Goal: Transaction & Acquisition: Purchase product/service

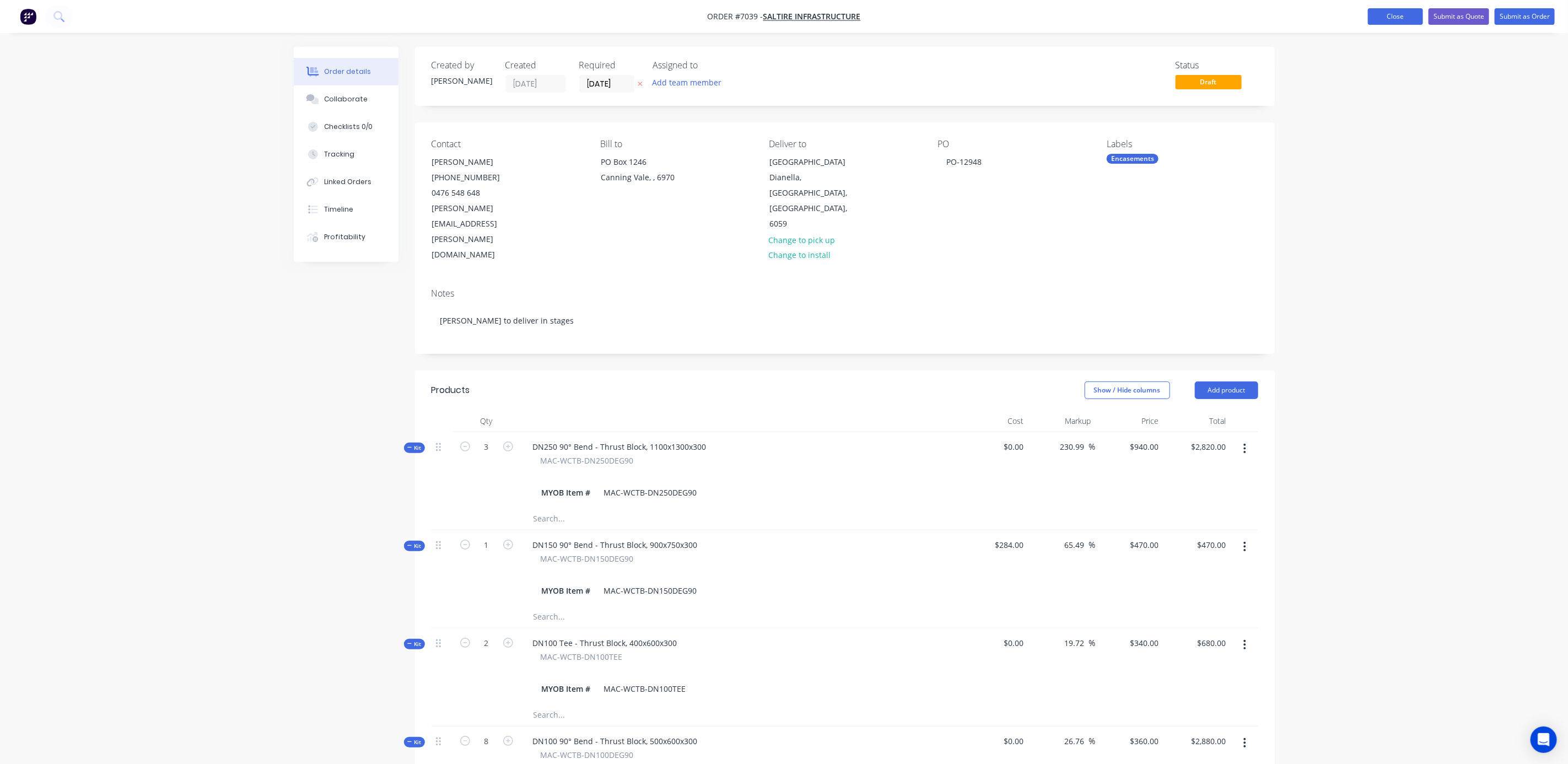
click at [1387, 21] on button "Close" at bounding box center [1395, 16] width 55 height 16
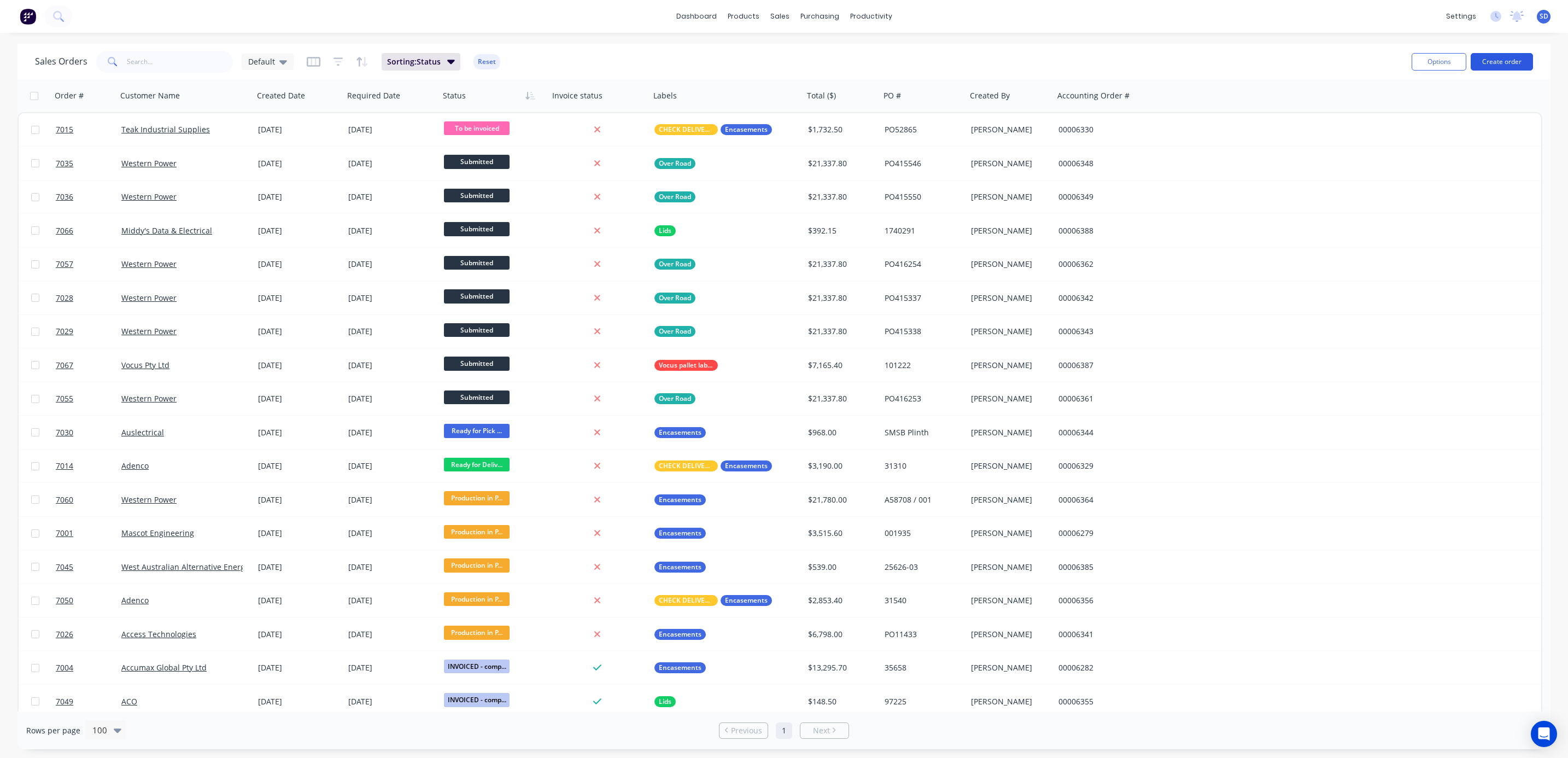
click at [1497, 61] on button "Create order" at bounding box center [1502, 61] width 62 height 17
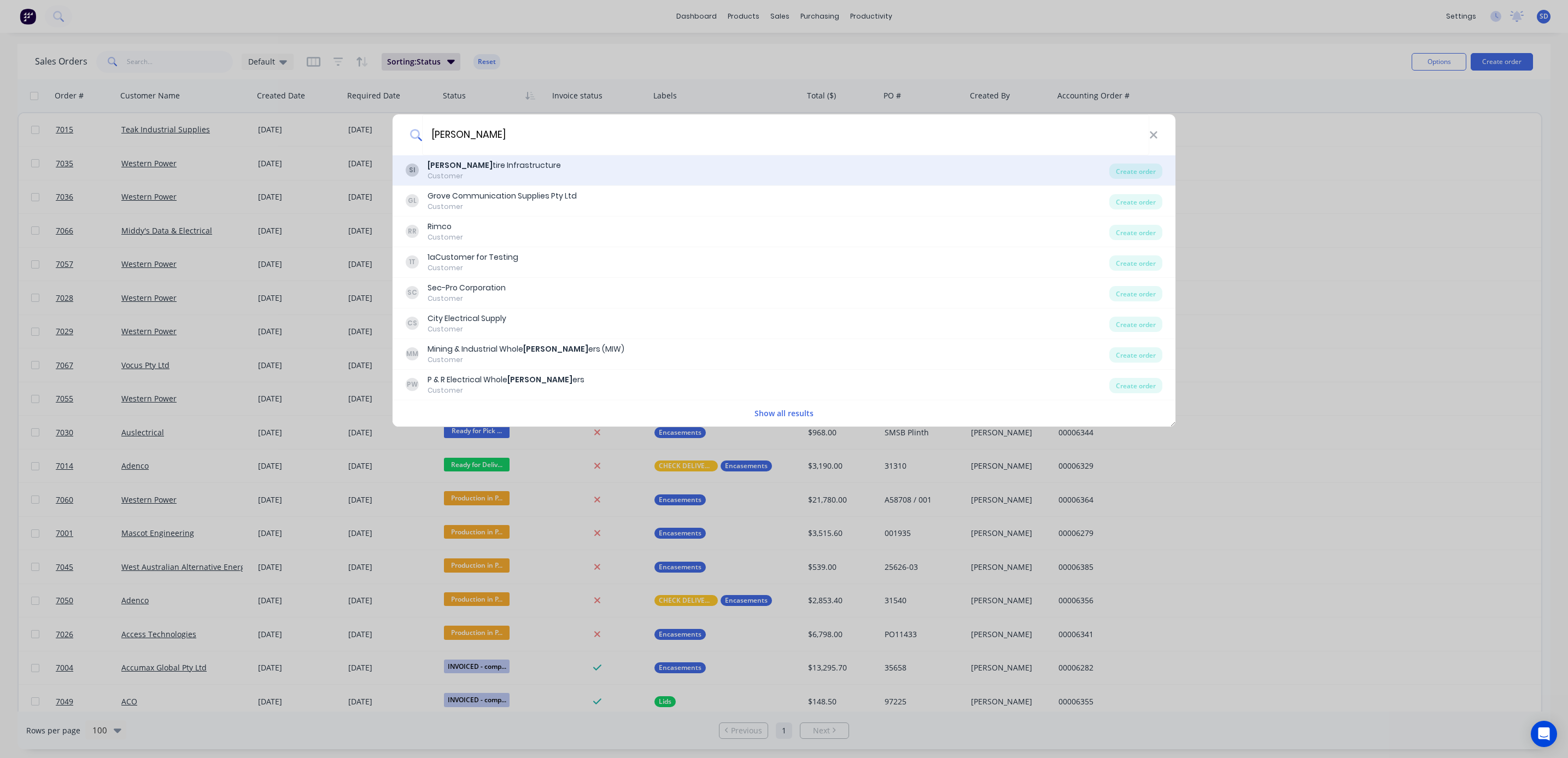
type input "[PERSON_NAME]"
click at [513, 175] on div "SI [PERSON_NAME] tire Infrastructure Customer" at bounding box center [757, 170] width 704 height 21
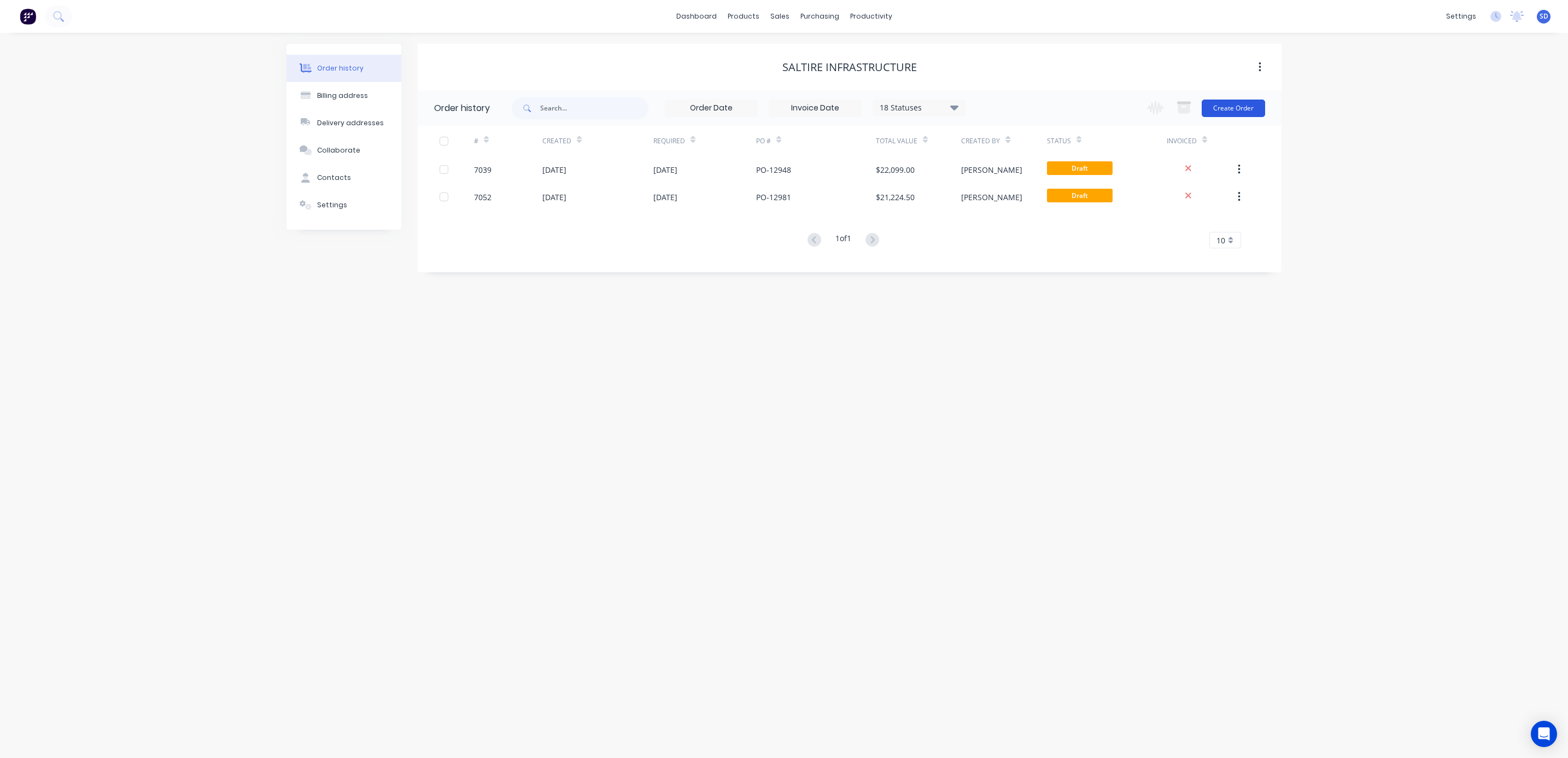
click at [1238, 109] on button "Create Order" at bounding box center [1234, 108] width 64 height 17
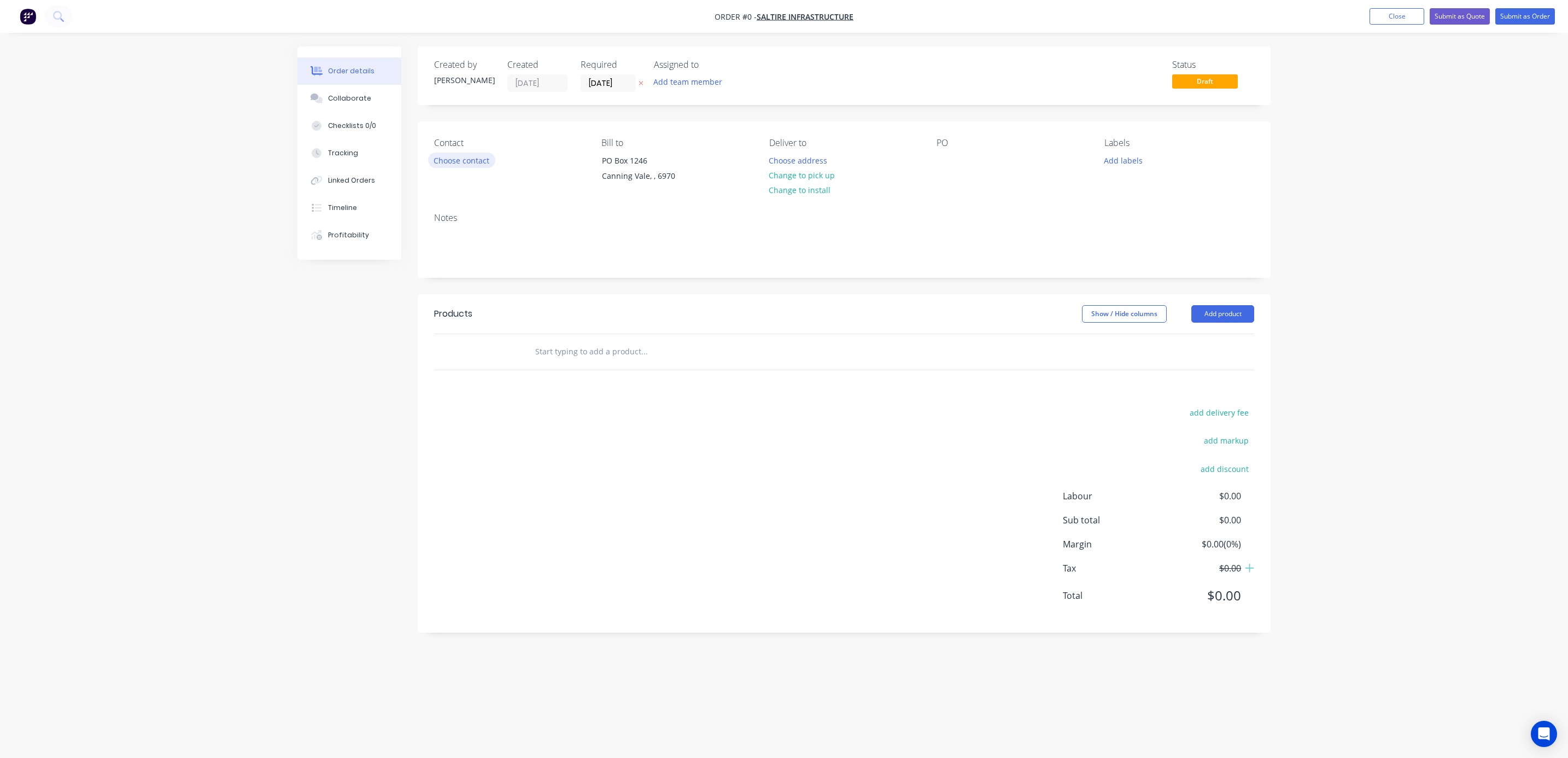
click at [459, 163] on button "Choose contact" at bounding box center [462, 160] width 67 height 15
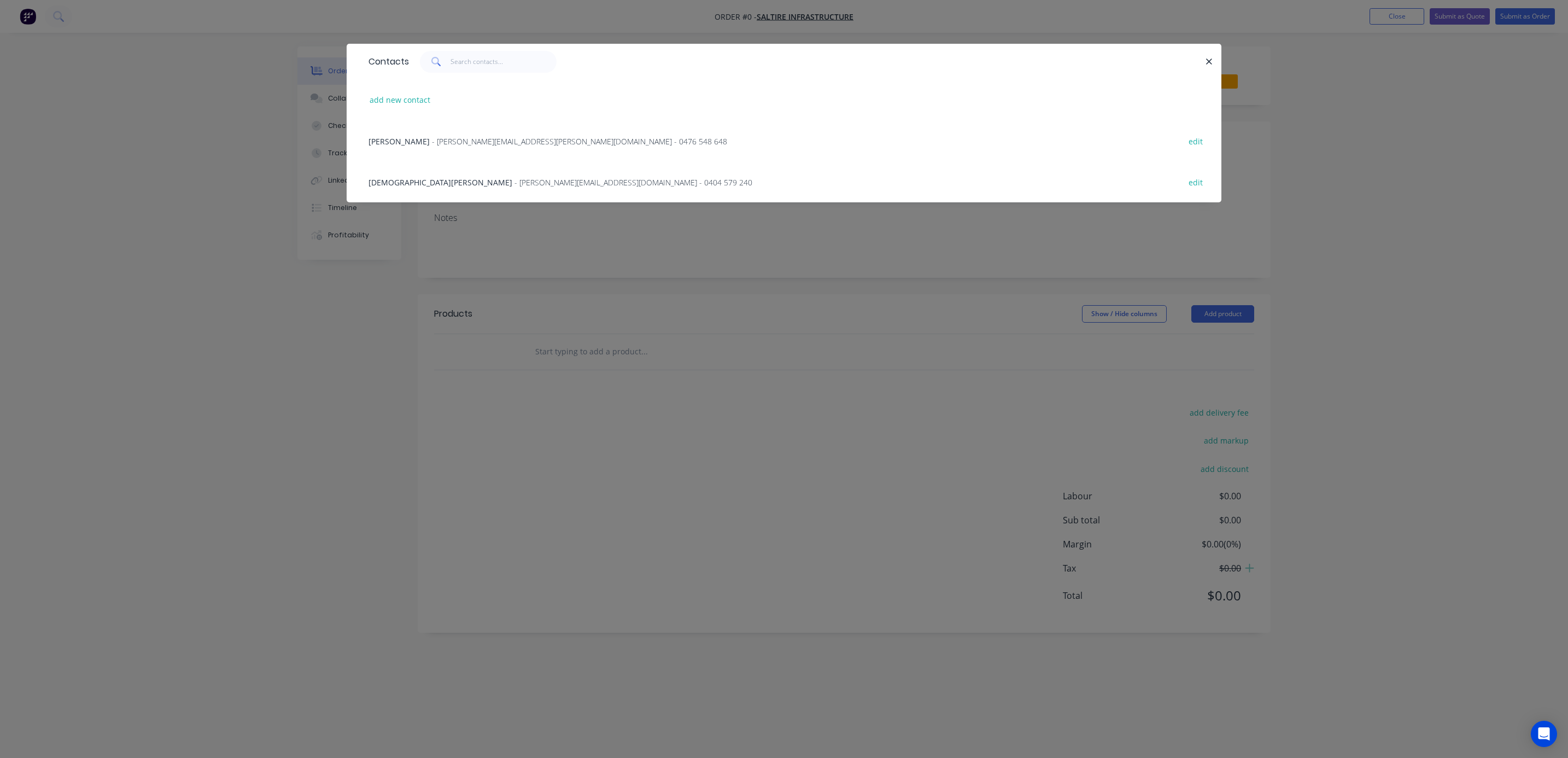
click at [453, 142] on span "- [PERSON_NAME][EMAIL_ADDRESS][PERSON_NAME][DOMAIN_NAME] - 0476 548 648" at bounding box center [580, 141] width 296 height 10
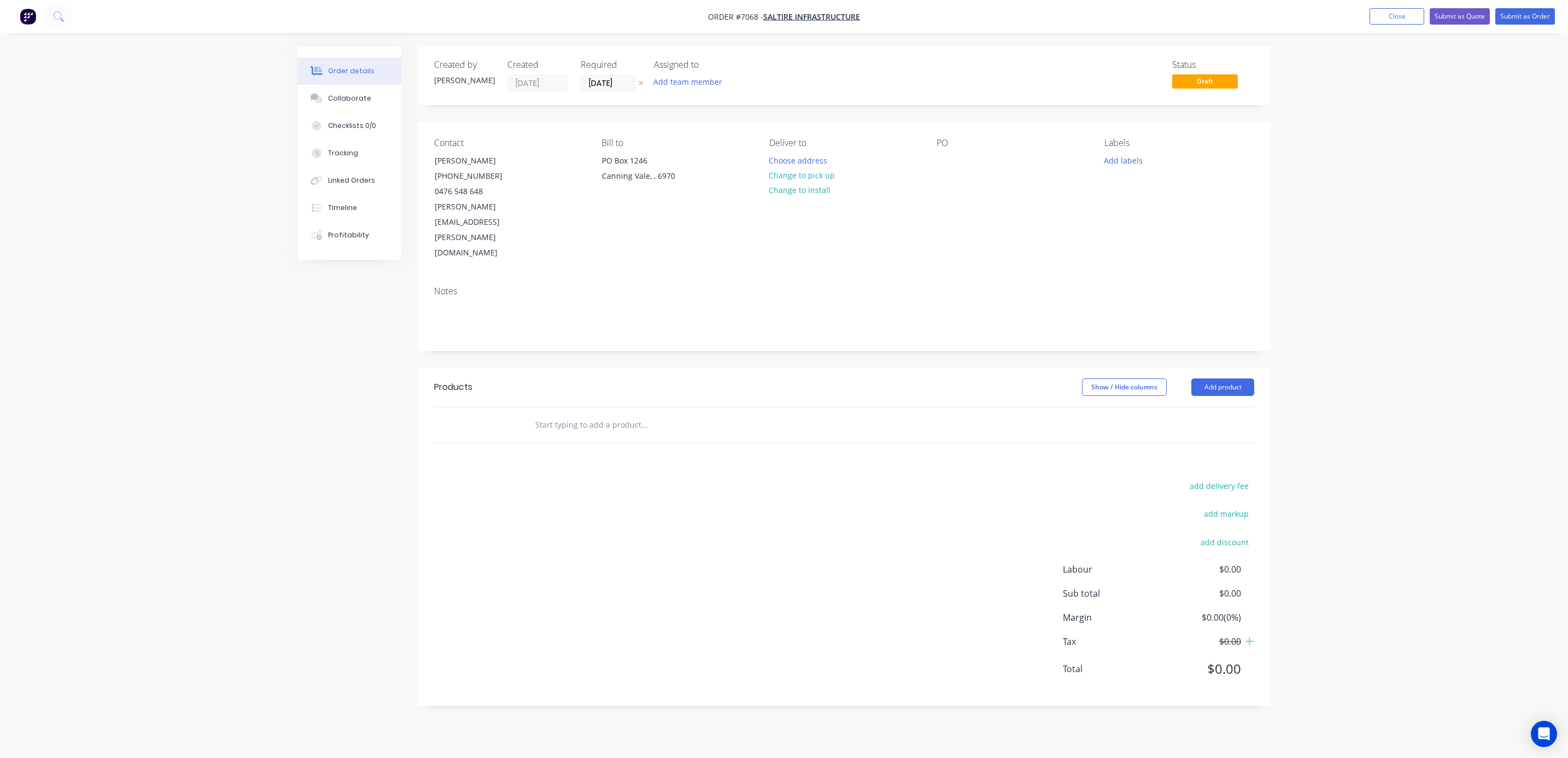
drag, startPoint x: 606, startPoint y: 82, endPoint x: 576, endPoint y: 81, distance: 30.0
click at [576, 81] on div "Created by [PERSON_NAME] Created [DATE] Required [DATE] Assigned to Add team me…" at bounding box center [598, 76] width 329 height 32
type input "[DATE]"
click at [734, 310] on div "Created by [PERSON_NAME] Created [DATE] Required [DATE] Assigned to Add team me…" at bounding box center [844, 376] width 853 height 659
click at [1124, 162] on button "Add labels" at bounding box center [1123, 160] width 50 height 15
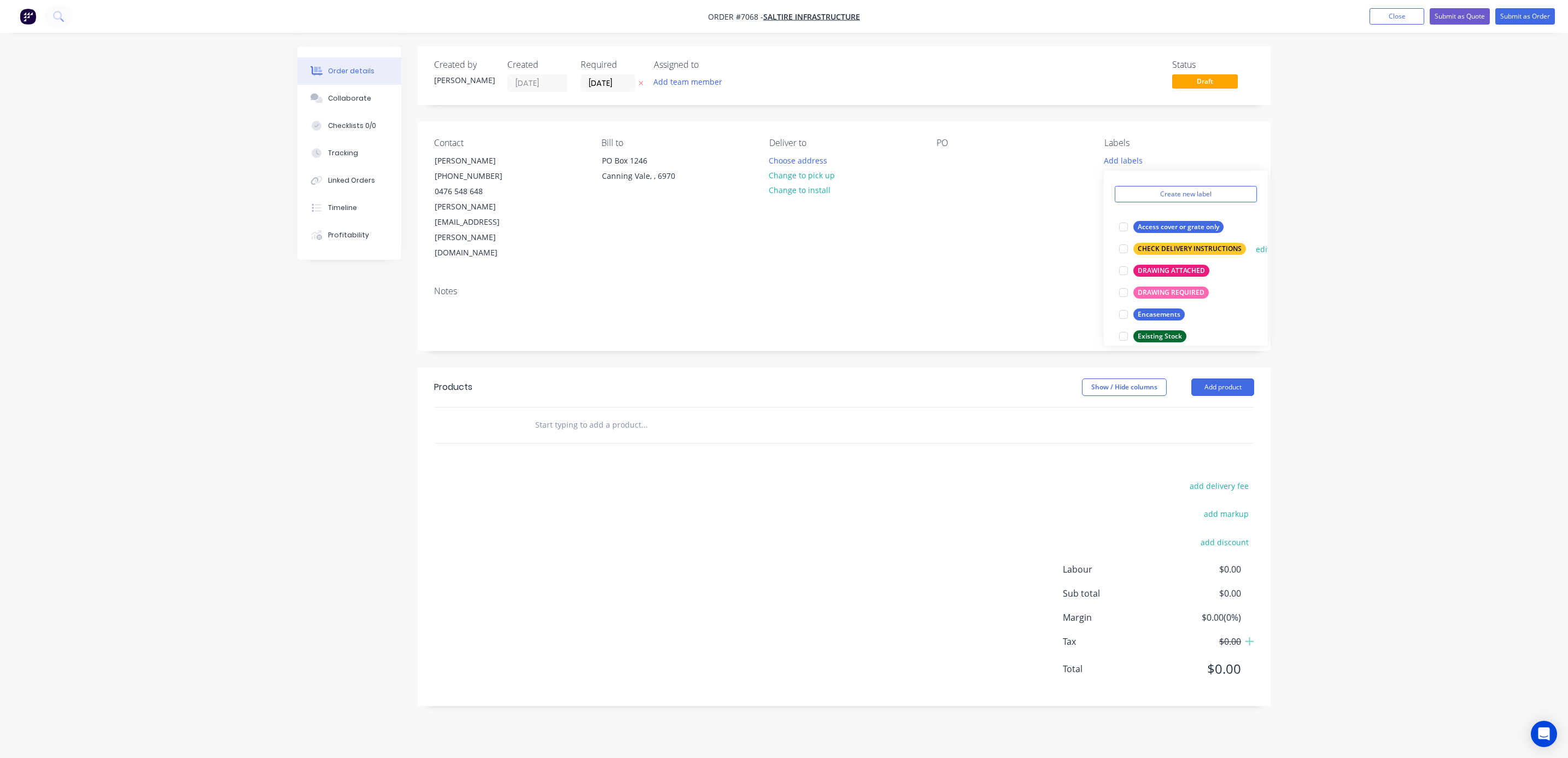
scroll to position [82, 0]
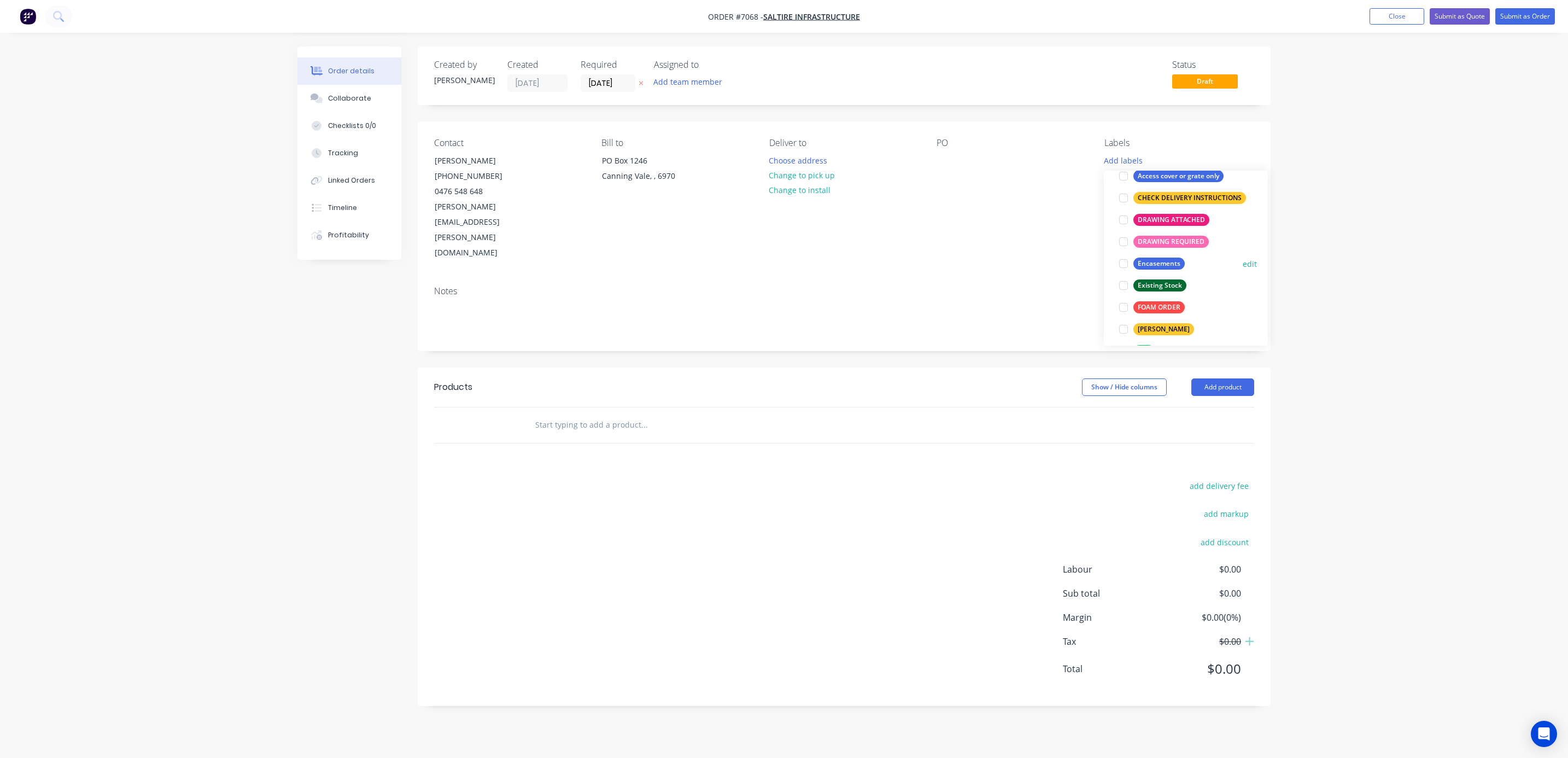
click at [1127, 264] on div at bounding box center [1124, 263] width 22 height 22
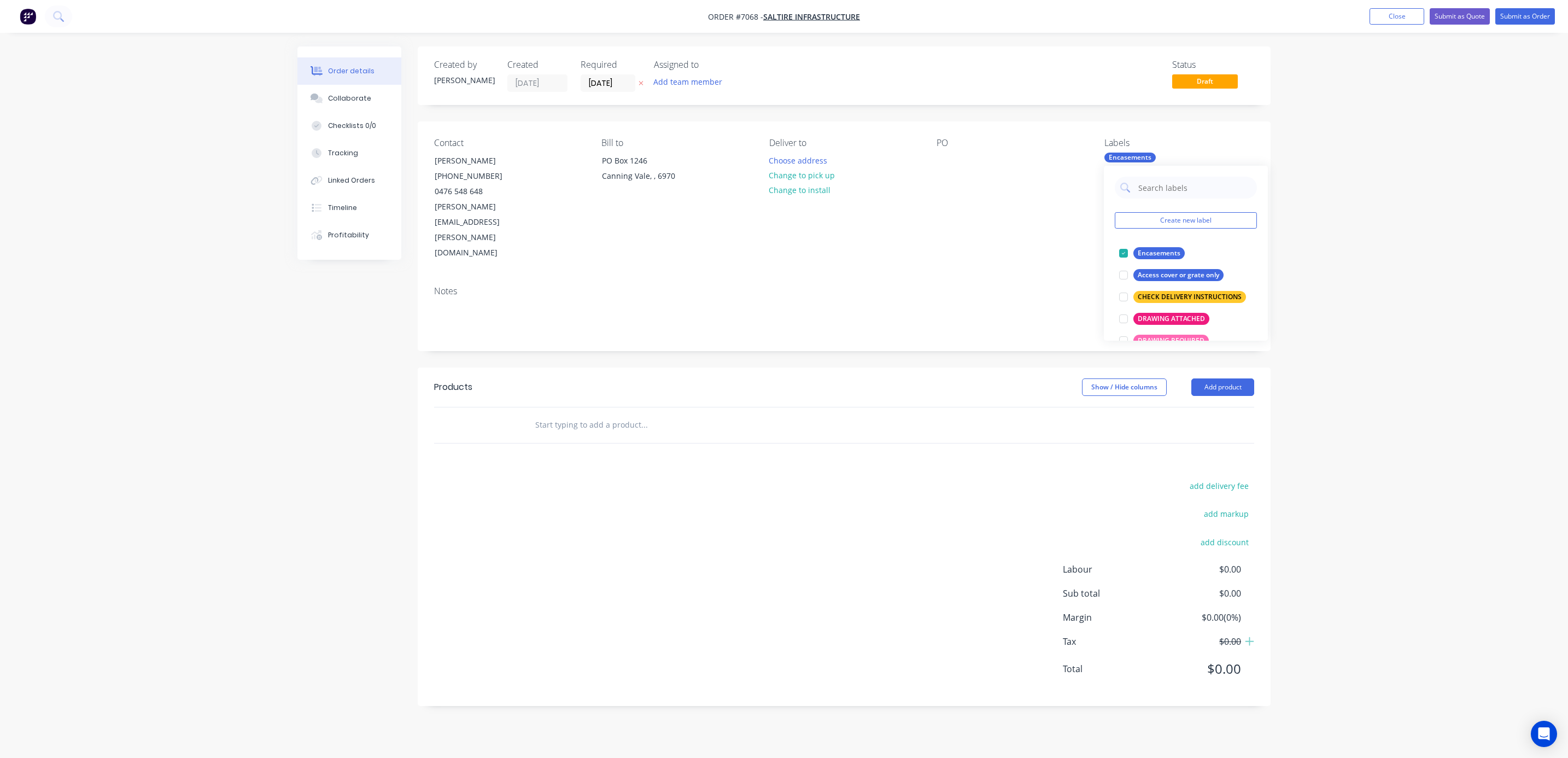
click at [1037, 286] on div "Notes" at bounding box center [844, 291] width 820 height 10
click at [956, 162] on div "PO" at bounding box center [1012, 199] width 150 height 123
click at [942, 162] on div at bounding box center [945, 160] width 17 height 16
click at [949, 286] on div "Notes" at bounding box center [844, 291] width 820 height 10
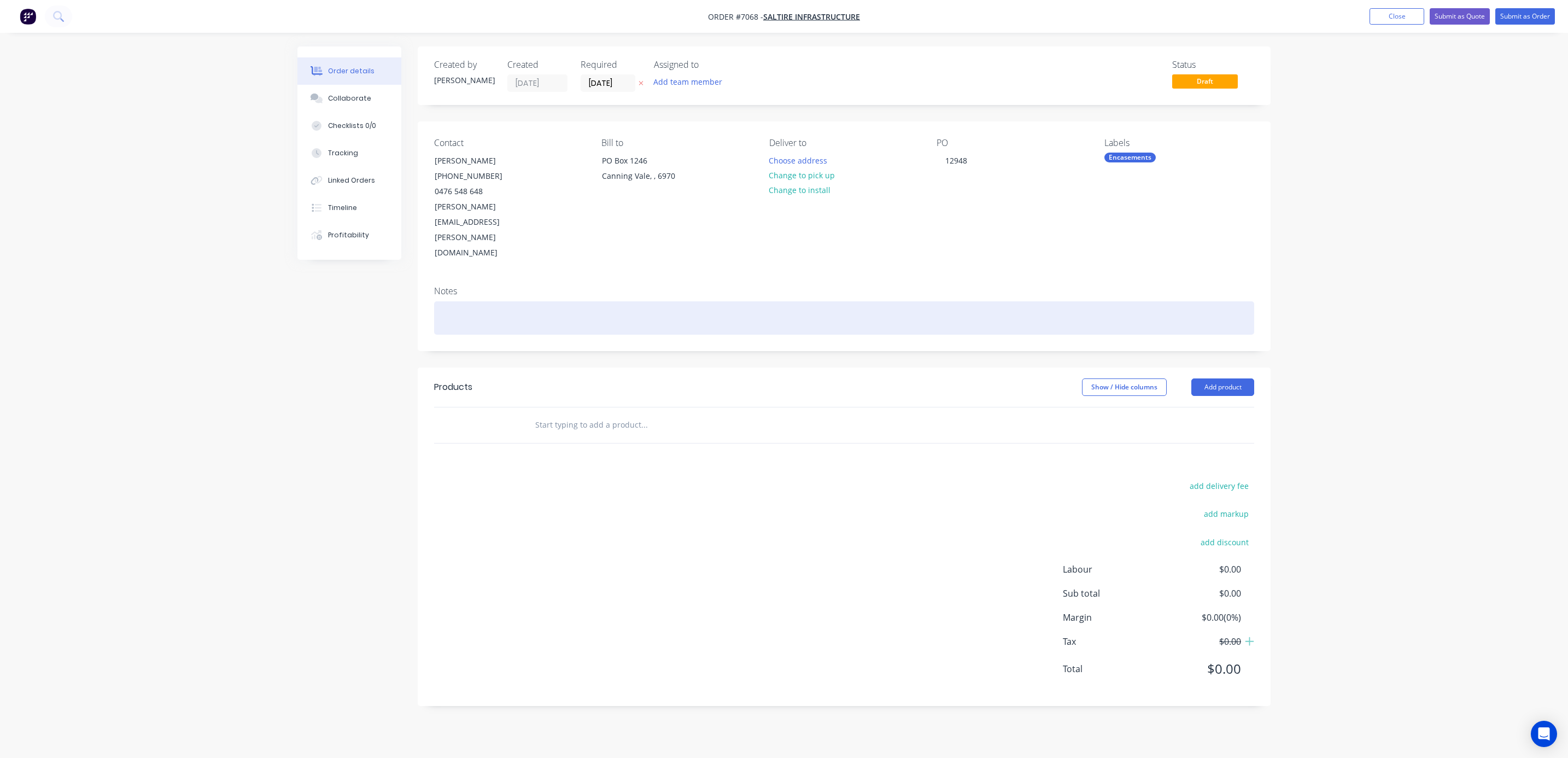
click at [460, 301] on div at bounding box center [844, 318] width 820 height 33
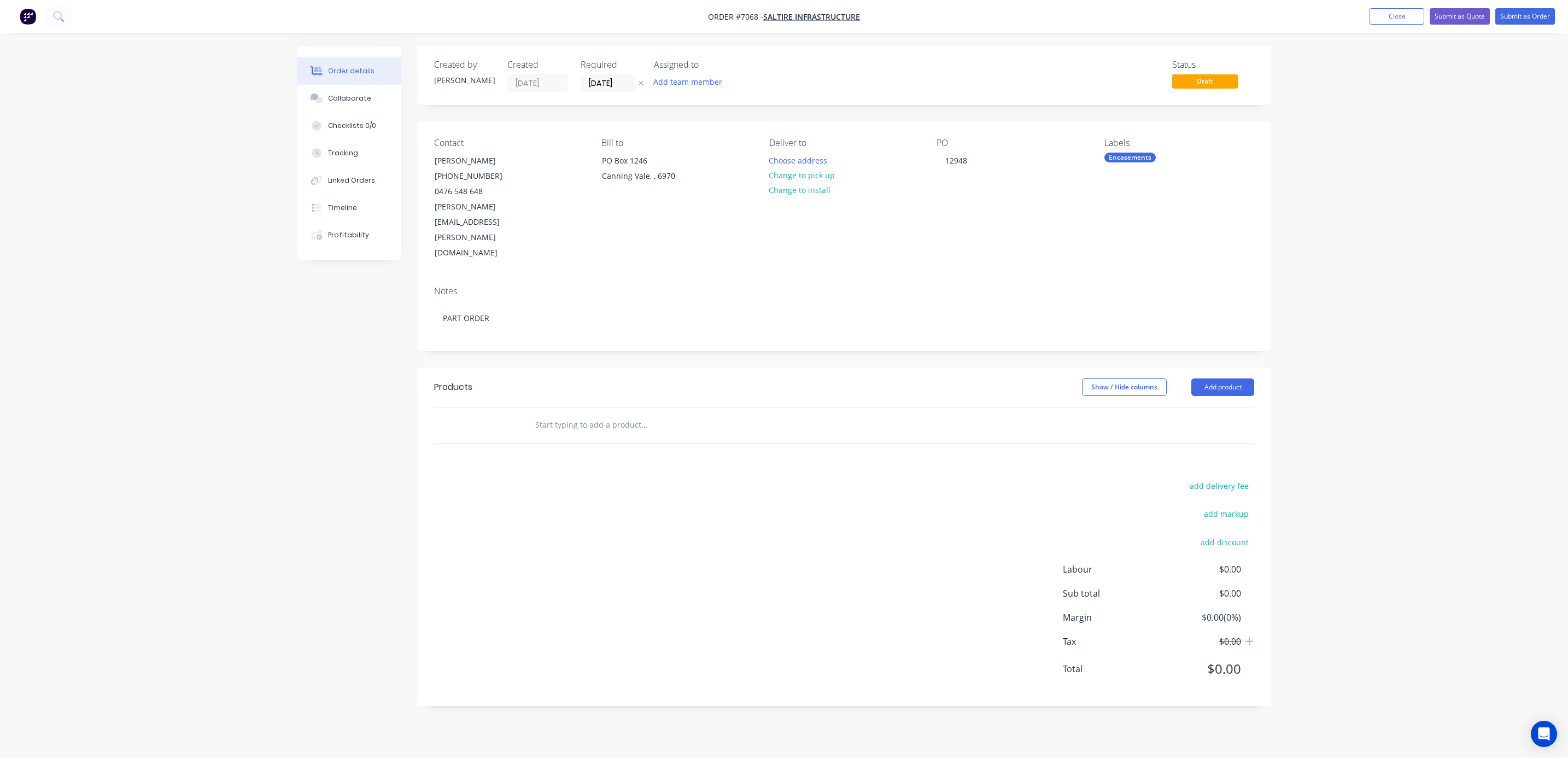
click at [555, 414] on input "text" at bounding box center [645, 425] width 219 height 22
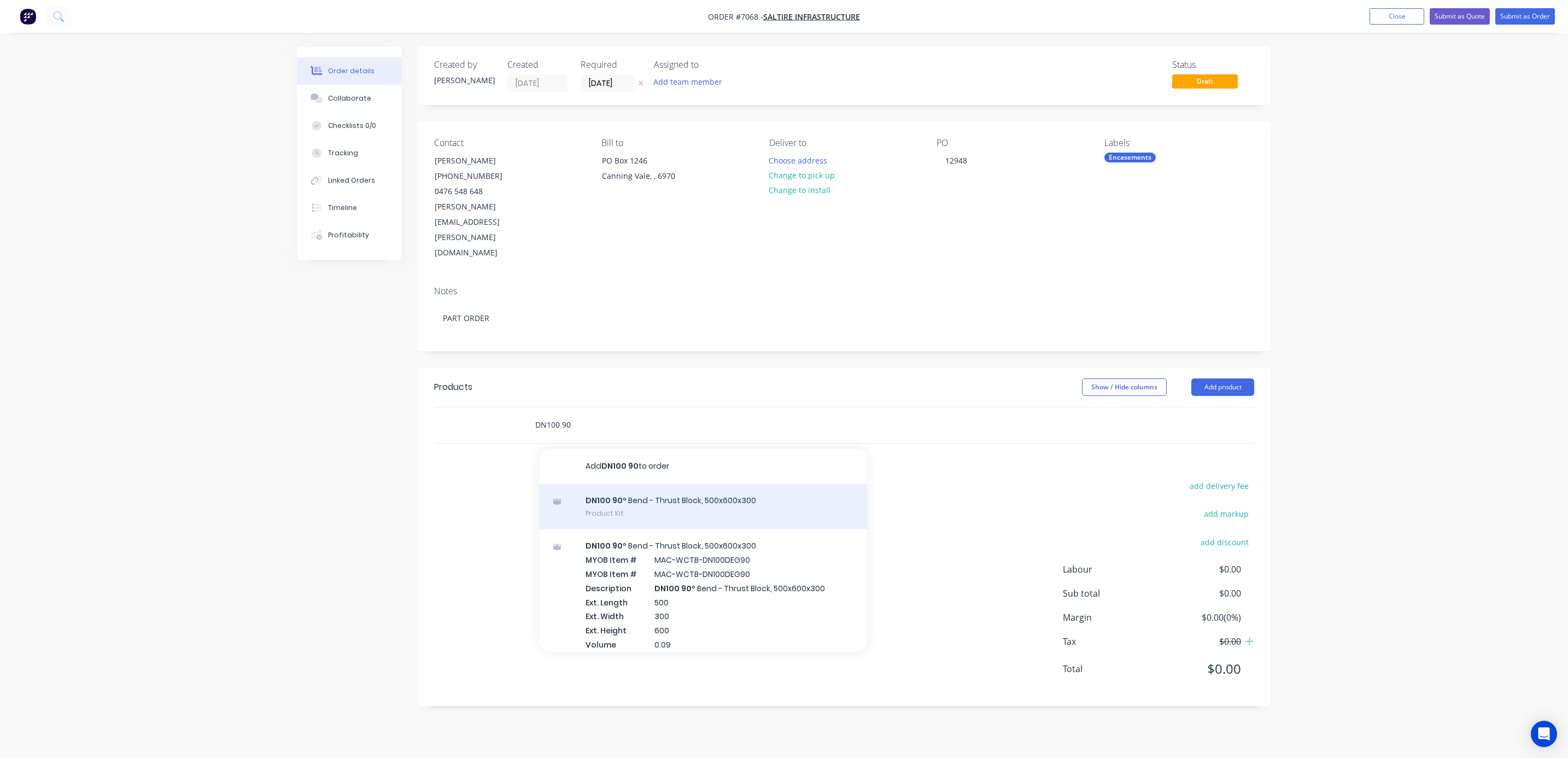
type input "DN100 90"
click at [651, 484] on div "DN100 90 ° Bend - Thrust Block, 500x600x300 Product Kit" at bounding box center [703, 507] width 328 height 46
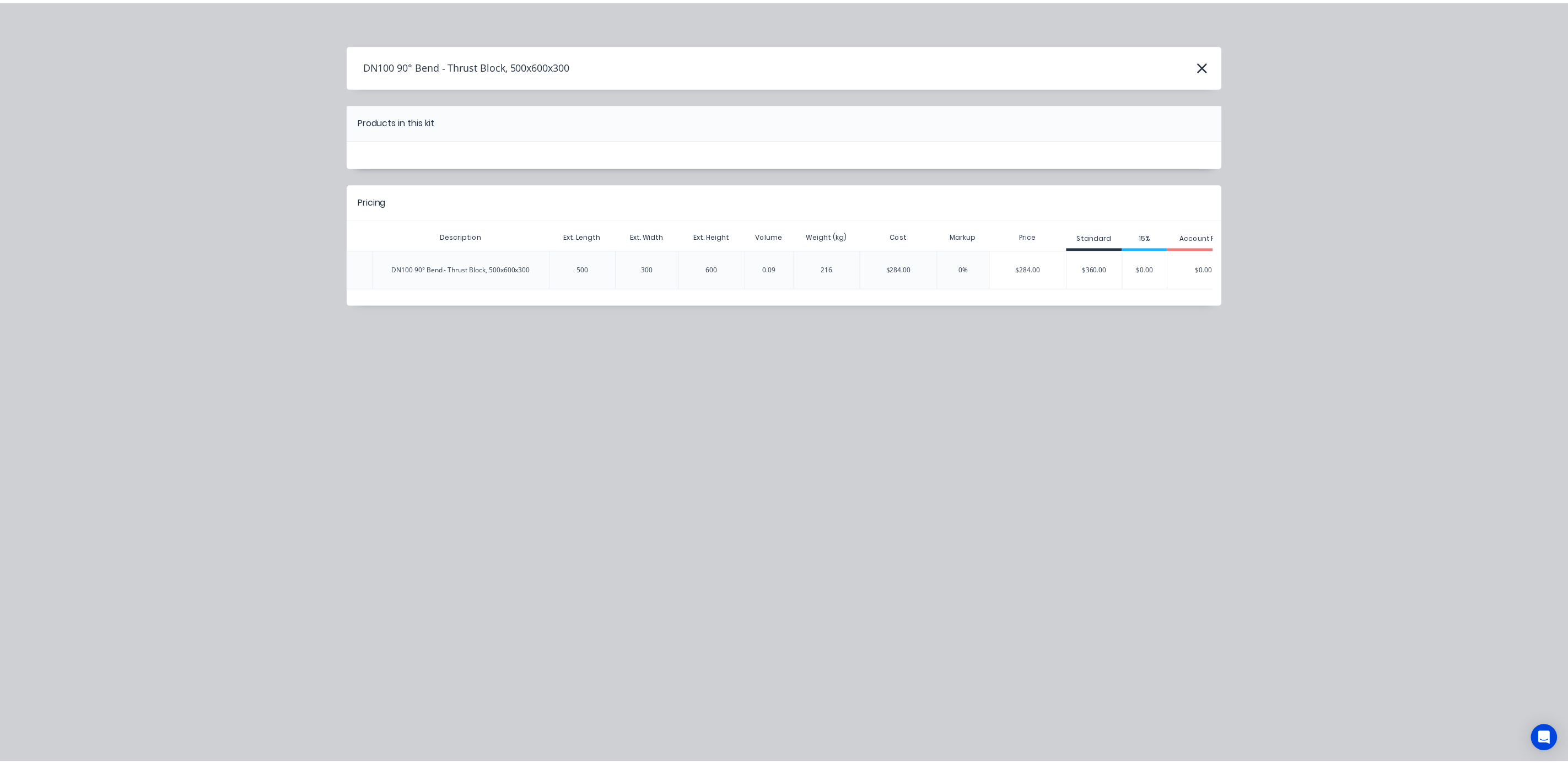
scroll to position [0, 188]
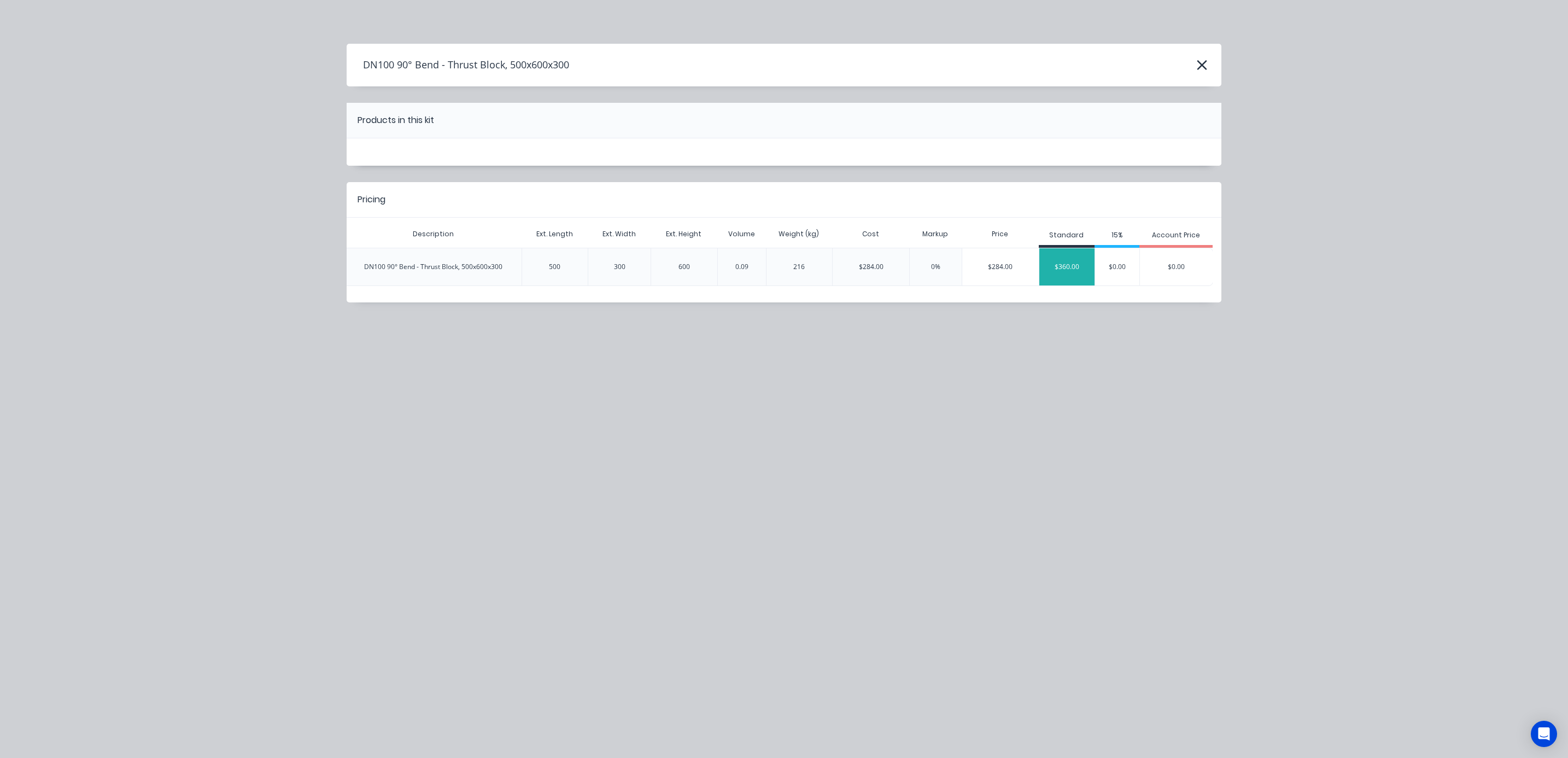
click at [1067, 274] on div "$360.00" at bounding box center [1067, 267] width 55 height 27
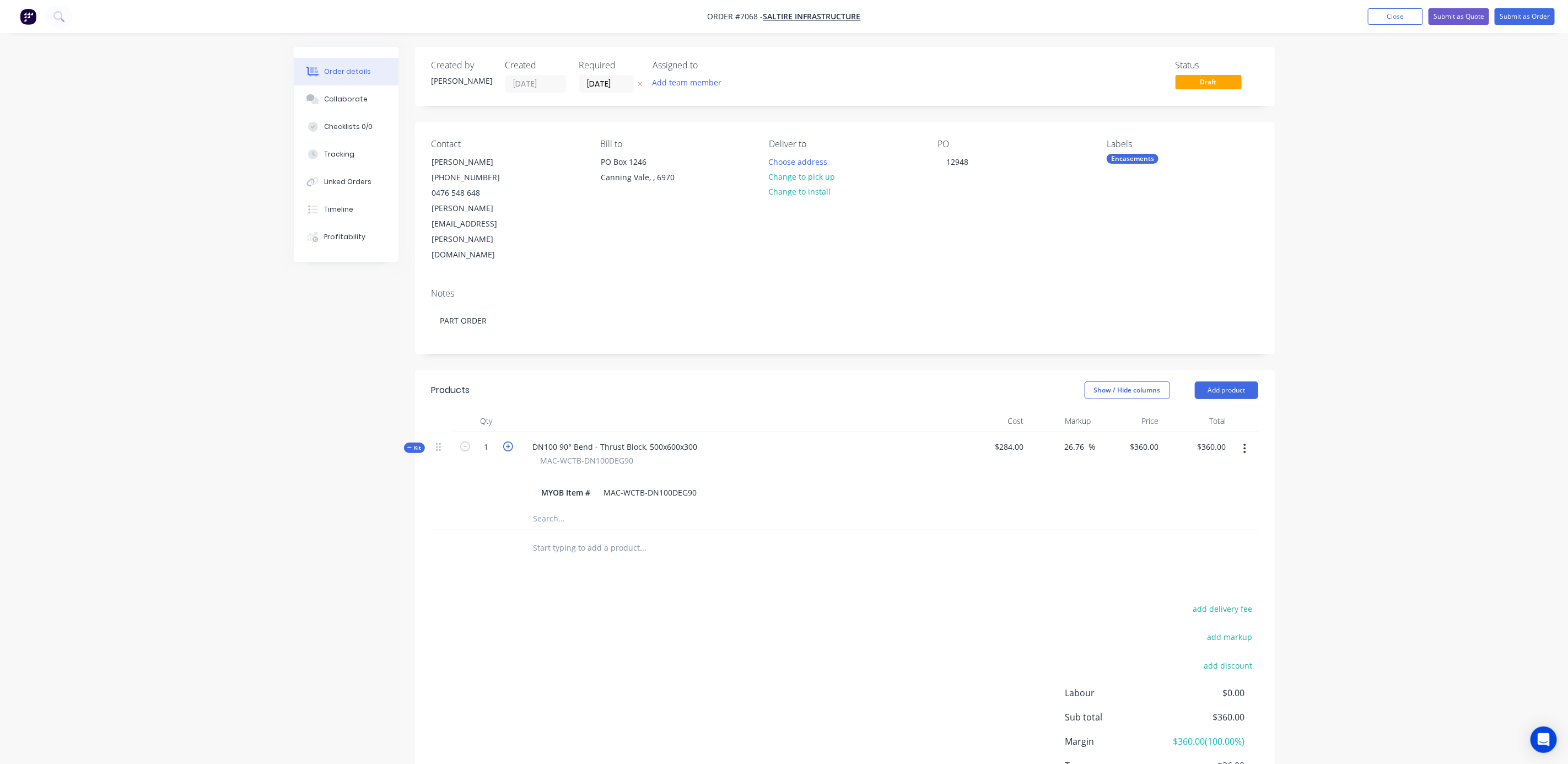
click at [511, 441] on icon "button" at bounding box center [508, 446] width 10 height 10
type input "2"
type input "$0.00"
click at [1143, 432] on div "0 $0.00" at bounding box center [1129, 470] width 67 height 75
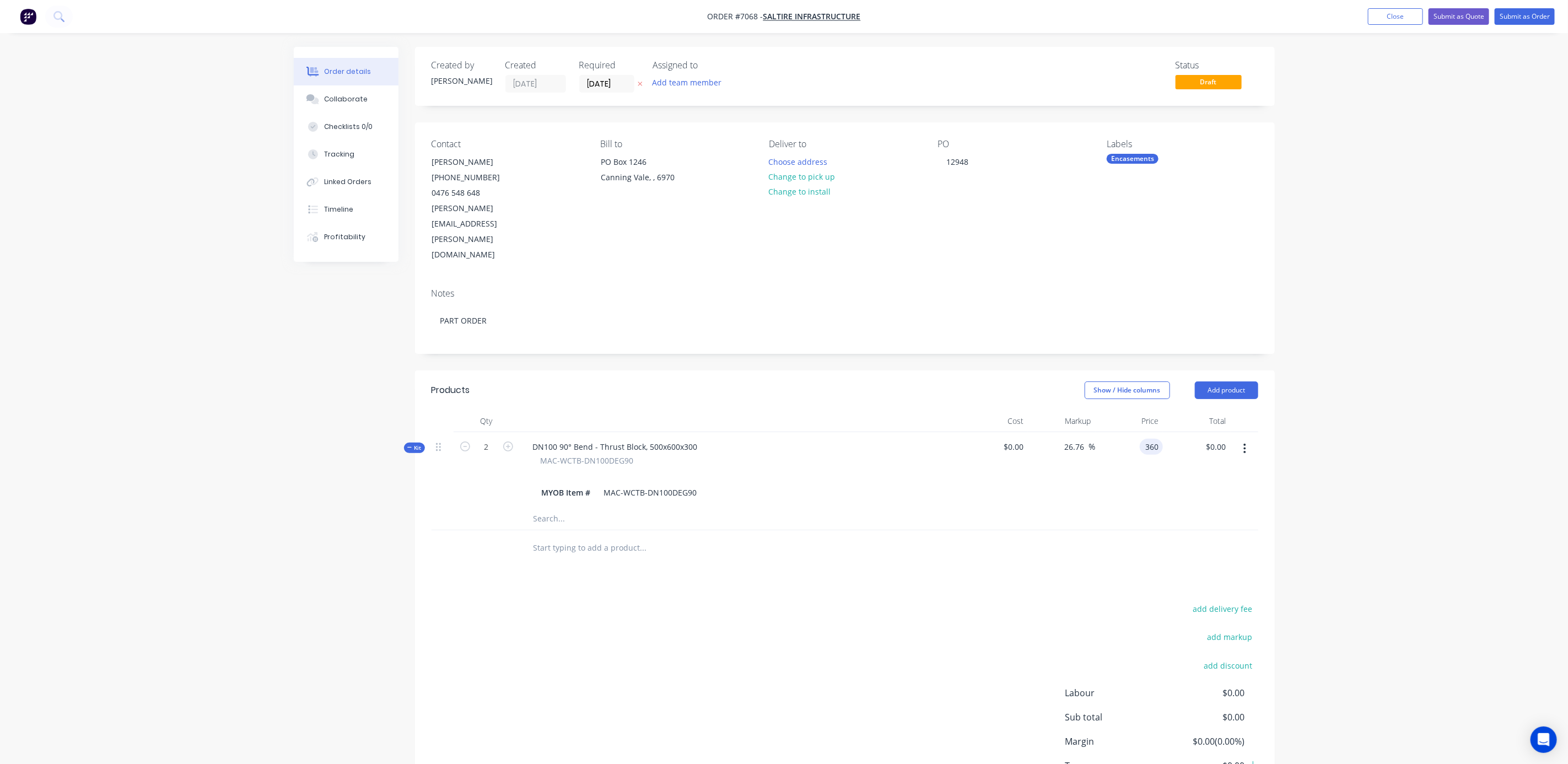
type input "$360.00"
type input "$720.00"
click at [1146, 458] on div "$360.00 360" at bounding box center [1129, 470] width 67 height 75
click at [572, 537] on input "text" at bounding box center [643, 548] width 221 height 22
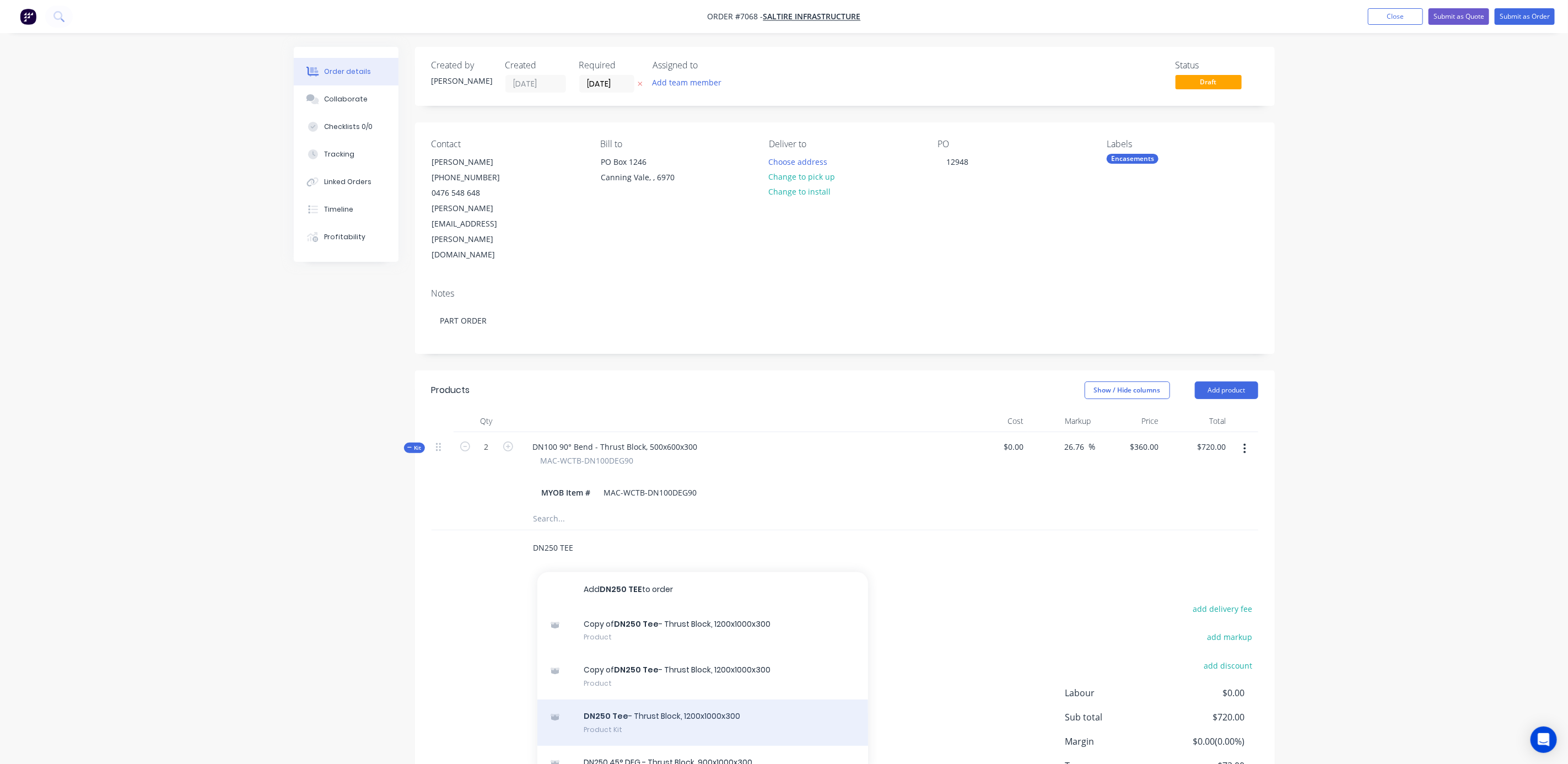
type input "DN250 TEE"
click at [659, 700] on div "DN250 Tee - Thrust Block, 1200x1000x300 Product Kit" at bounding box center [703, 722] width 331 height 46
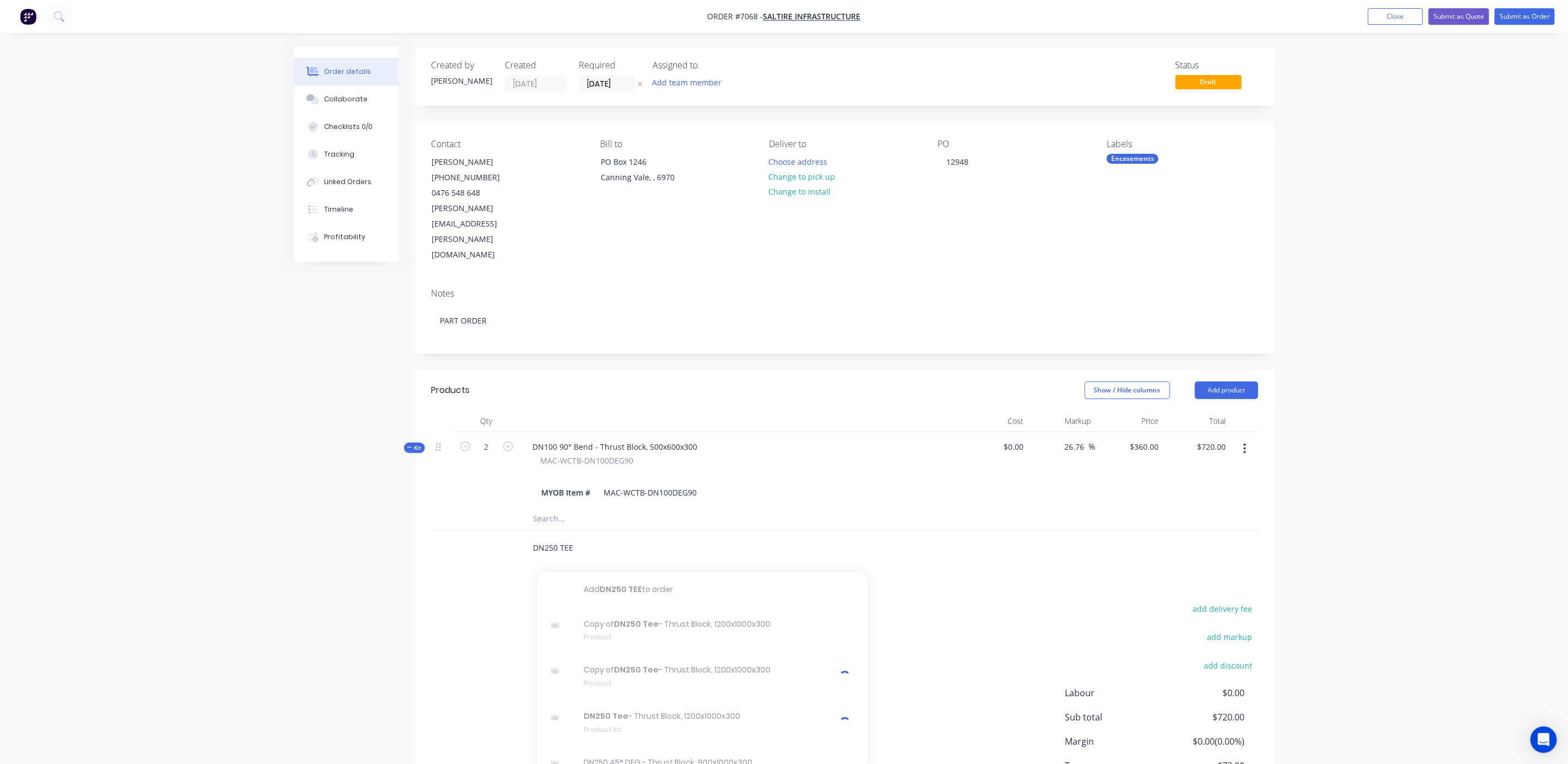
click at [584, 537] on input "DN250 TEE" at bounding box center [643, 548] width 221 height 22
drag, startPoint x: 591, startPoint y: 502, endPoint x: 467, endPoint y: 499, distance: 124.0
click at [467, 530] on div "DN250 TEE Add DN250 TEE to order Copy of DN250 Tee - Thrust Block, 1200x1000x30…" at bounding box center [845, 548] width 827 height 36
click at [1236, 382] on button "Add product" at bounding box center [1227, 390] width 64 height 18
click at [1214, 410] on div "Product catalogue" at bounding box center [1206, 418] width 85 height 16
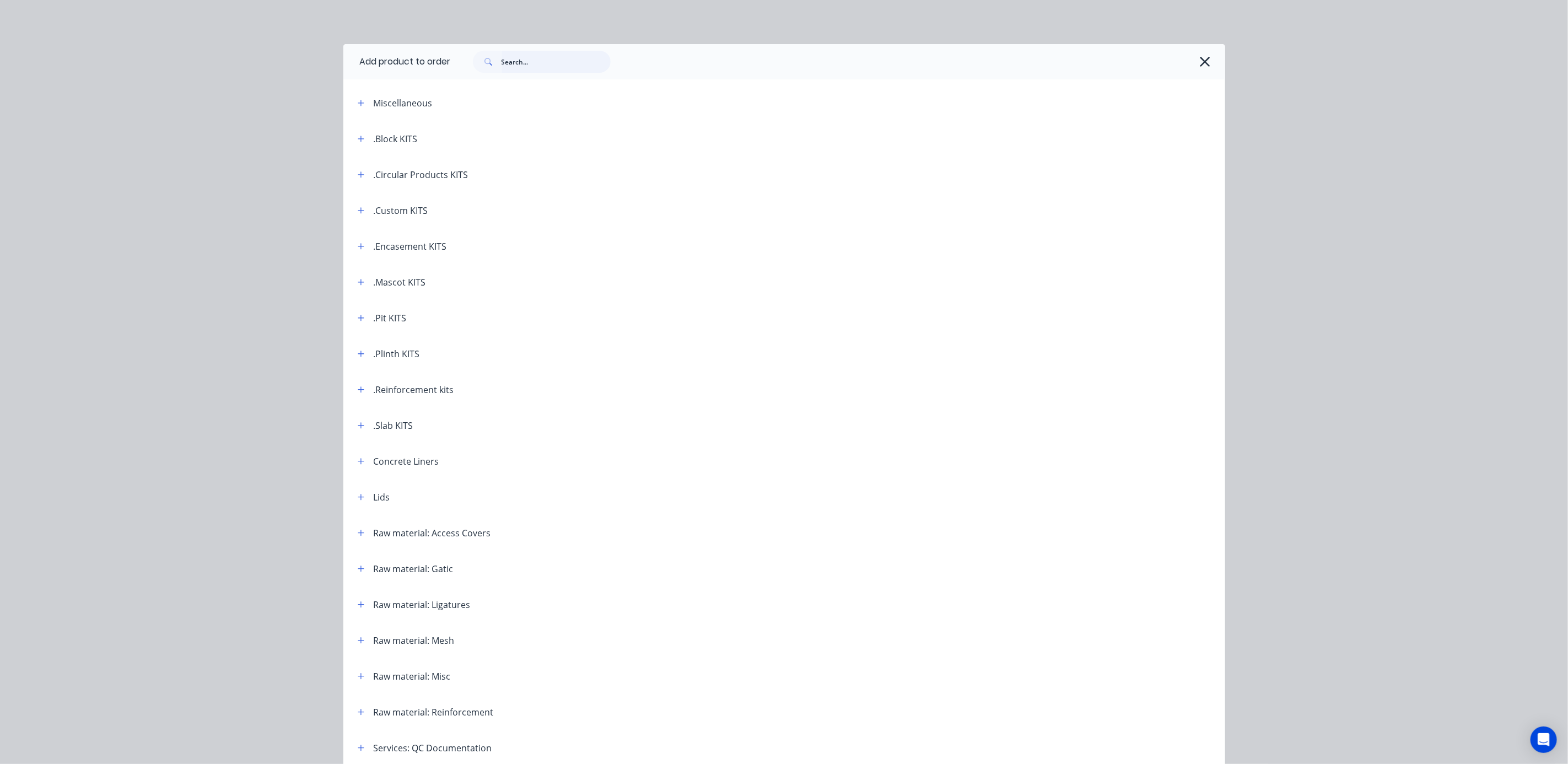
click at [528, 55] on input "text" at bounding box center [556, 62] width 109 height 22
type input "DN250 TEE"
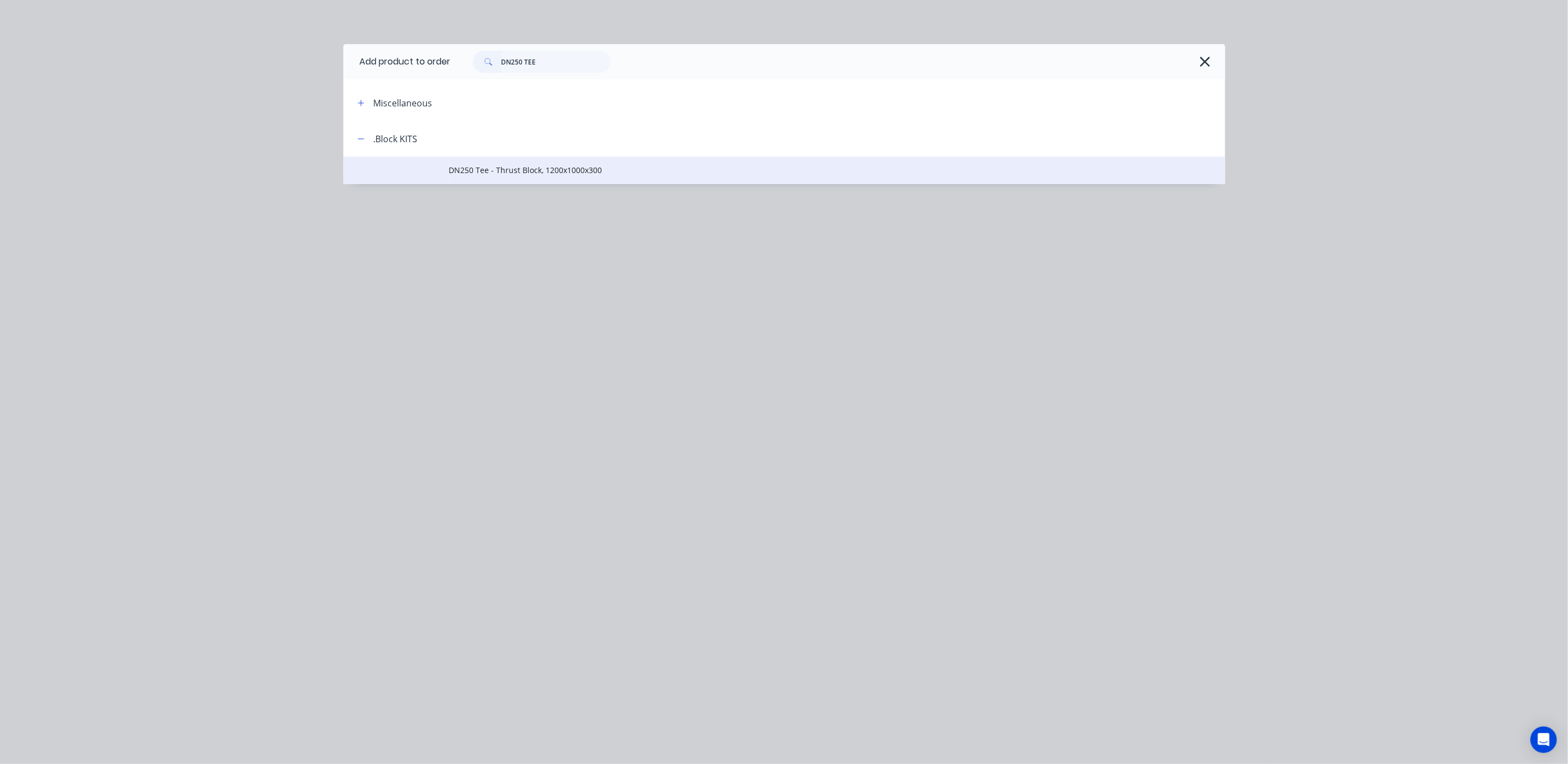
click at [517, 173] on span "DN250 Tee - Thrust Block, 1200x1000x300" at bounding box center [759, 170] width 620 height 12
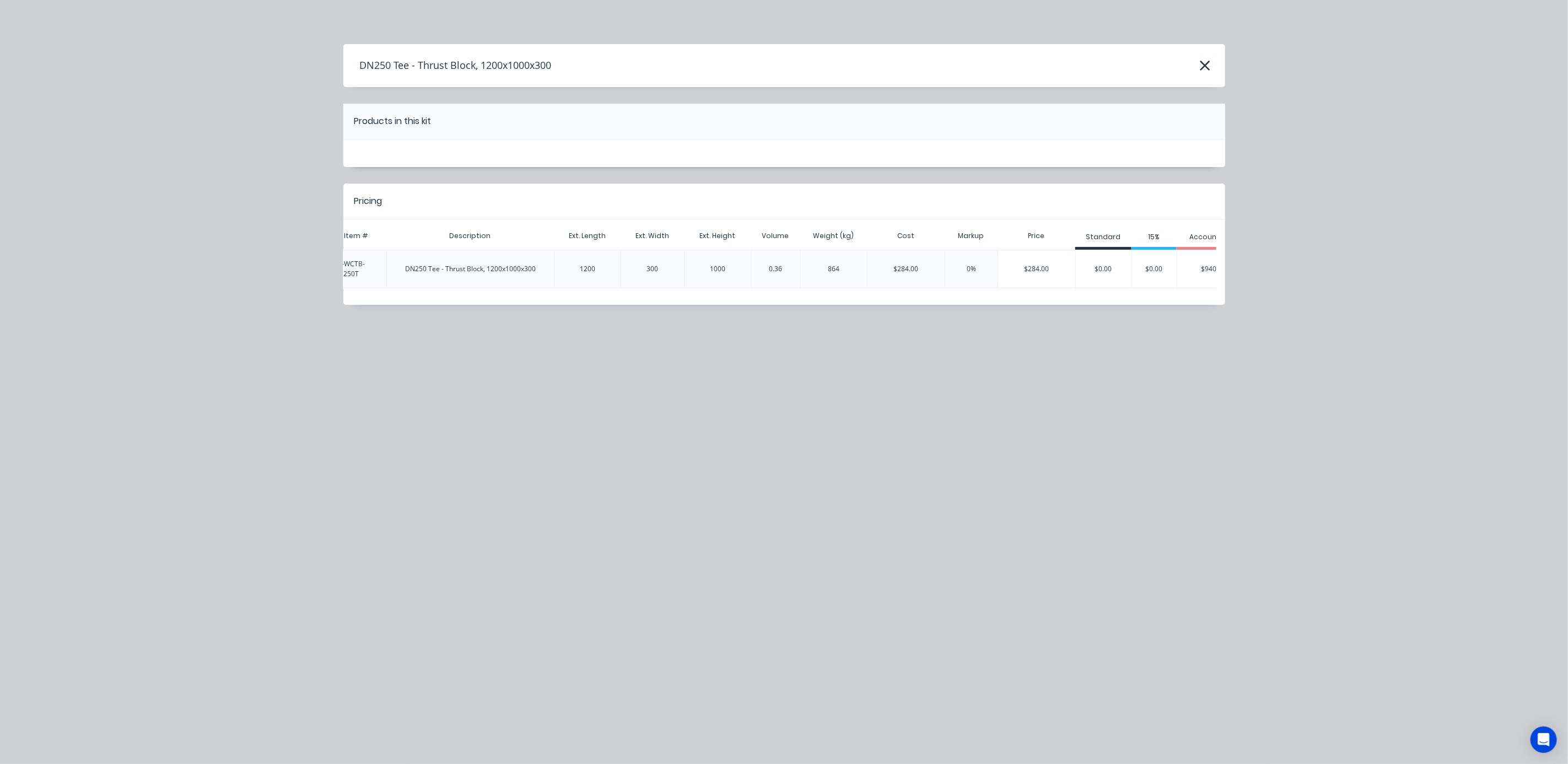
scroll to position [0, 164]
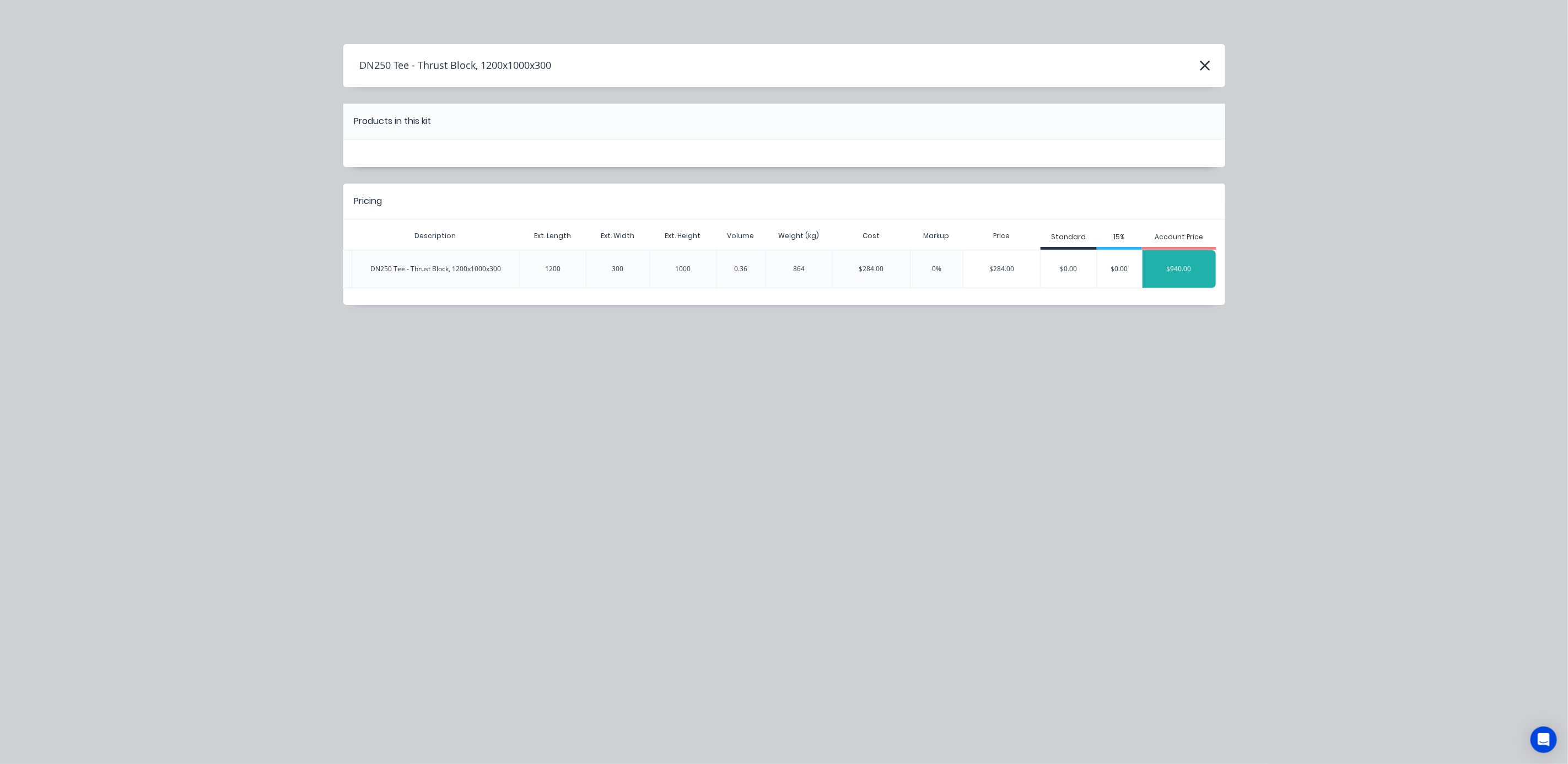
click at [1186, 265] on div "$940.00" at bounding box center [1179, 269] width 73 height 27
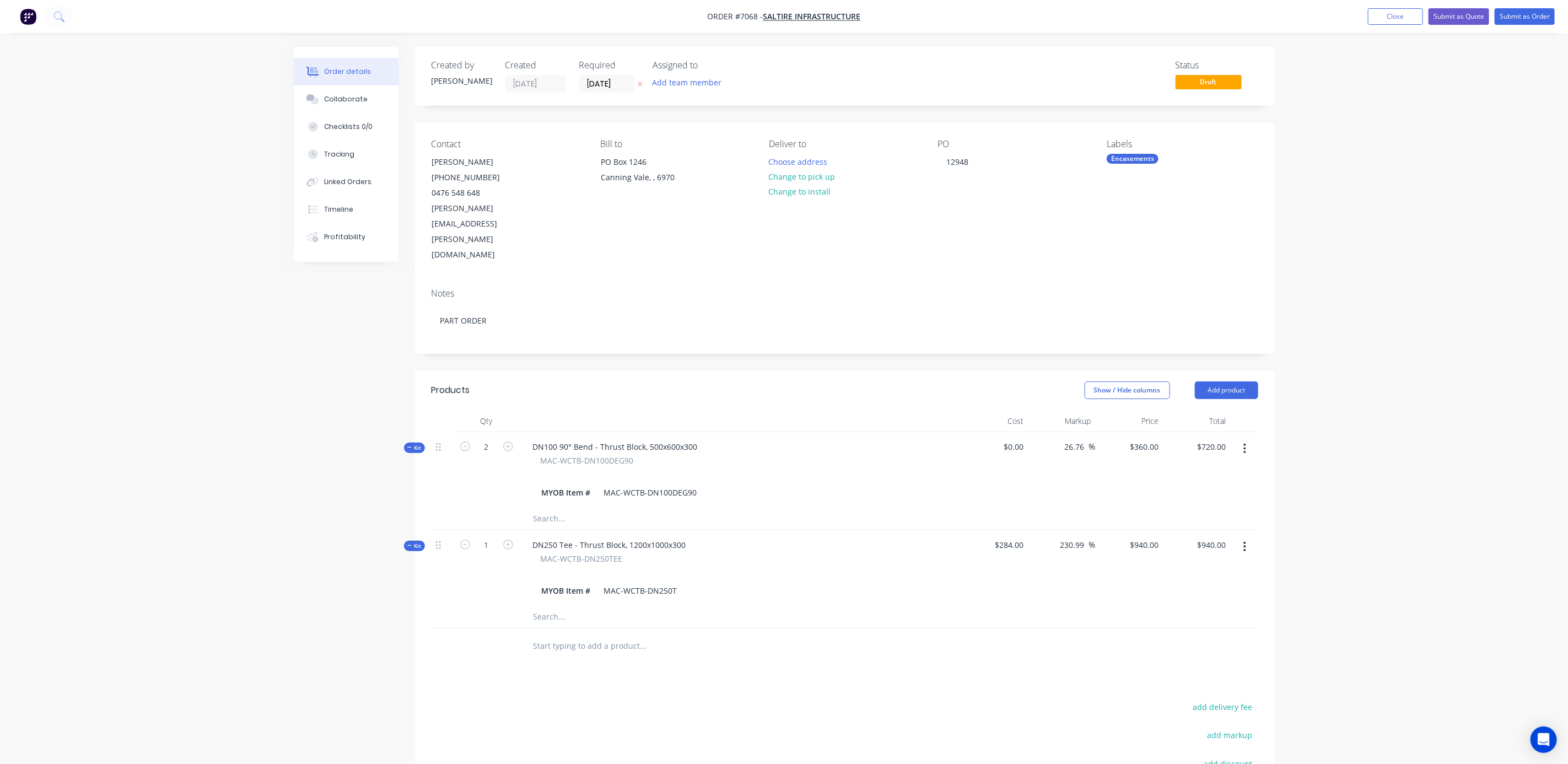
click at [563, 635] on input "text" at bounding box center [643, 646] width 221 height 22
type input "OUTWARD"
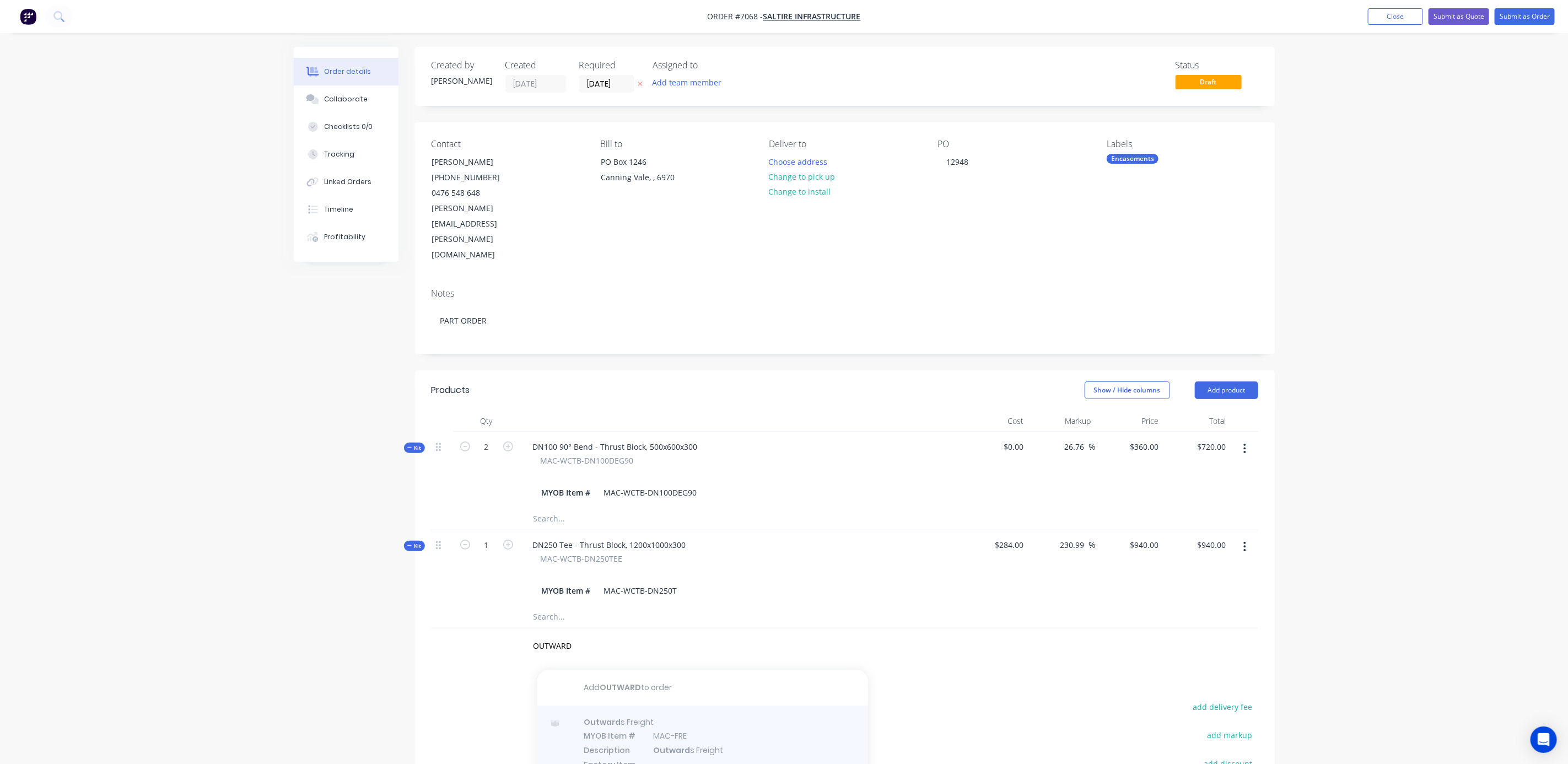
click at [639, 706] on div at bounding box center [703, 756] width 331 height 101
click at [597, 635] on input "OUTWARD" at bounding box center [643, 646] width 221 height 22
drag, startPoint x: 510, startPoint y: 604, endPoint x: 430, endPoint y: 599, distance: 80.2
click at [447, 628] on div "OUTWARD Add OUTWARD to order Outward s Freight MYOB Item # MAC-FRE Description …" at bounding box center [845, 646] width 827 height 36
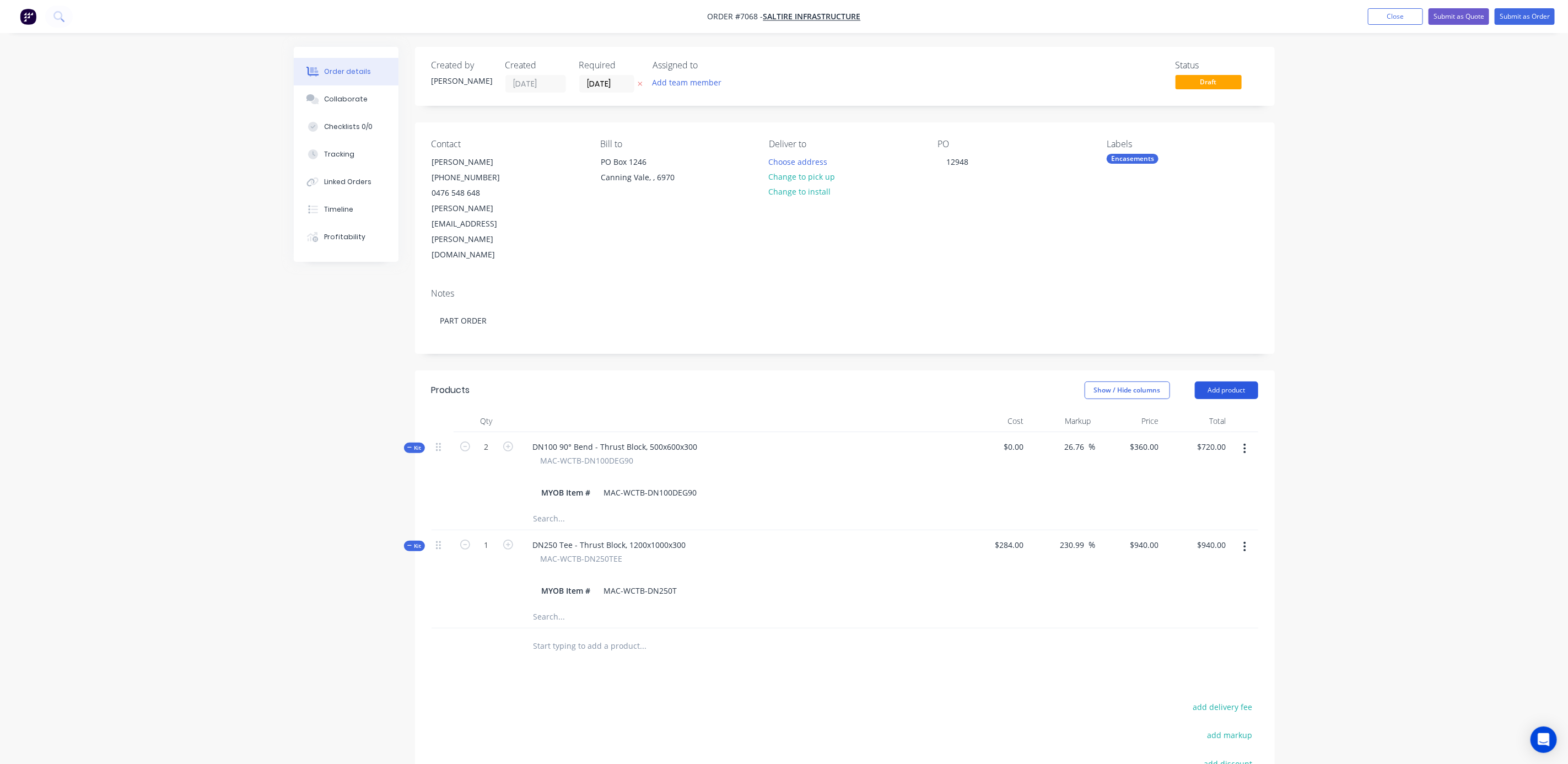
click at [1209, 382] on button "Add product" at bounding box center [1227, 390] width 64 height 18
click at [1202, 410] on div "Product catalogue" at bounding box center [1206, 418] width 85 height 16
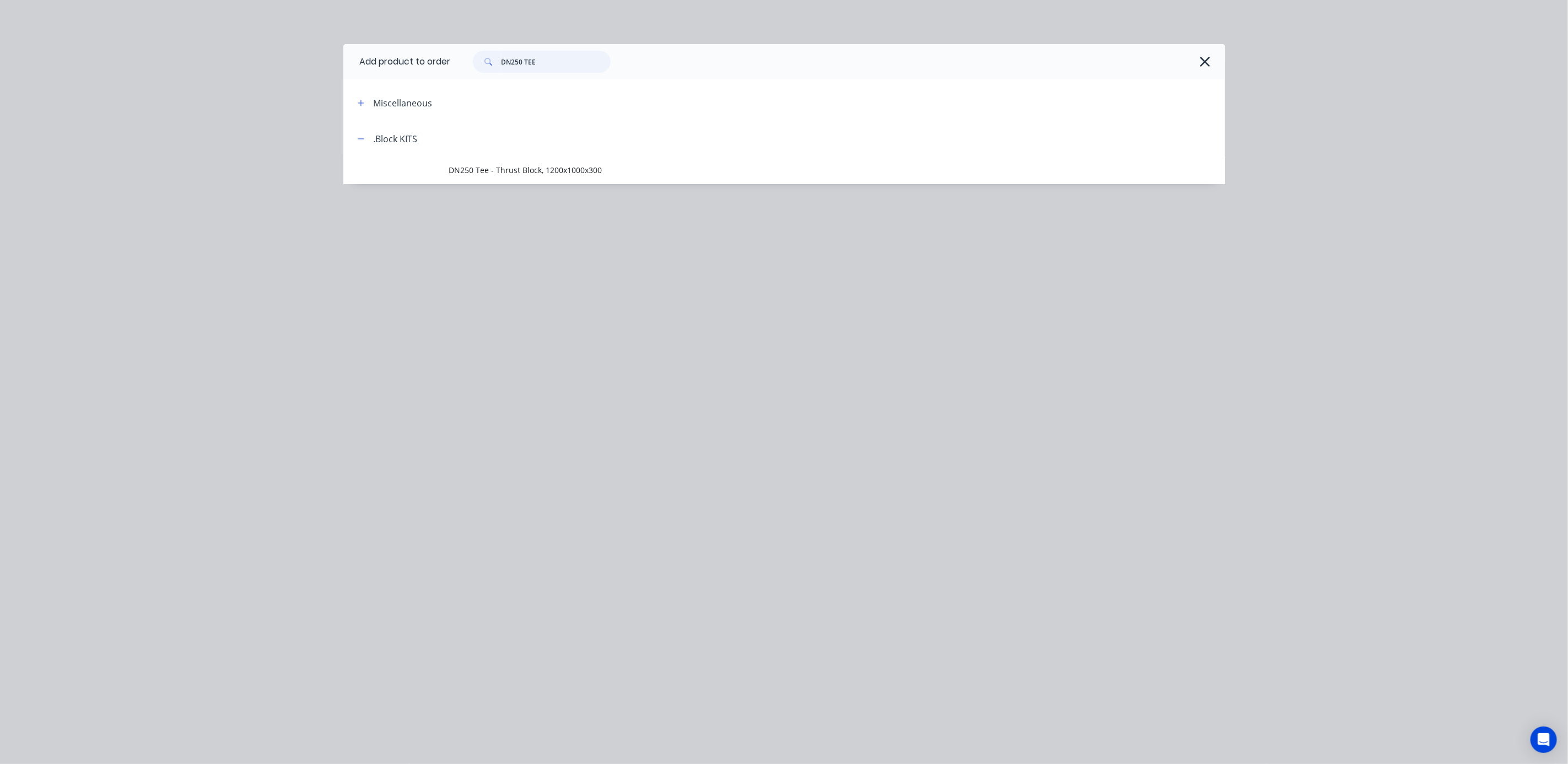
drag, startPoint x: 553, startPoint y: 67, endPoint x: 458, endPoint y: 62, distance: 95.1
click at [458, 62] on div "DN250 TEE" at bounding box center [833, 62] width 763 height 22
type input "OUTWARD"
click at [489, 170] on span "Outwards Freight" at bounding box center [759, 170] width 620 height 12
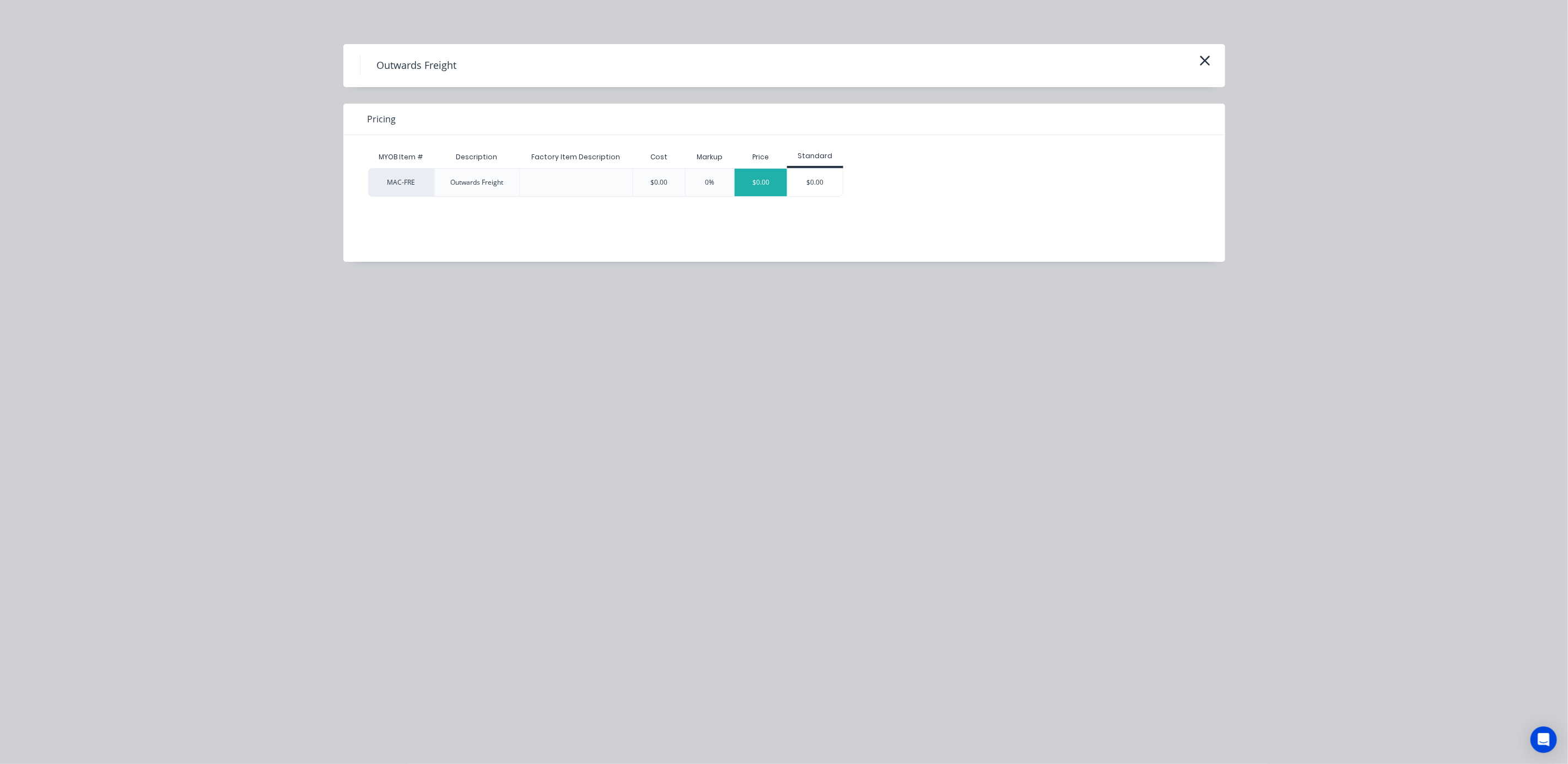
click at [759, 180] on div "$0.00" at bounding box center [761, 182] width 53 height 27
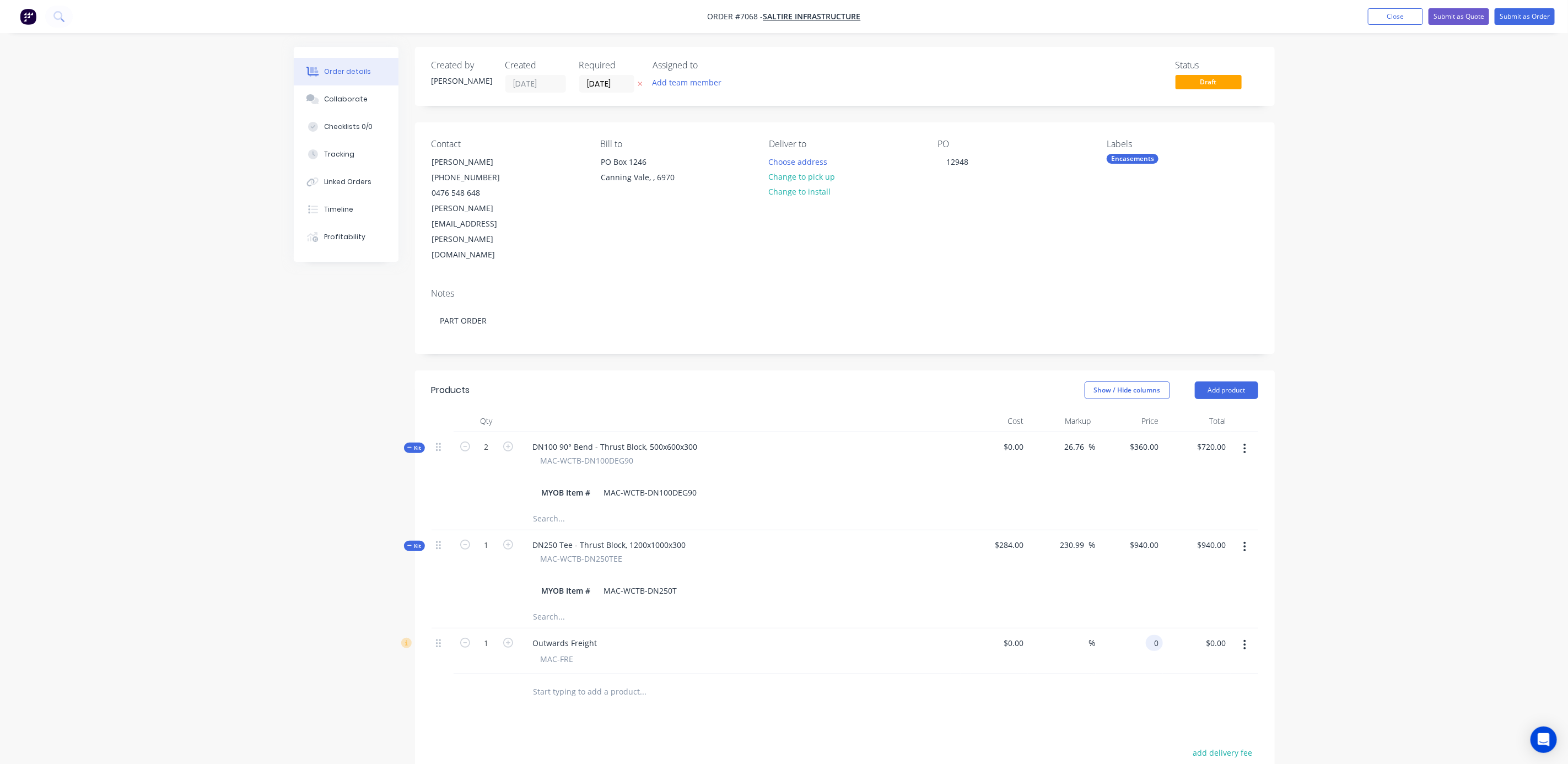
click at [1146, 635] on div "0 0" at bounding box center [1154, 643] width 17 height 16
type input "$85.00"
click at [1437, 617] on div "Order details Collaborate Checklists 0/0 Tracking Linked Orders Timeline Profit…" at bounding box center [784, 495] width 1568 height 991
click at [1412, 19] on button "Close" at bounding box center [1395, 16] width 55 height 16
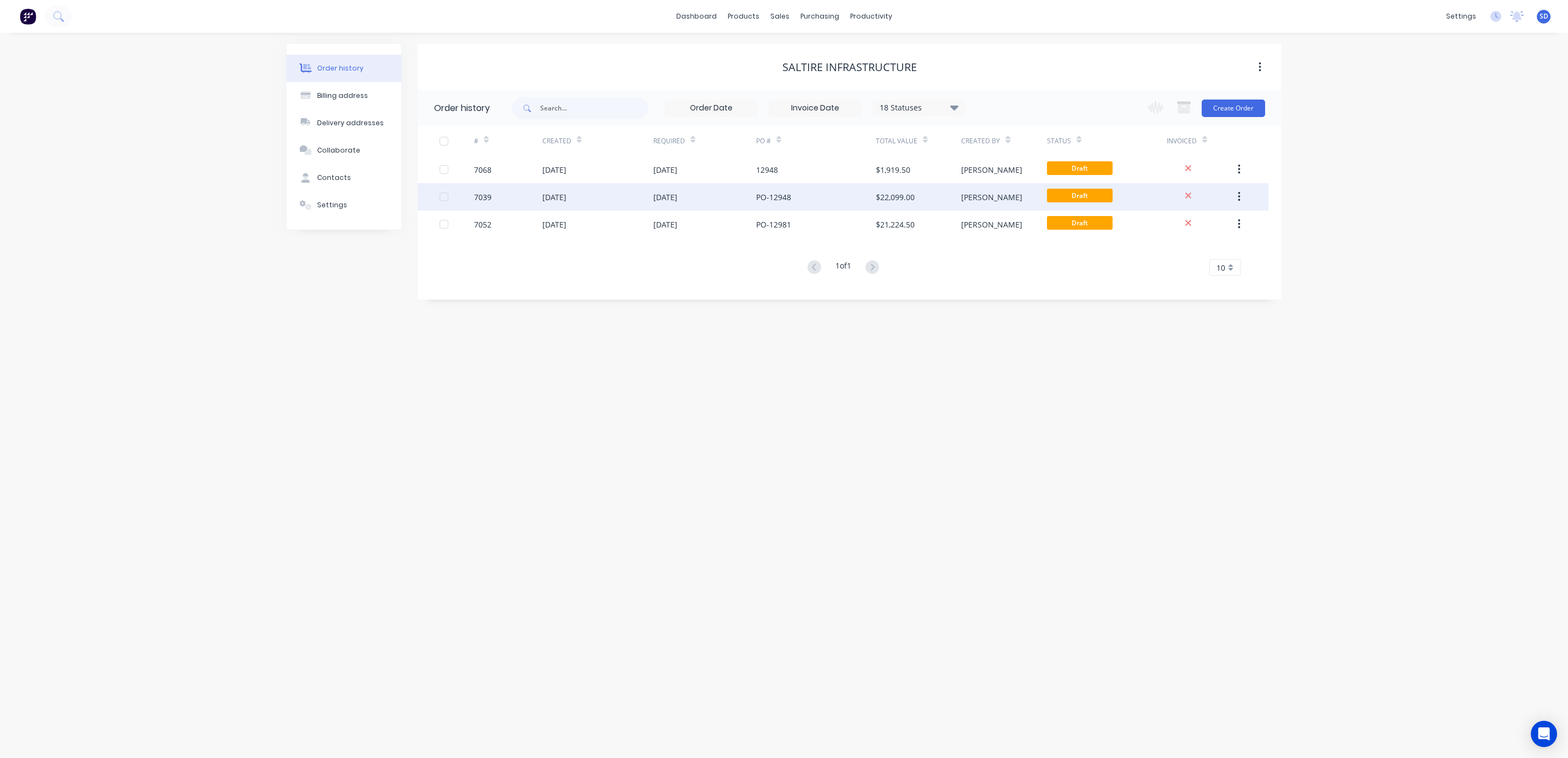
click at [817, 198] on div "PO-12948" at bounding box center [816, 196] width 120 height 27
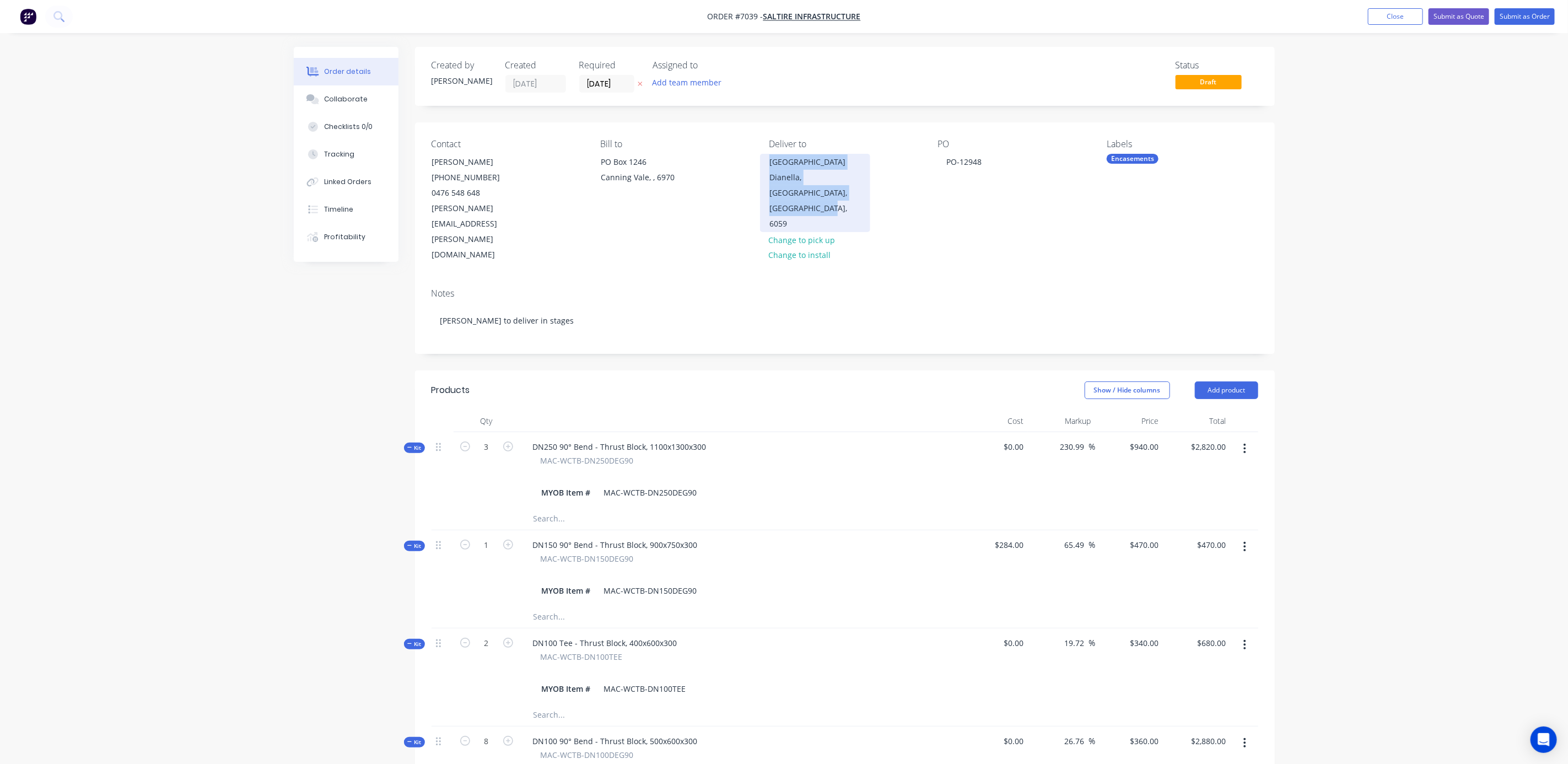
drag, startPoint x: 769, startPoint y: 157, endPoint x: 868, endPoint y: 199, distance: 107.5
click at [868, 199] on div "[GEOGRAPHIC_DATA]" at bounding box center [815, 193] width 110 height 79
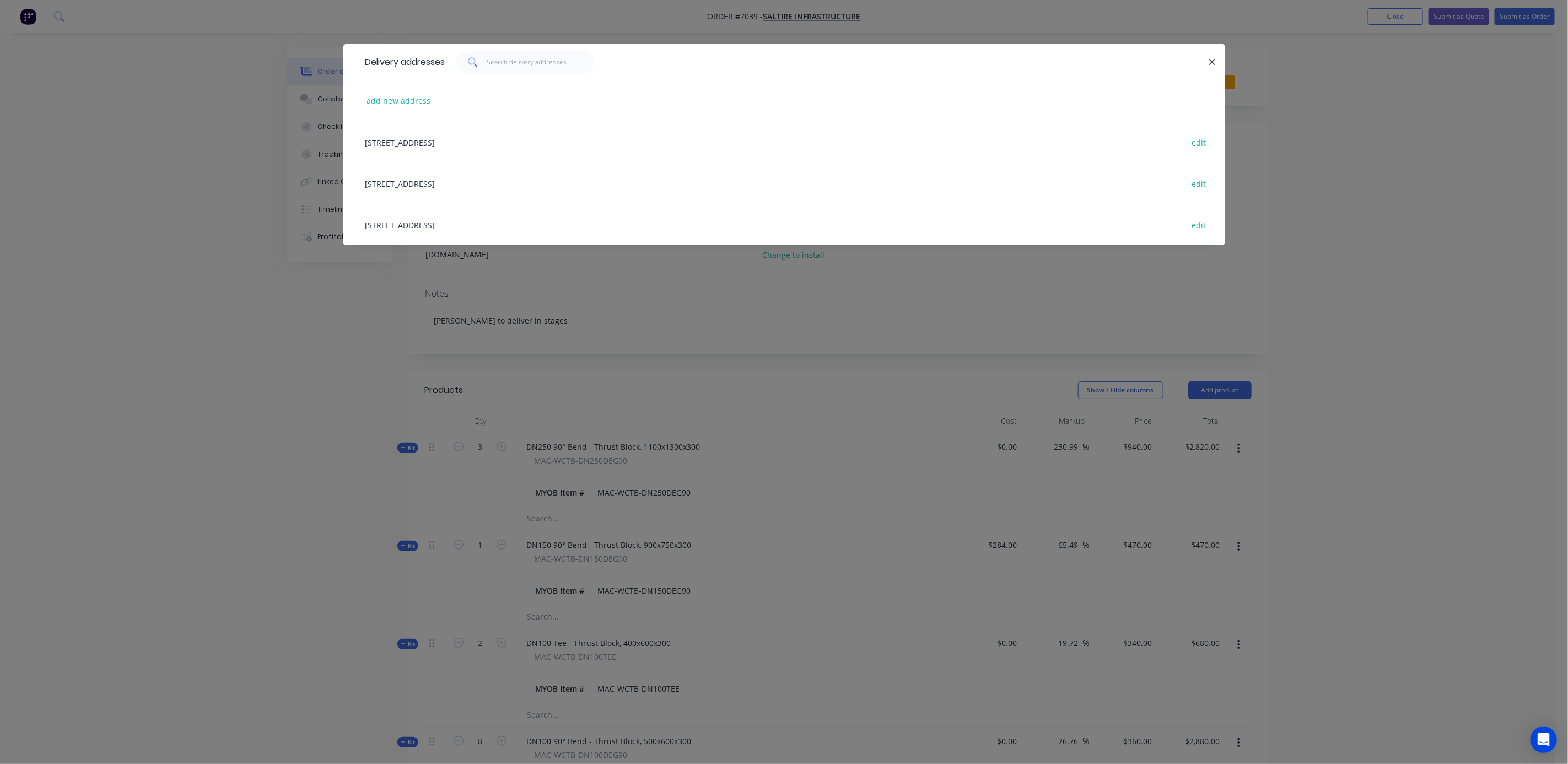
copy div "[GEOGRAPHIC_DATA]"
click at [1404, 66] on div "Delivery addresses add new address [STREET_ADDRESS], undefined, 6970 edit [STRE…" at bounding box center [784, 382] width 1568 height 764
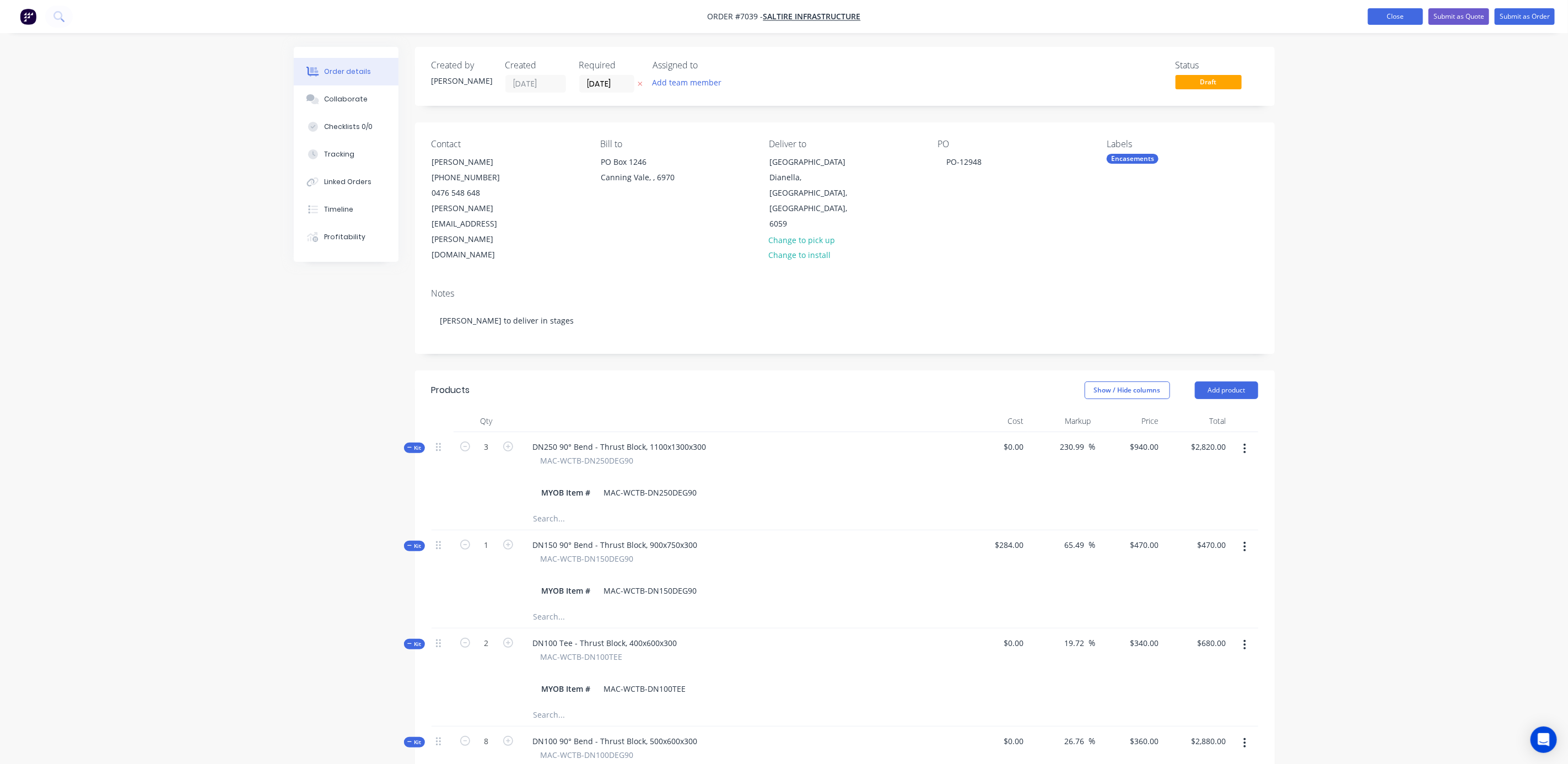
click at [1384, 15] on button "Close" at bounding box center [1395, 16] width 55 height 16
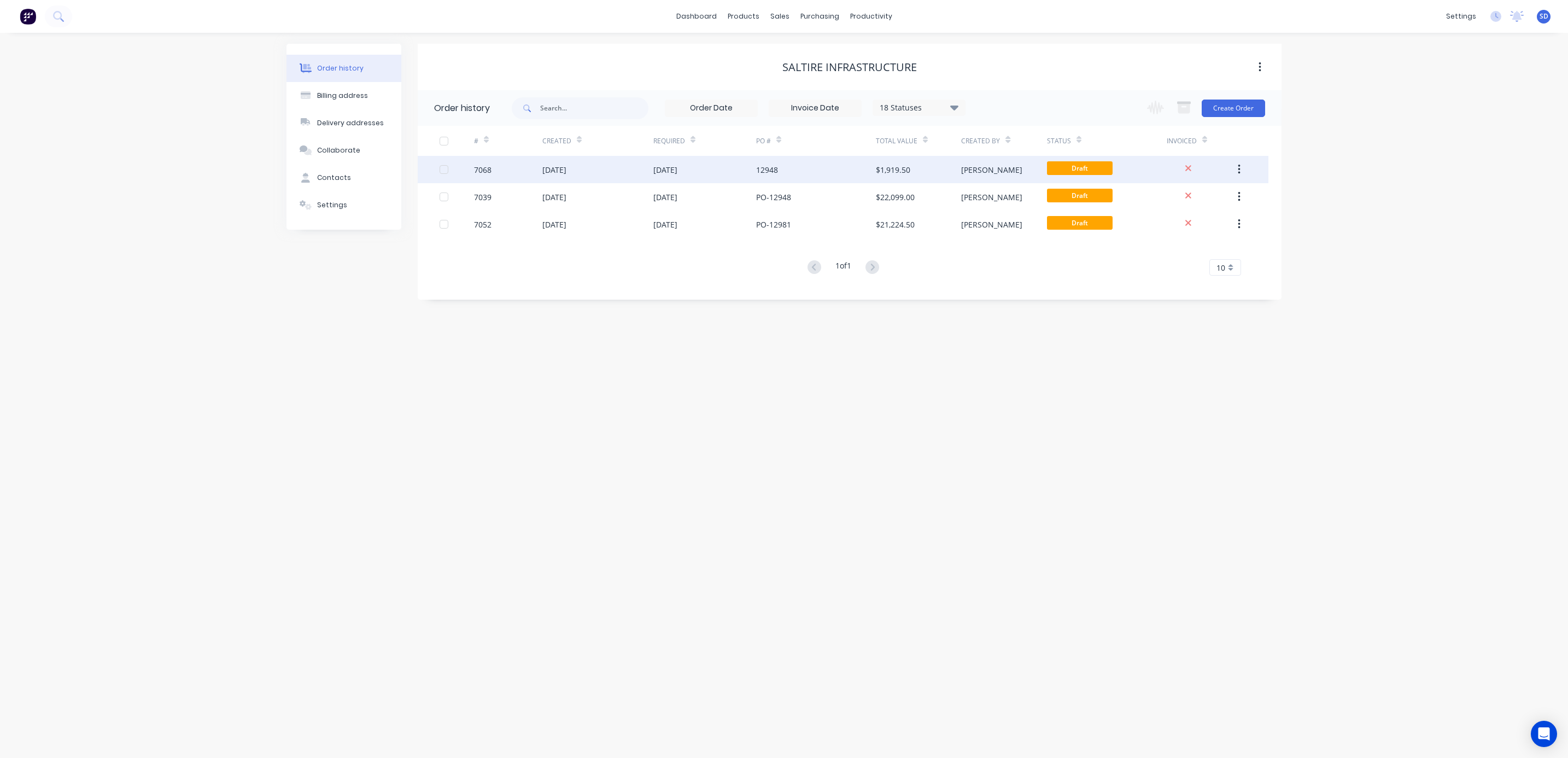
click at [832, 168] on div "12948" at bounding box center [816, 169] width 120 height 27
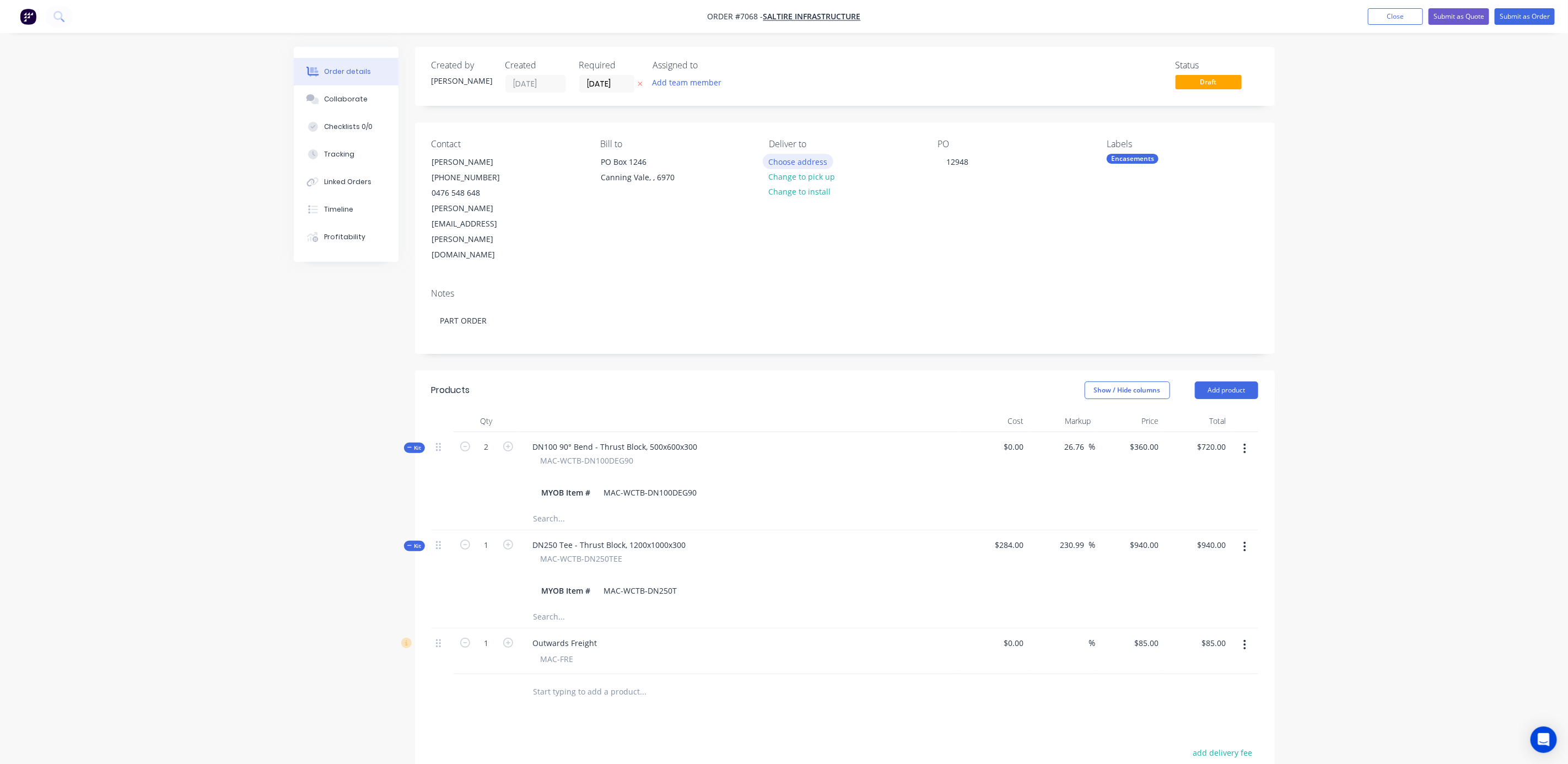
click at [798, 160] on button "Choose address" at bounding box center [798, 161] width 71 height 15
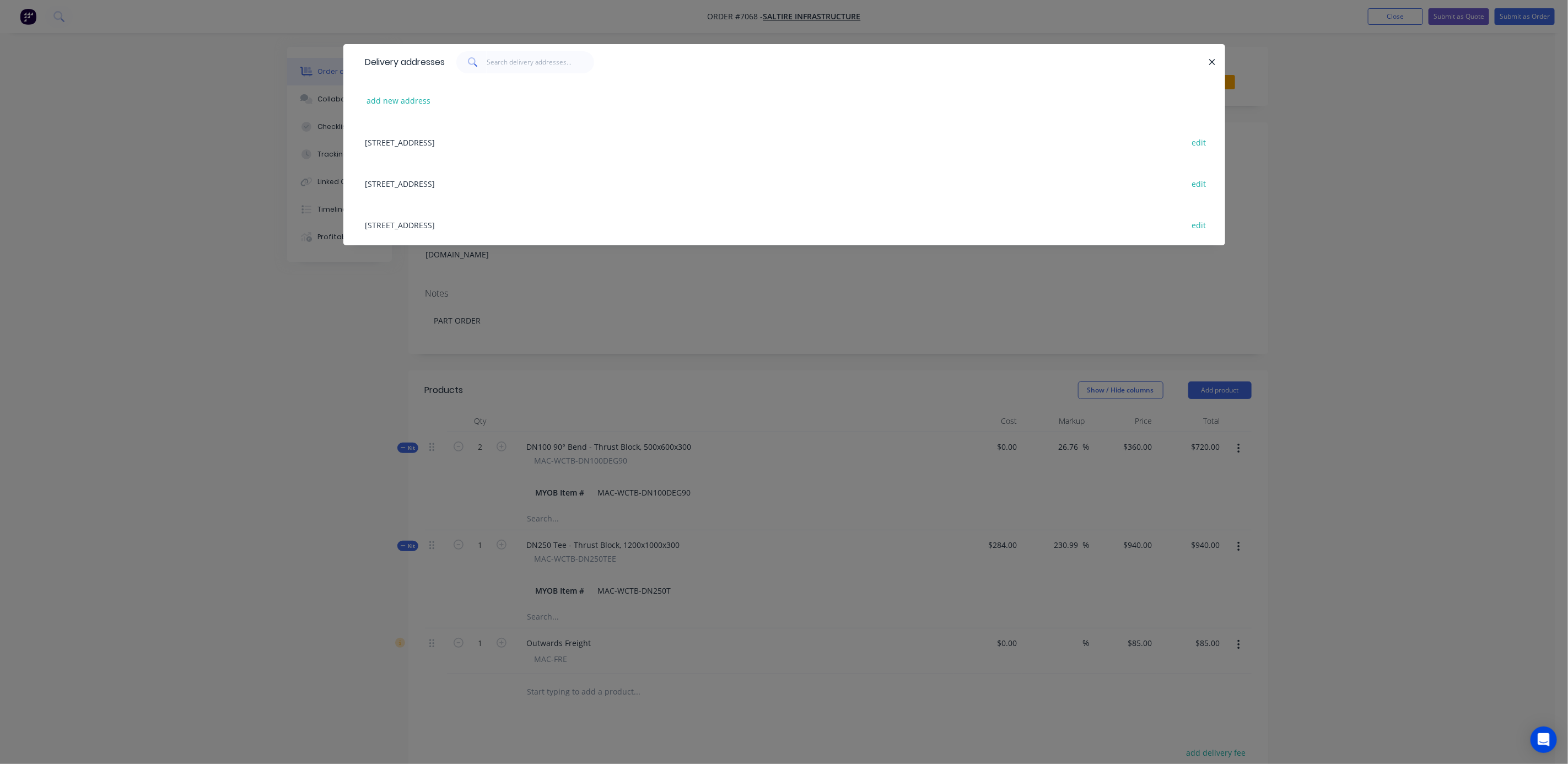
click at [472, 227] on div "[STREET_ADDRESS] edit" at bounding box center [785, 225] width 849 height 42
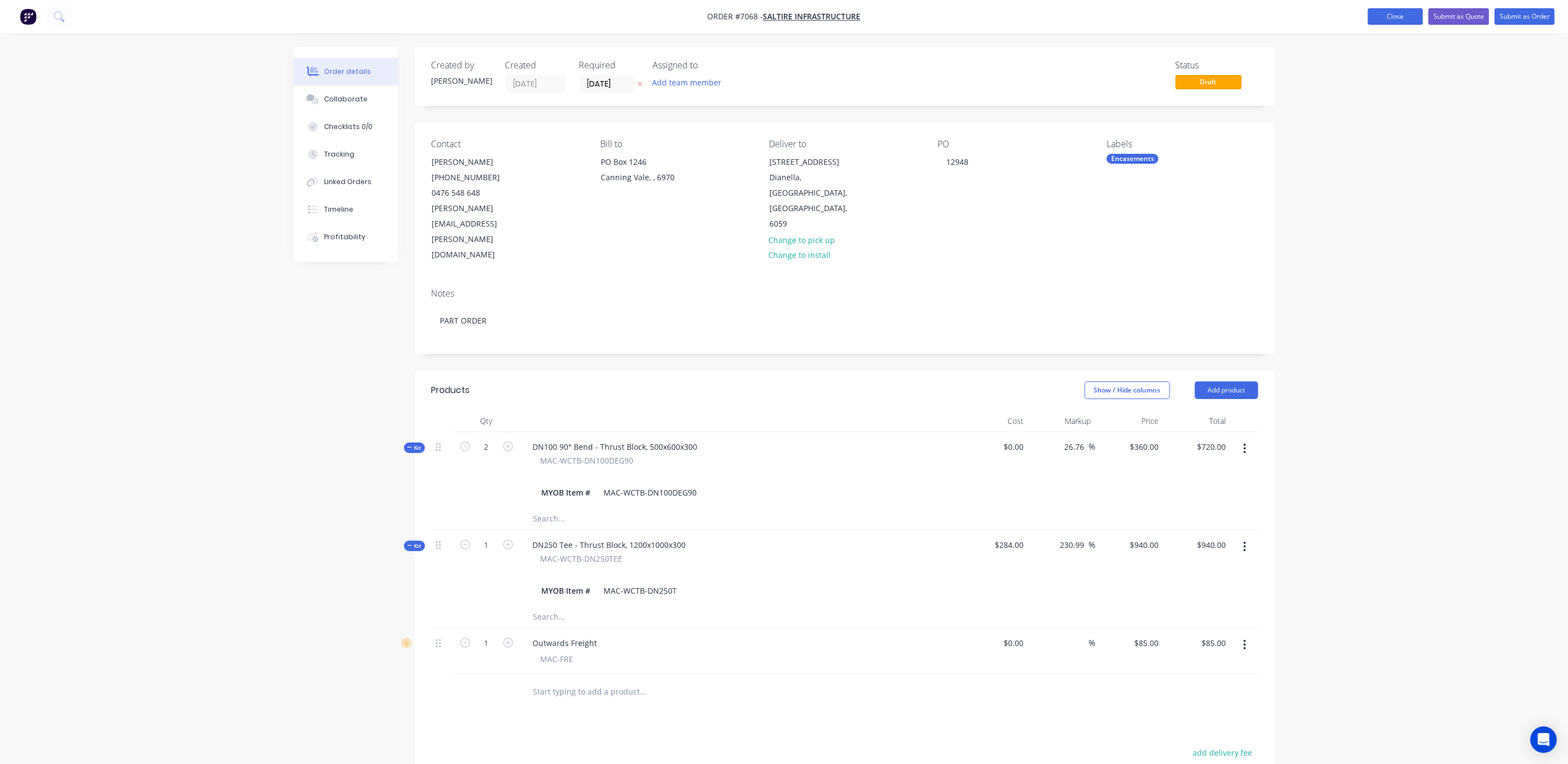
click at [1401, 12] on button "Close" at bounding box center [1395, 16] width 55 height 16
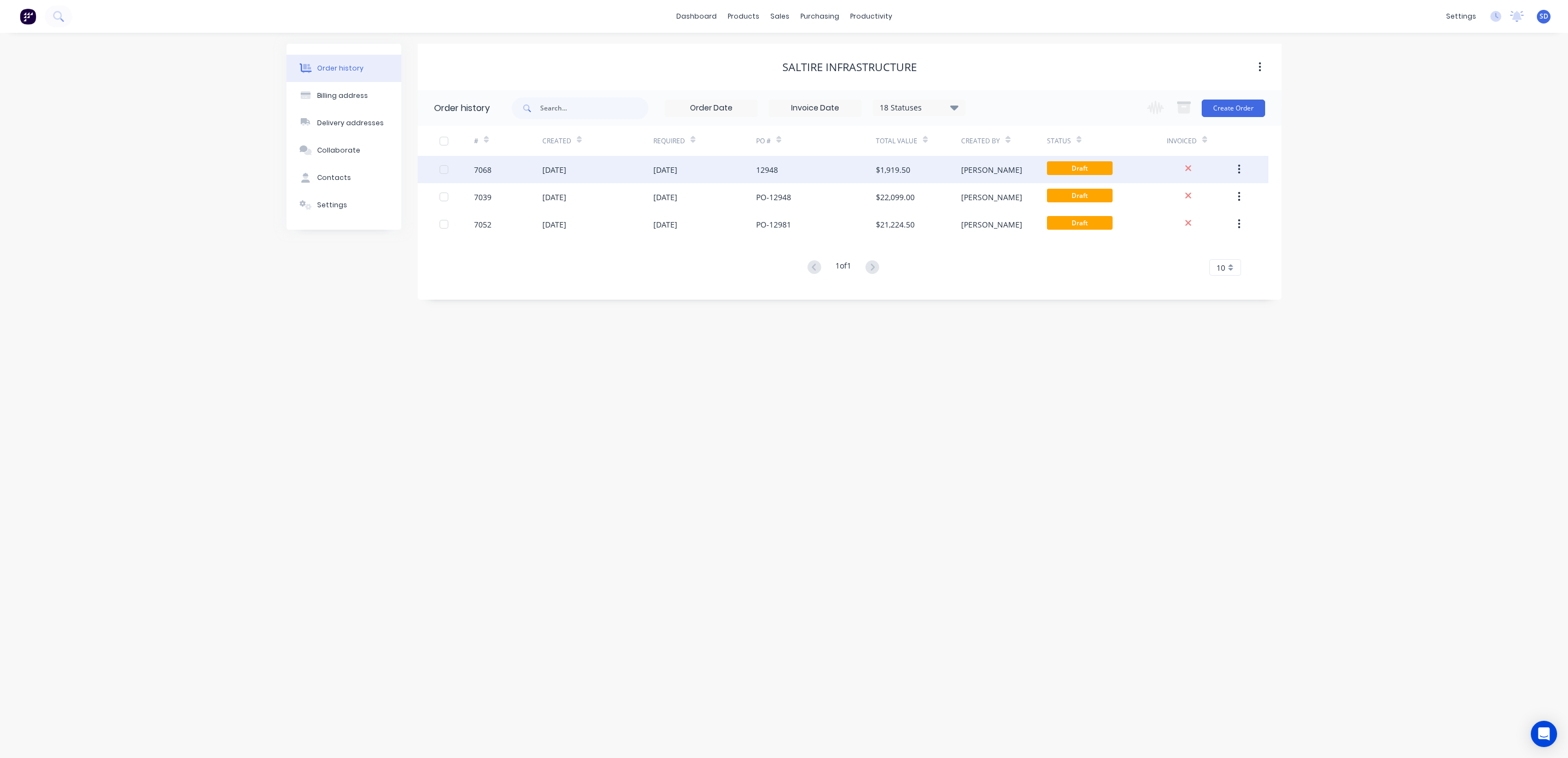
click at [922, 168] on div "$1,919.50" at bounding box center [918, 169] width 85 height 27
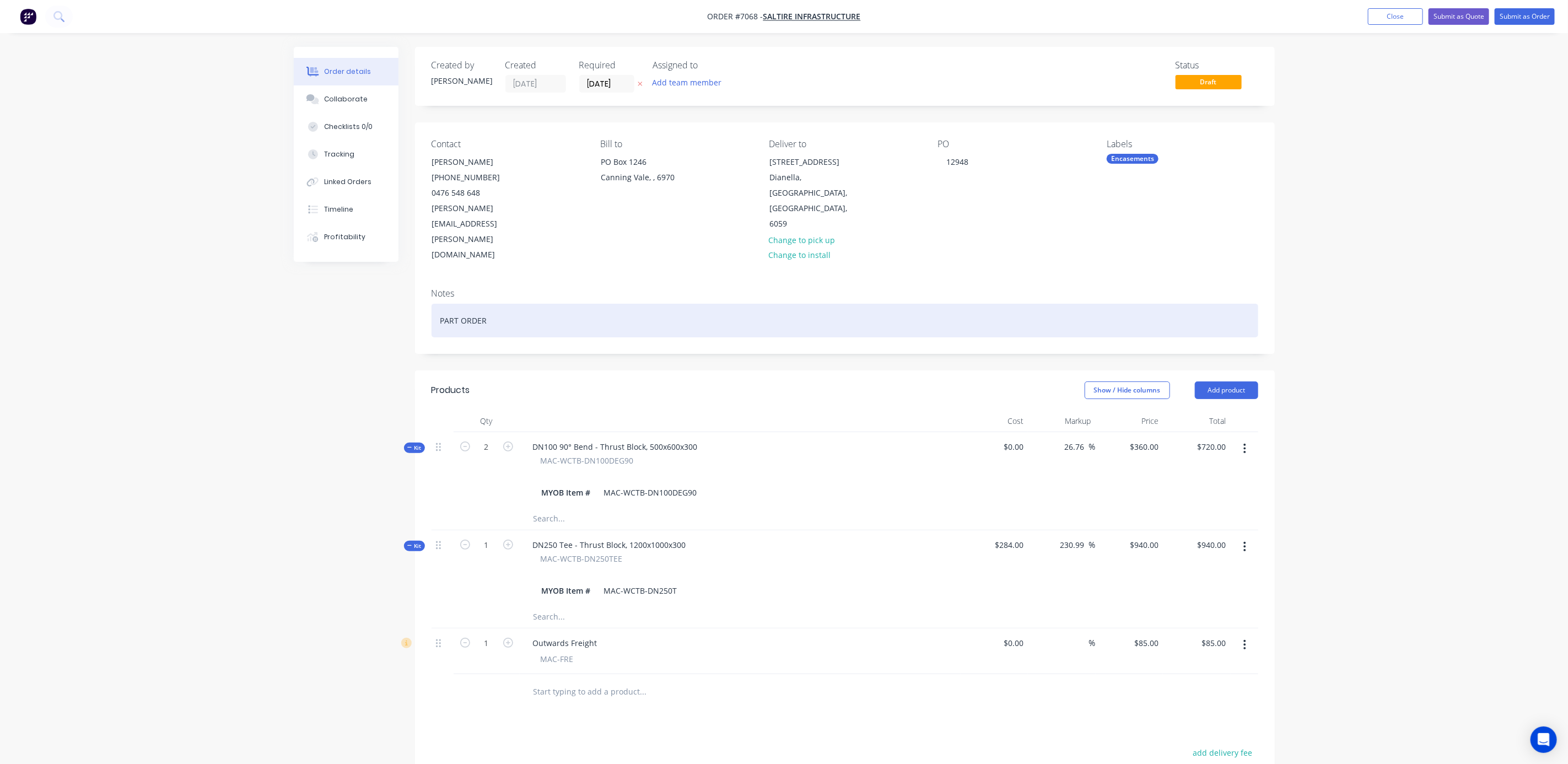
click at [501, 304] on div "PART ORDER" at bounding box center [845, 321] width 827 height 34
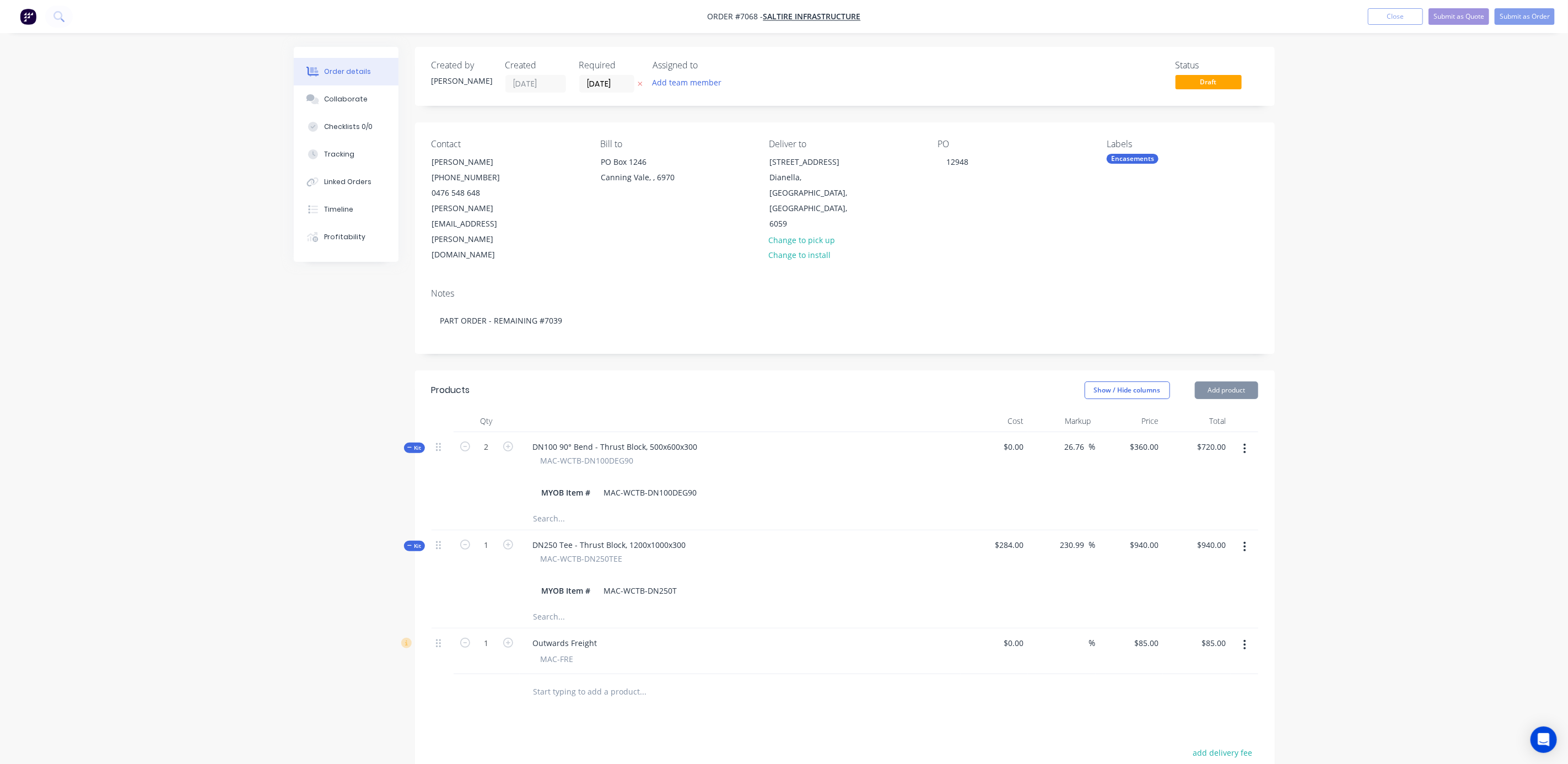
click at [1330, 273] on div "Order details Collaborate Checklists 0/0 Tracking Linked Orders Timeline Profit…" at bounding box center [784, 495] width 1568 height 991
click at [1381, 579] on div "Order details Collaborate Checklists 0/0 Tracking Linked Orders Timeline Profit…" at bounding box center [784, 495] width 1568 height 991
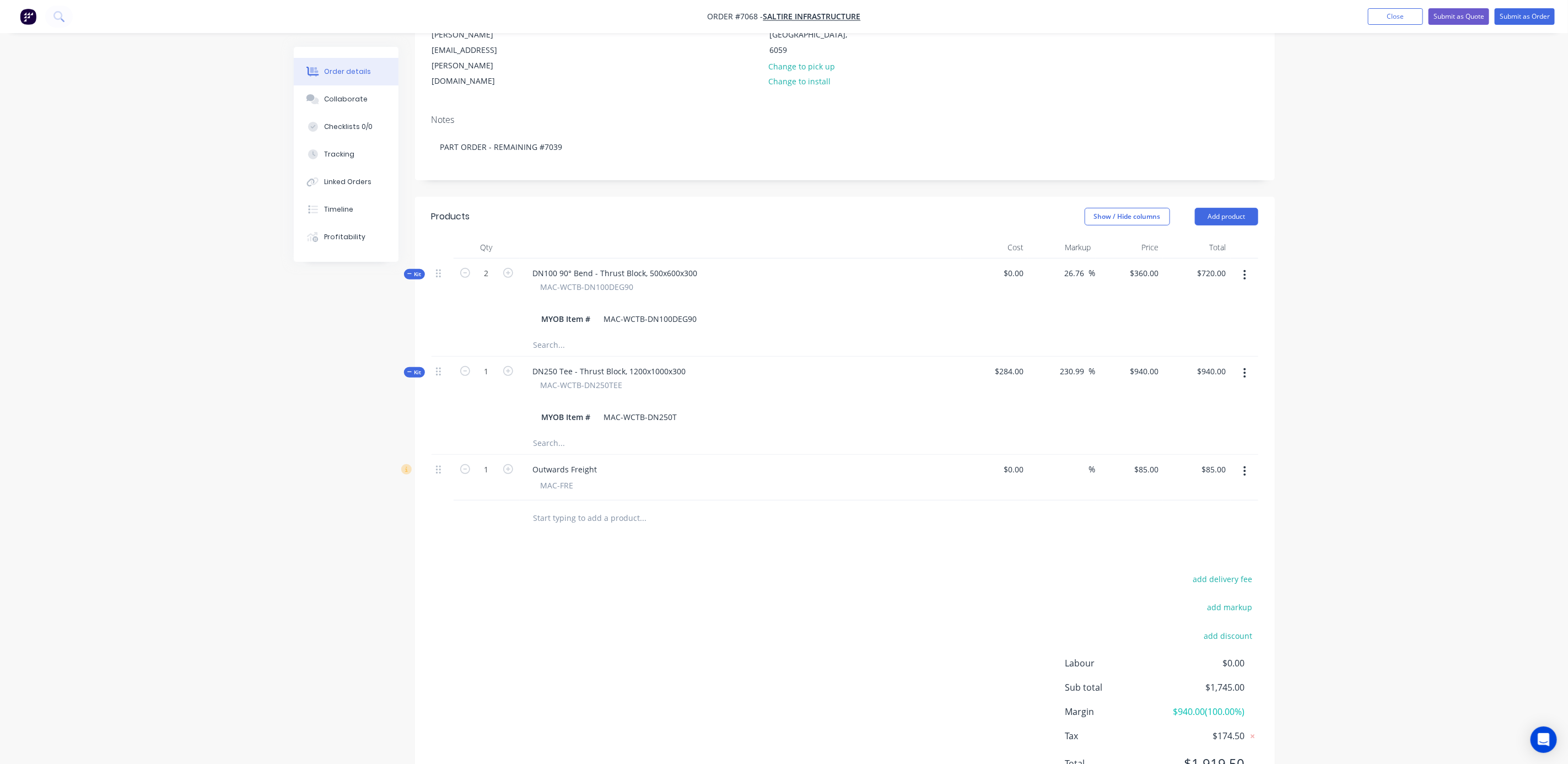
scroll to position [184, 0]
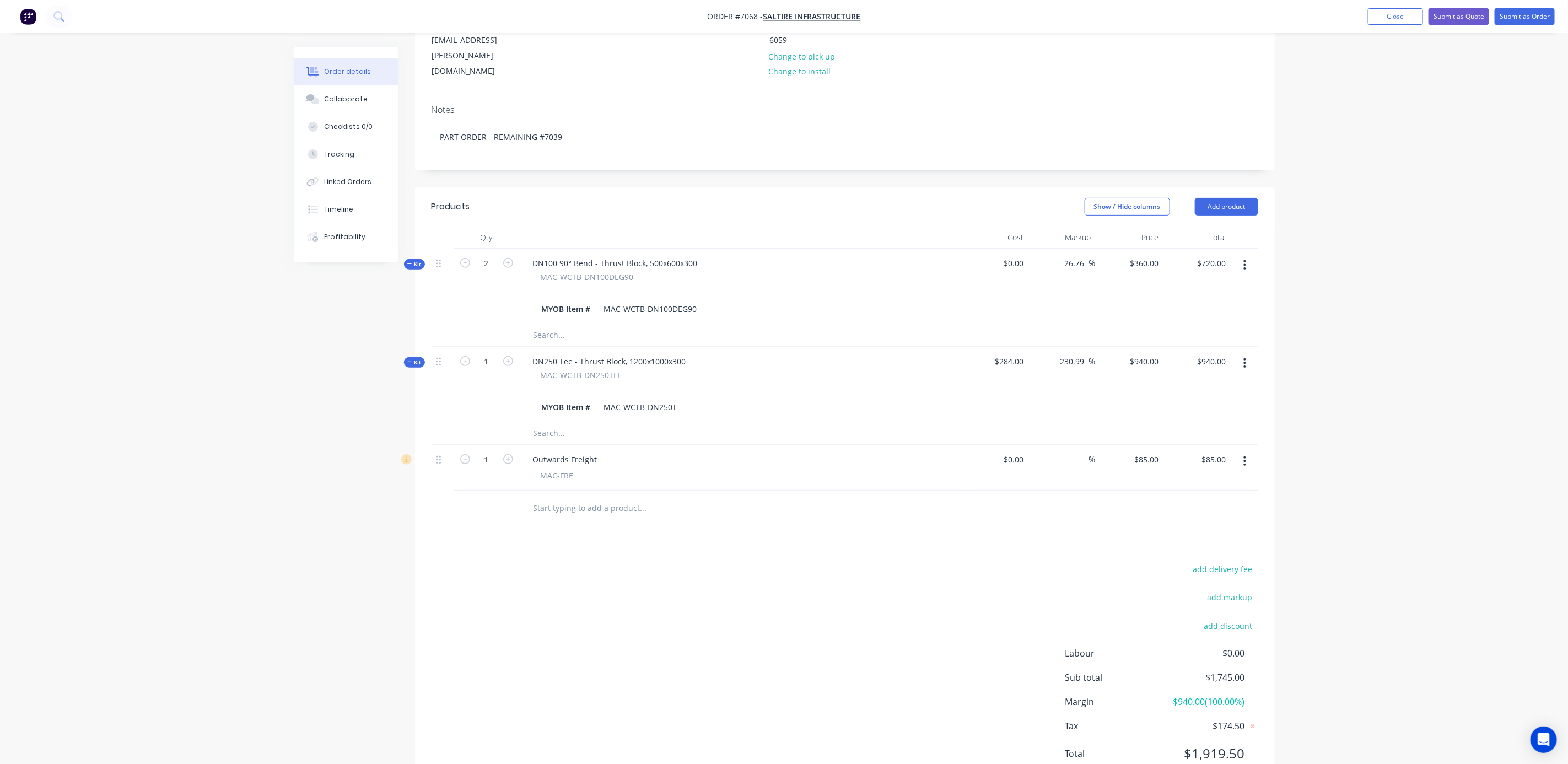
click at [1504, 411] on div "Order details Collaborate Checklists 0/0 Tracking Linked Orders Timeline Profit…" at bounding box center [784, 312] width 1568 height 991
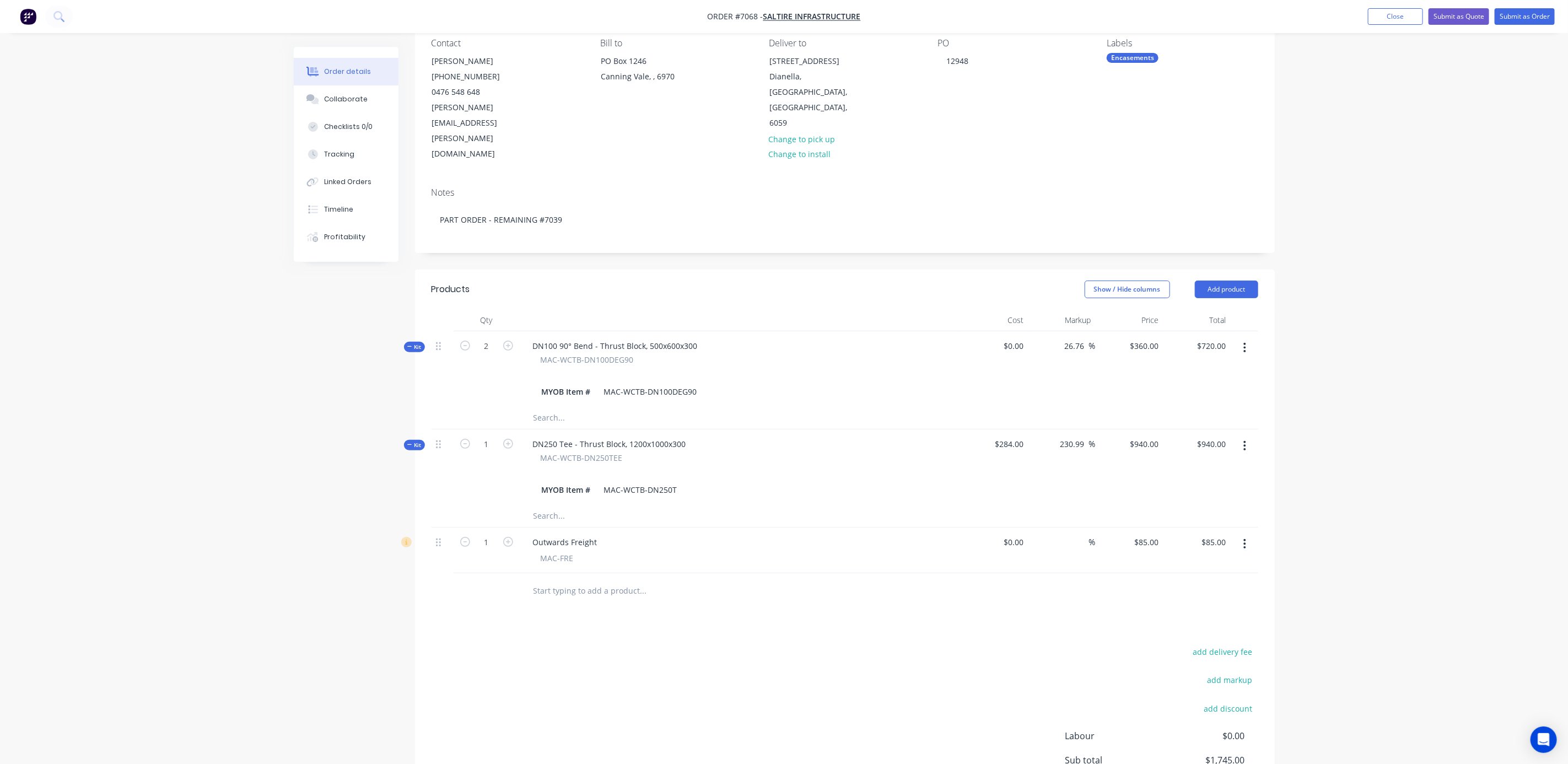
scroll to position [0, 0]
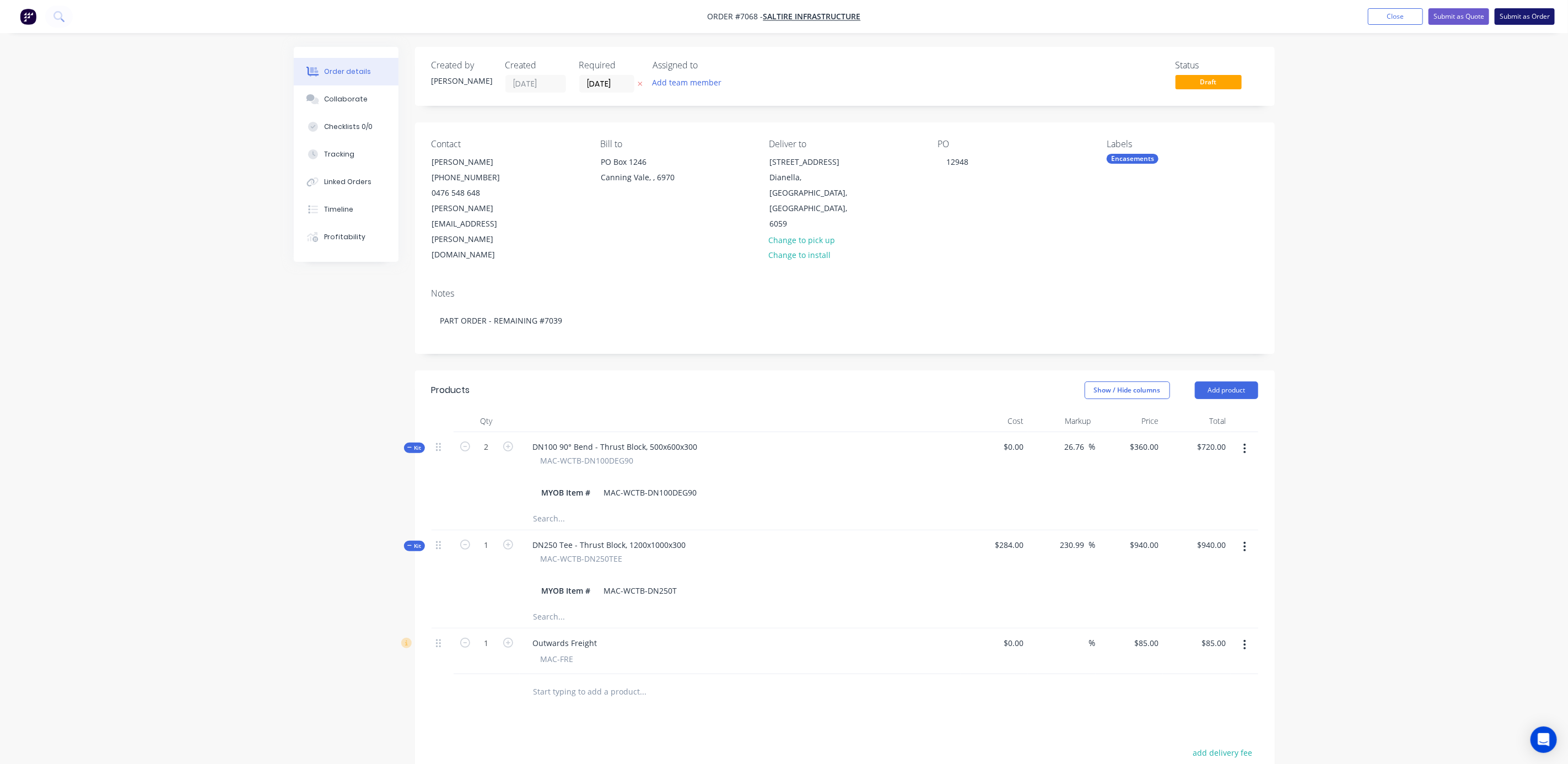
click at [1518, 16] on button "Submit as Order" at bounding box center [1525, 16] width 60 height 16
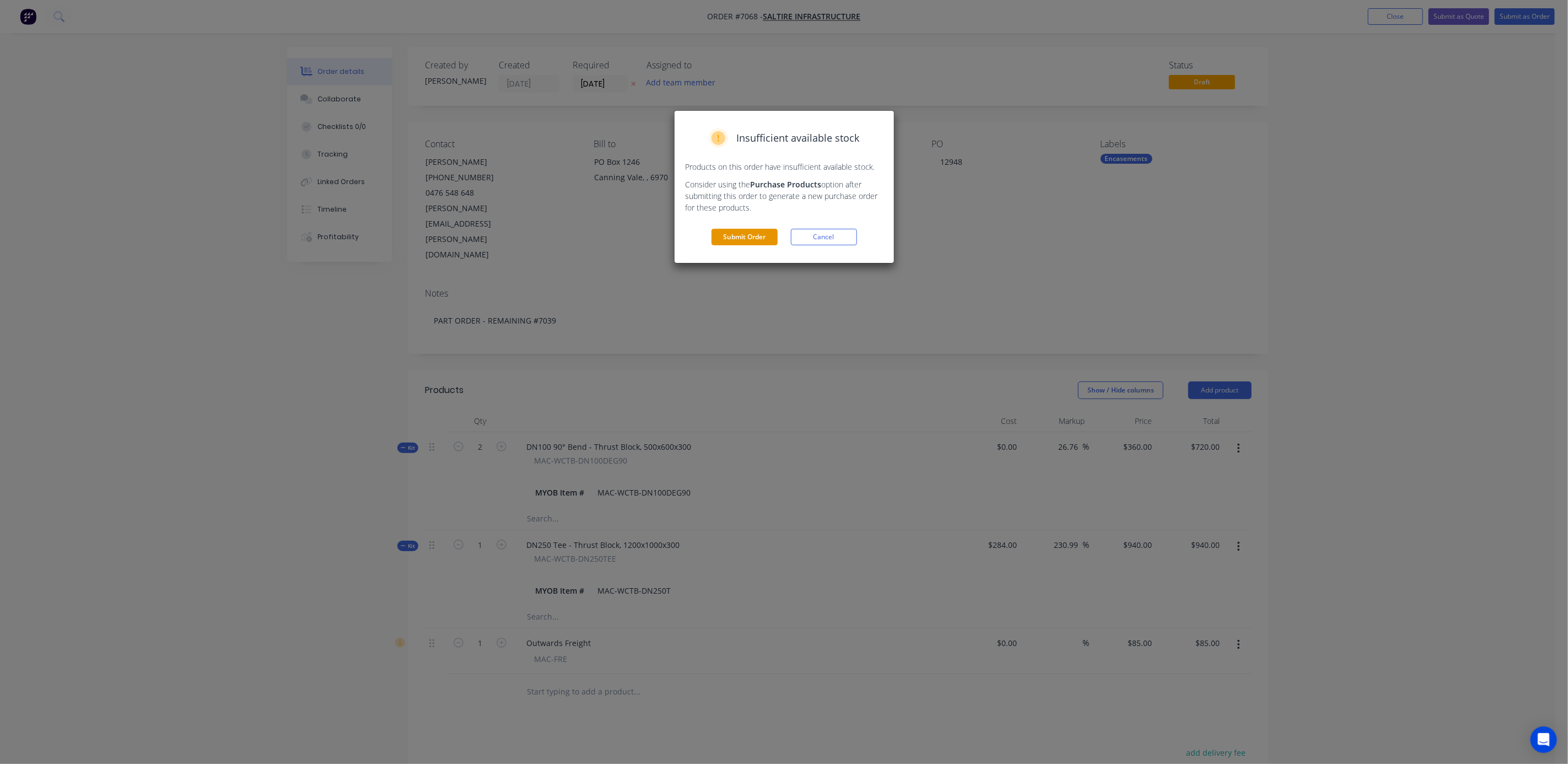
click at [741, 235] on button "Submit Order" at bounding box center [744, 236] width 66 height 16
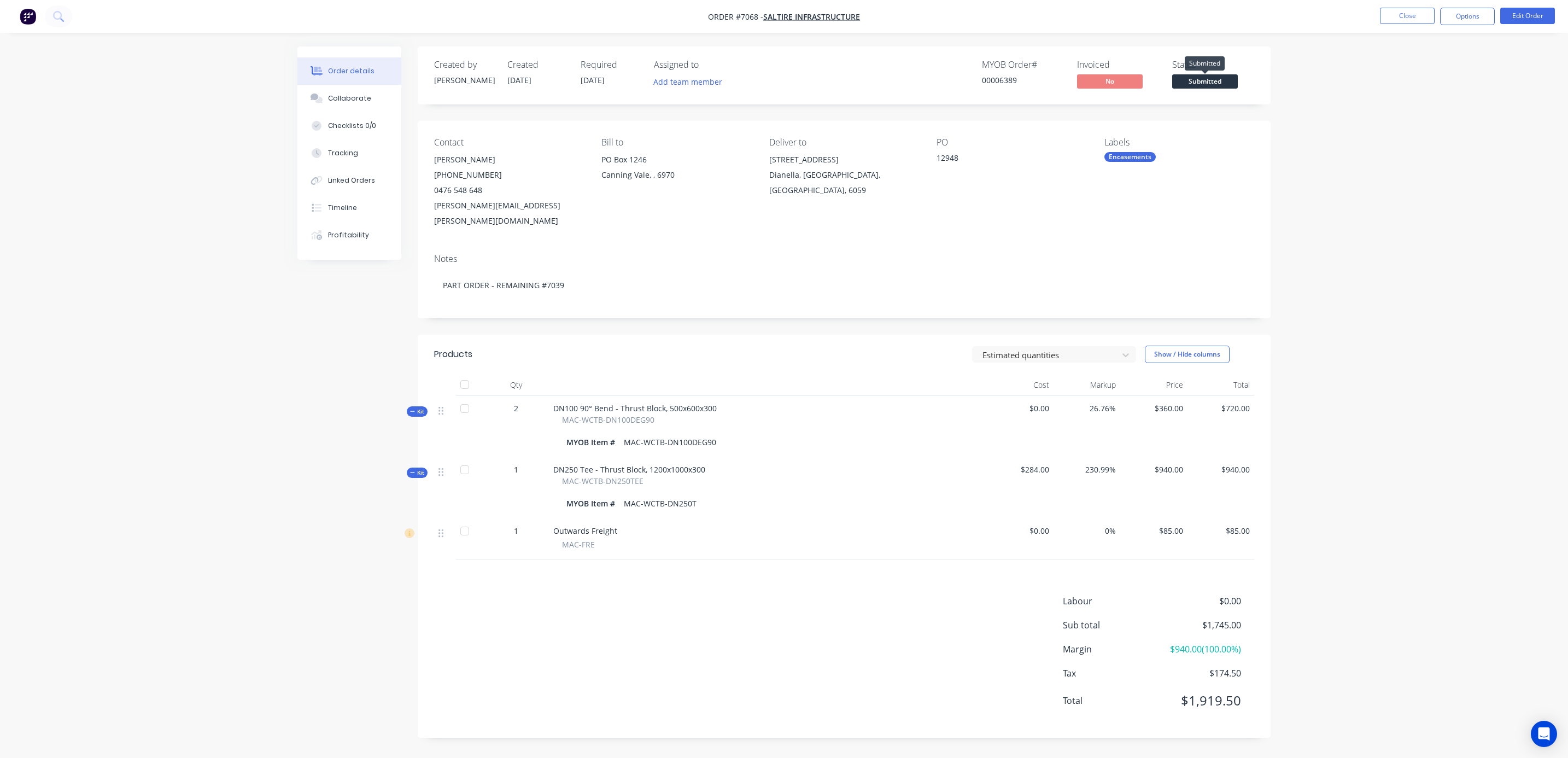
click at [1203, 81] on span "Submitted" at bounding box center [1205, 81] width 66 height 14
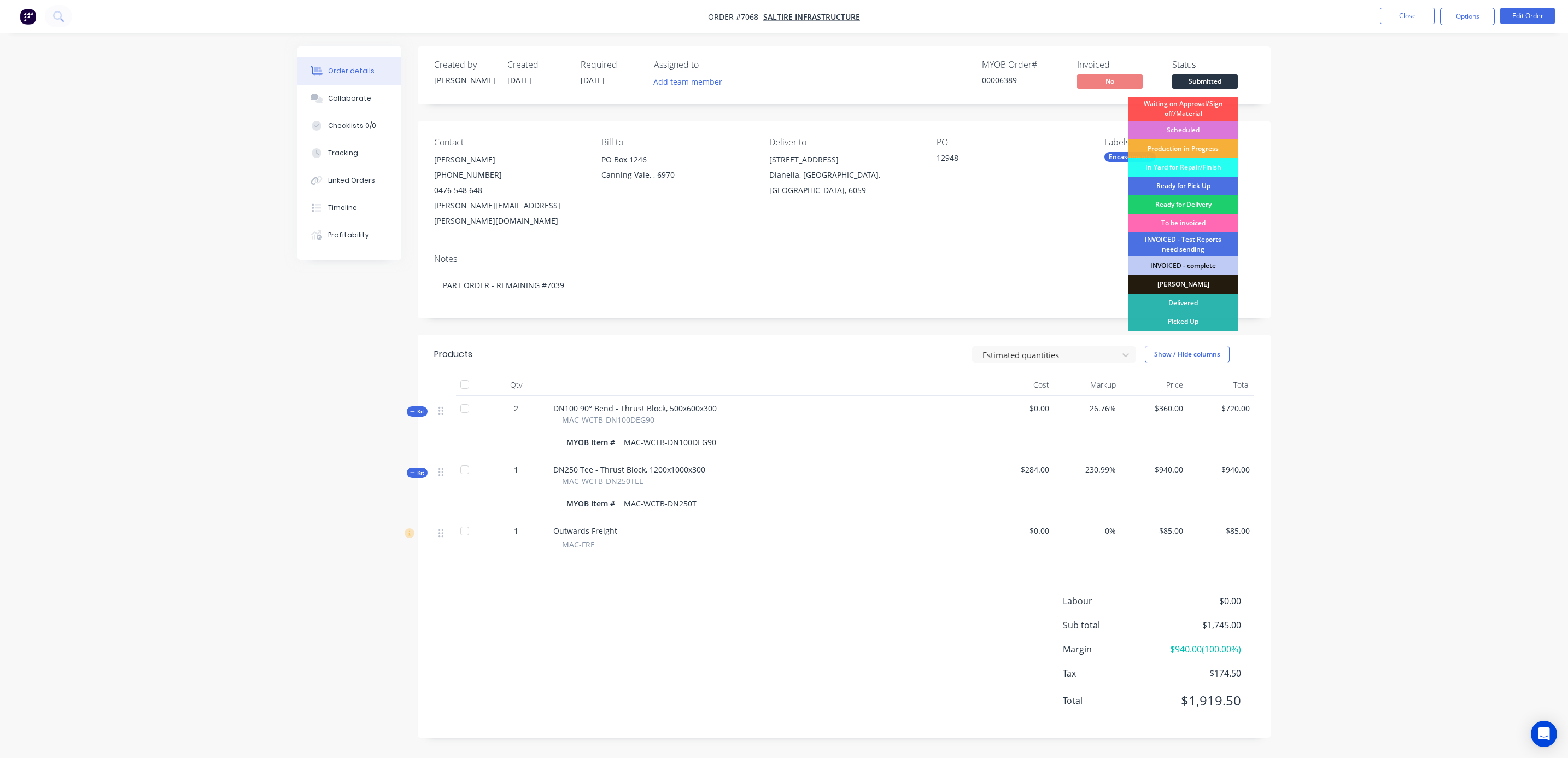
click at [1193, 220] on div "To be invoiced" at bounding box center [1184, 223] width 109 height 19
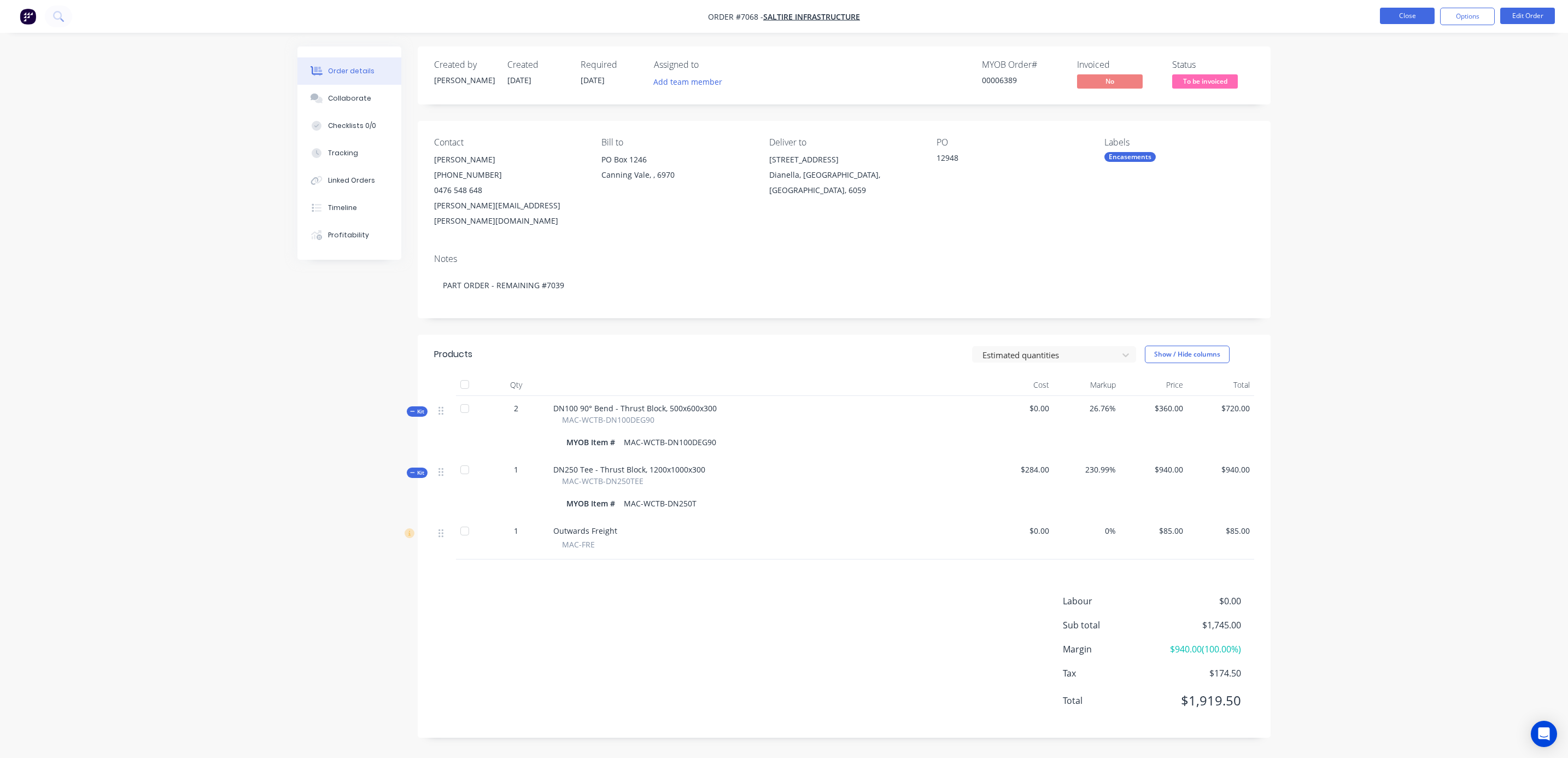
click at [1406, 16] on button "Close" at bounding box center [1407, 15] width 55 height 16
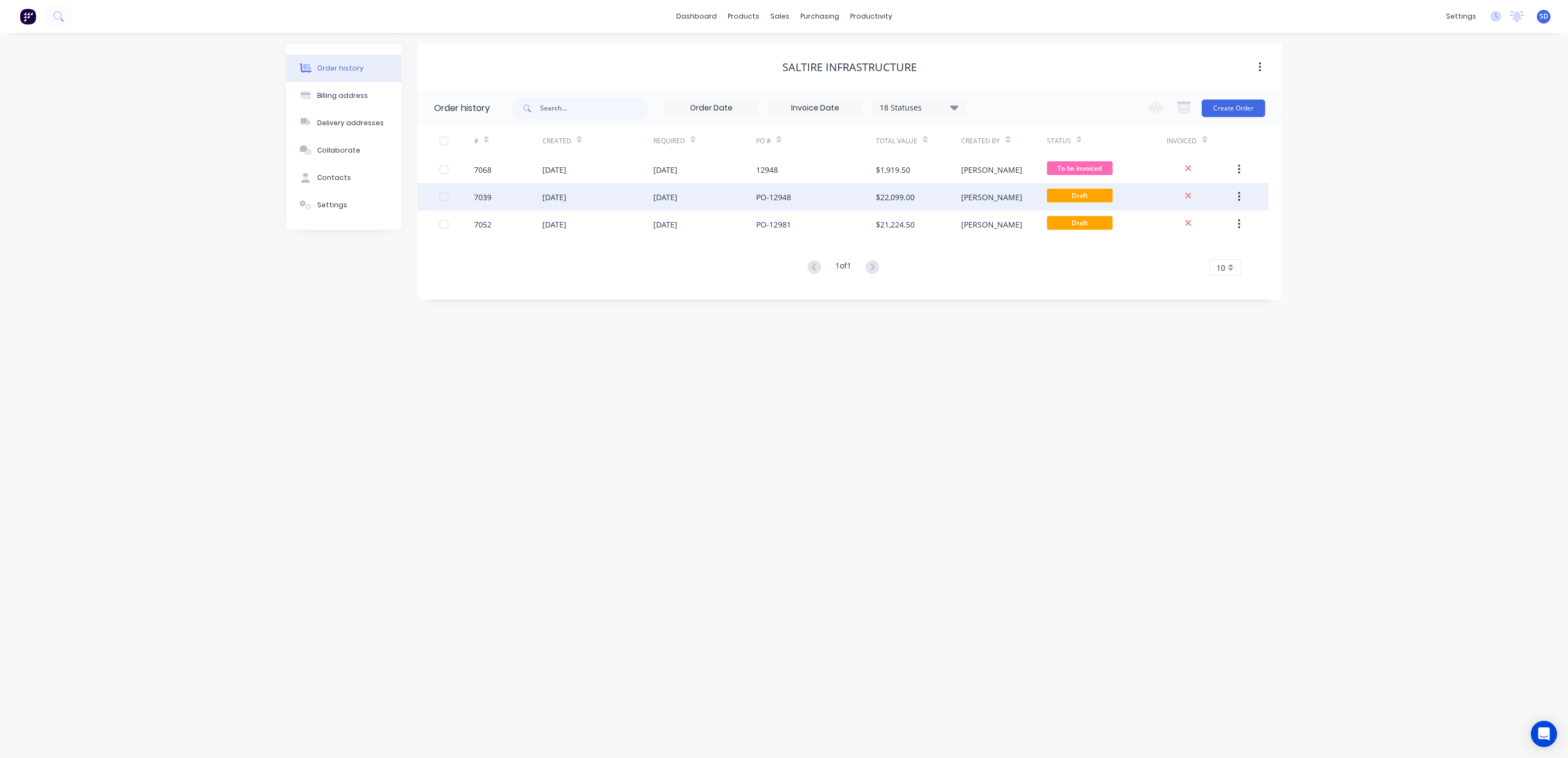
click at [824, 196] on div "PO-12948" at bounding box center [816, 196] width 120 height 27
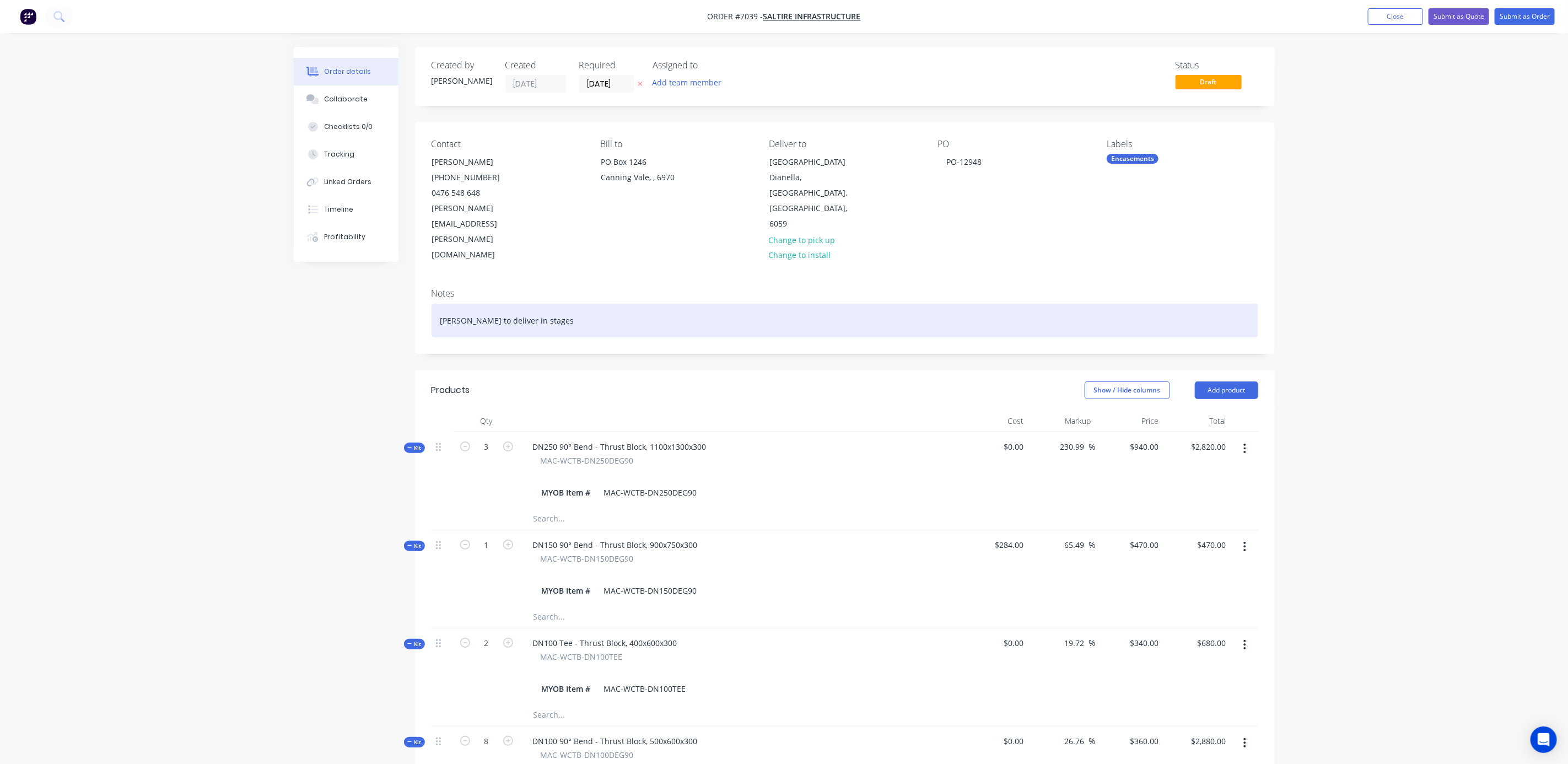
click at [557, 304] on div "[PERSON_NAME] to deliver in stages" at bounding box center [845, 321] width 827 height 34
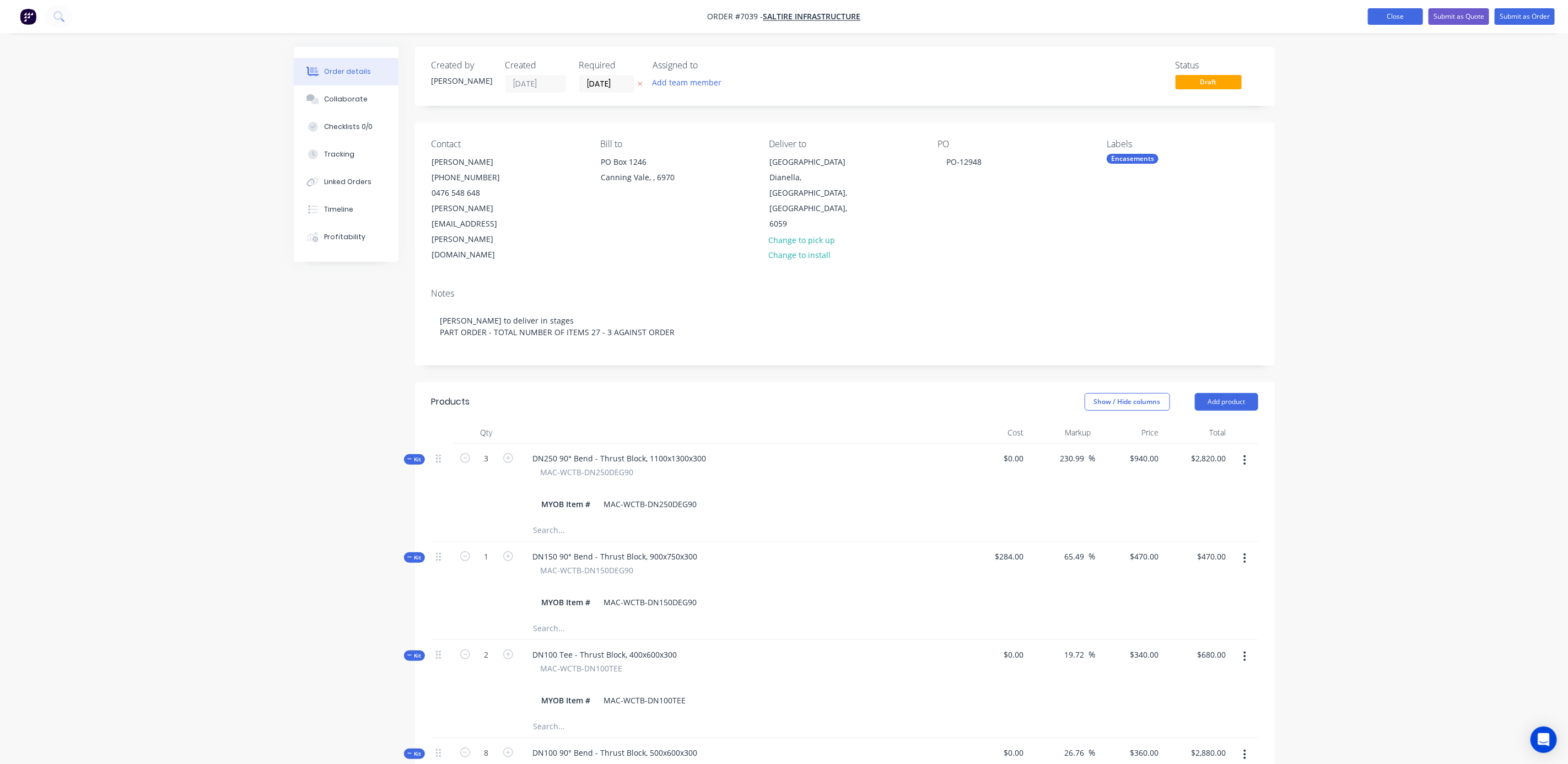
click at [1383, 20] on button "Close" at bounding box center [1395, 16] width 55 height 16
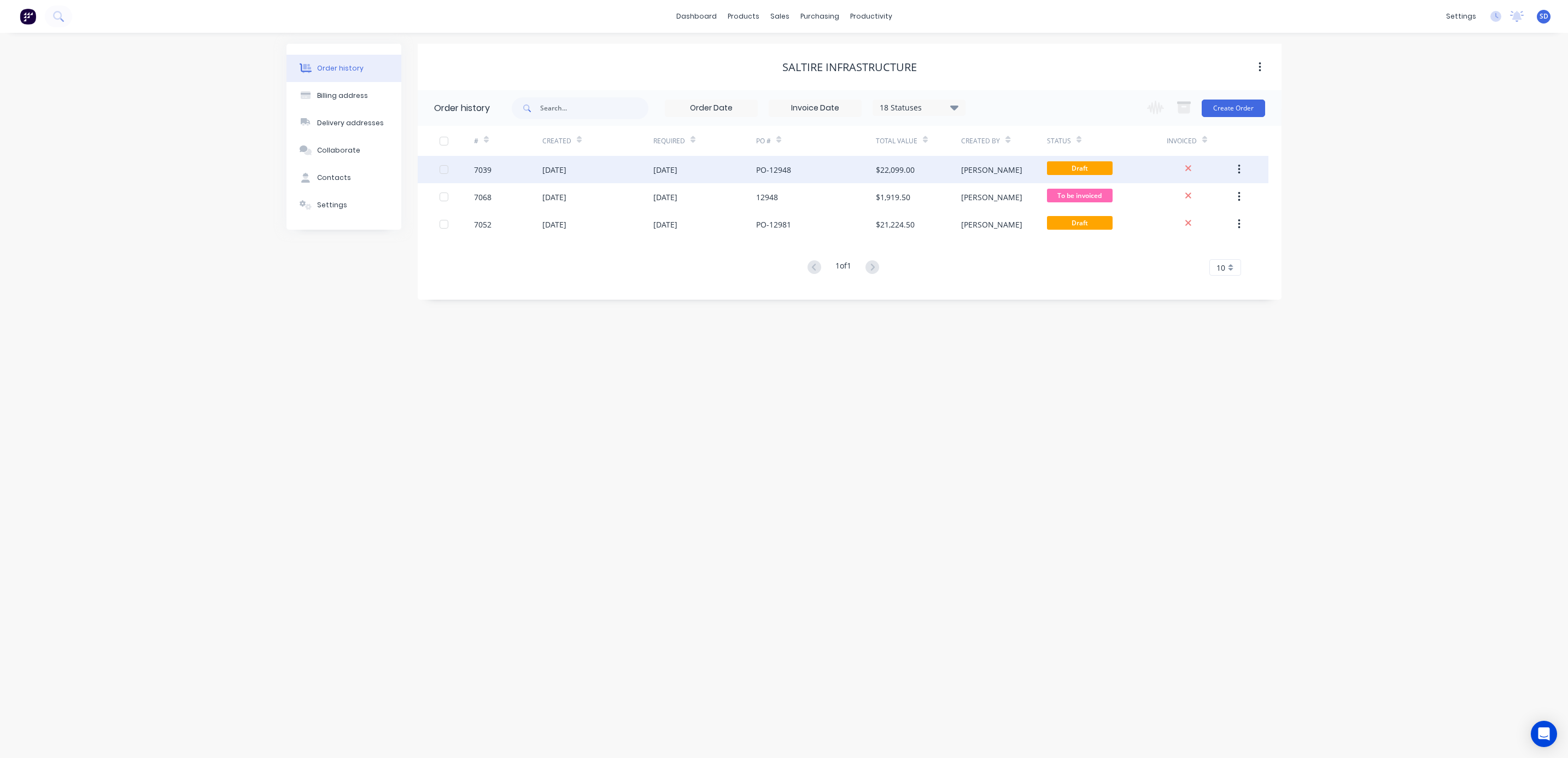
click at [996, 168] on div "[PERSON_NAME]" at bounding box center [1004, 169] width 85 height 27
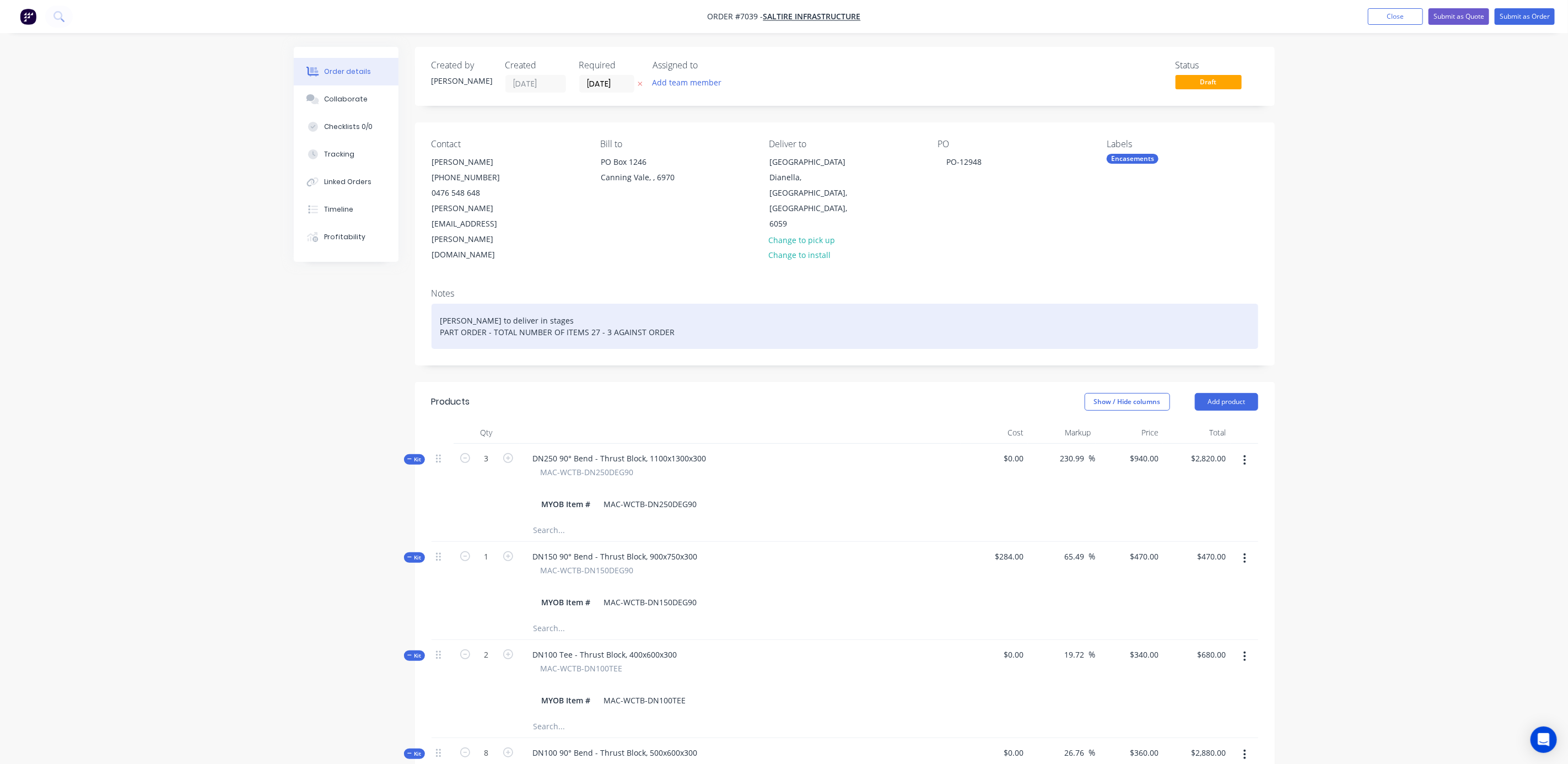
click at [680, 304] on div "[PERSON_NAME] to deliver in stages PART ORDER - TOTAL NUMBER OF ITEMS 27 - 3 AG…" at bounding box center [845, 327] width 827 height 45
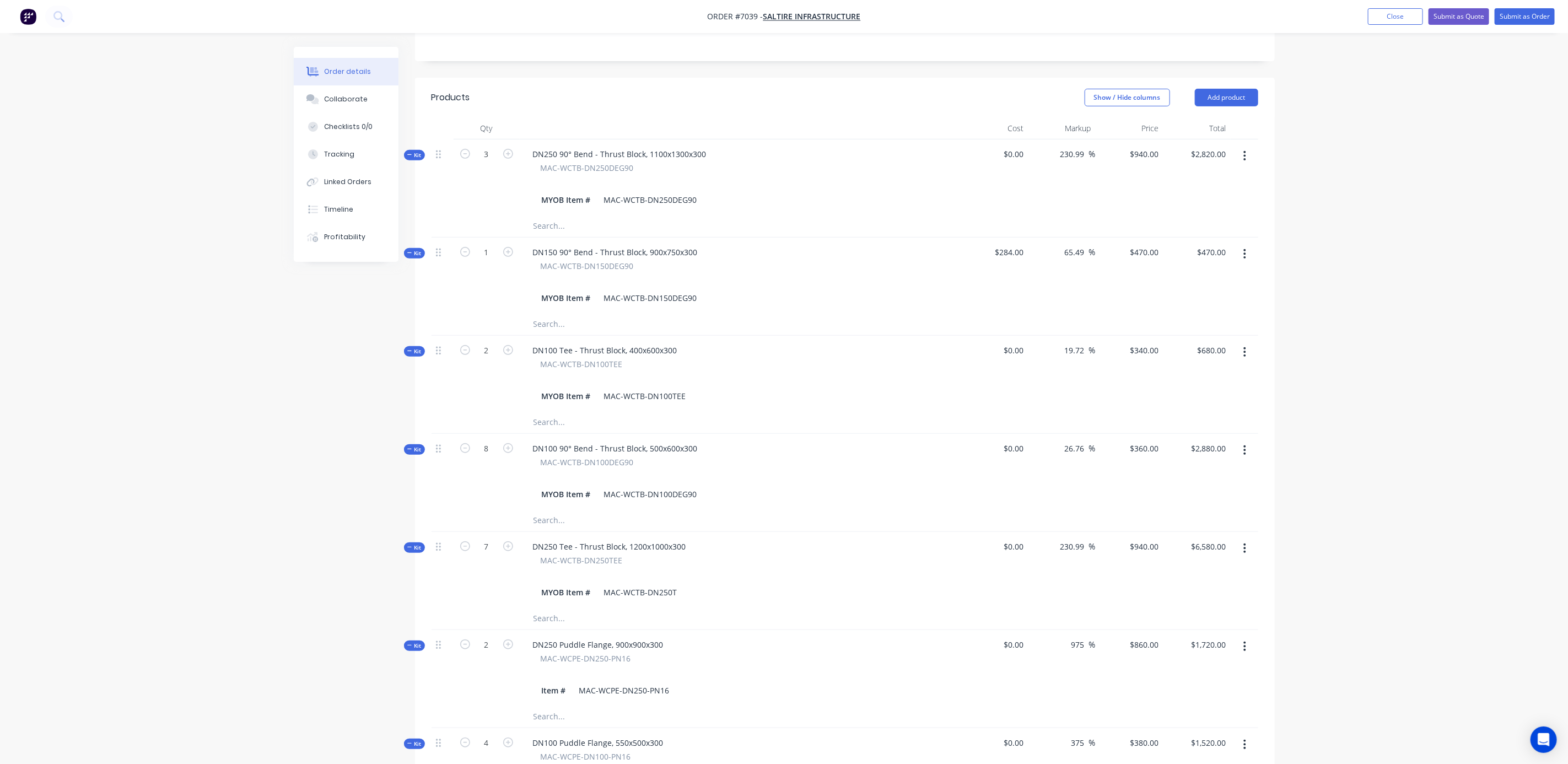
scroll to position [331, 0]
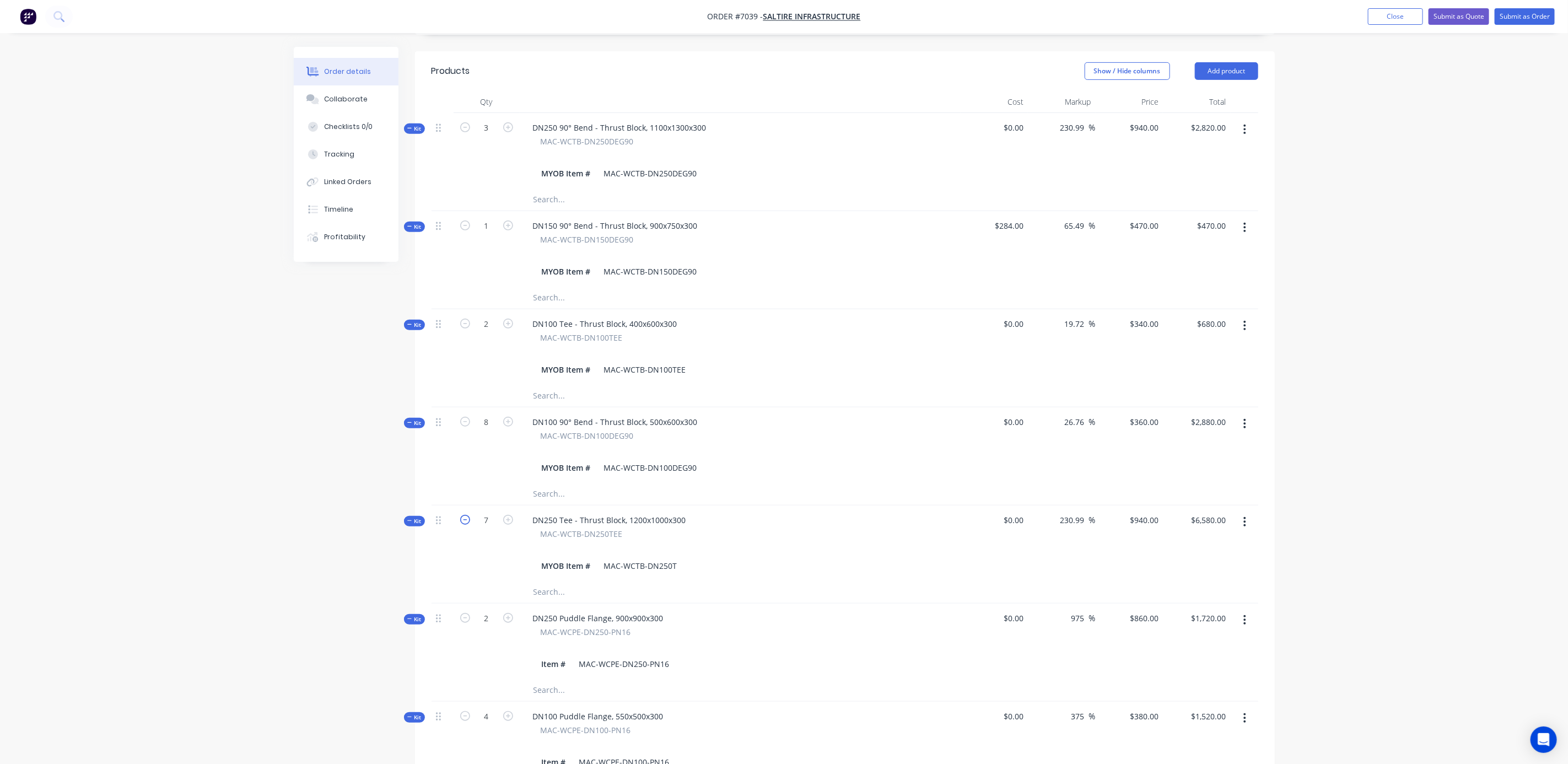
click at [463, 515] on icon "button" at bounding box center [465, 519] width 10 height 10
type input "6"
type input "$0.00"
click at [1158, 512] on input "0" at bounding box center [1150, 520] width 25 height 16
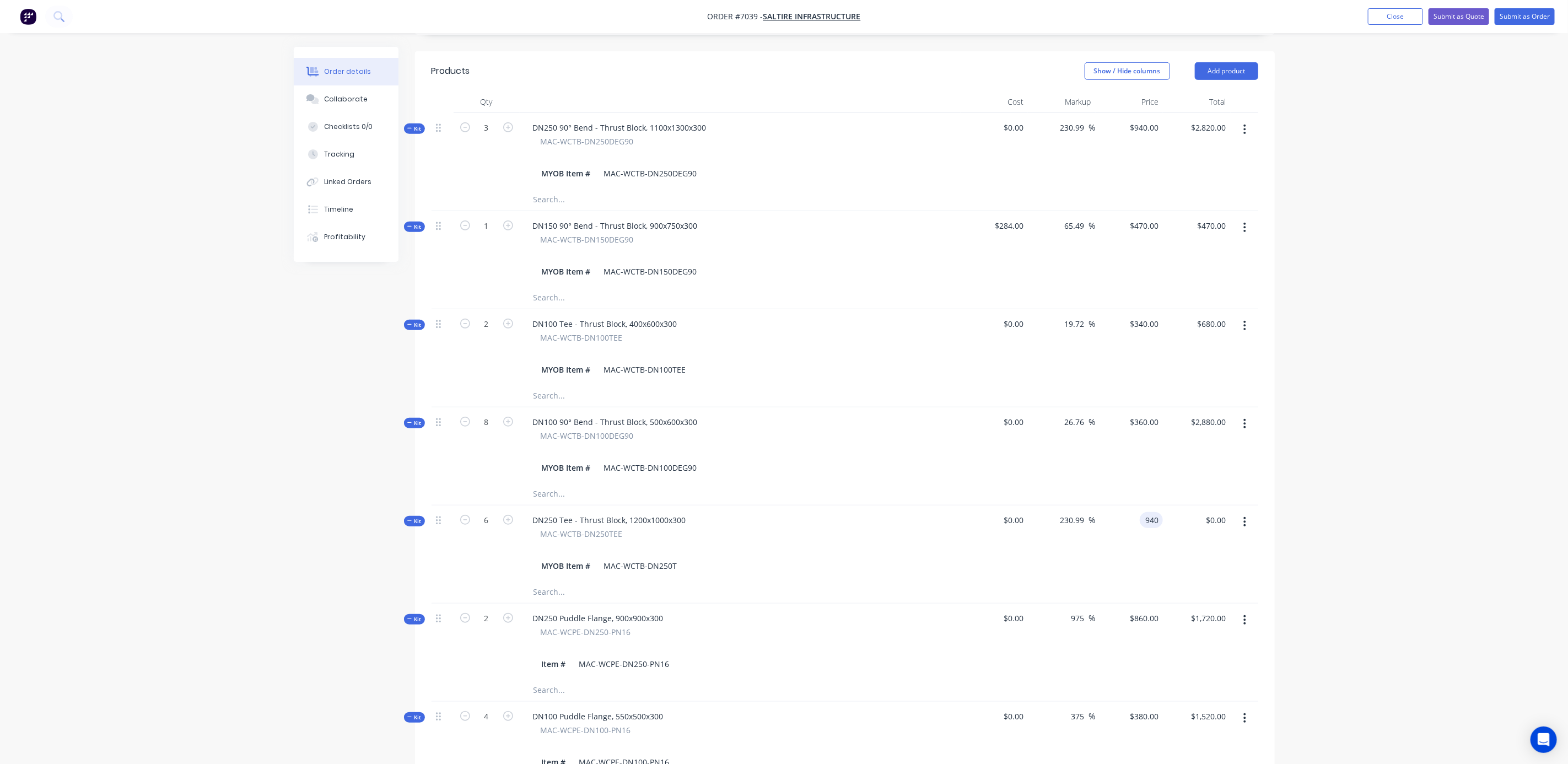
type input "$940.00"
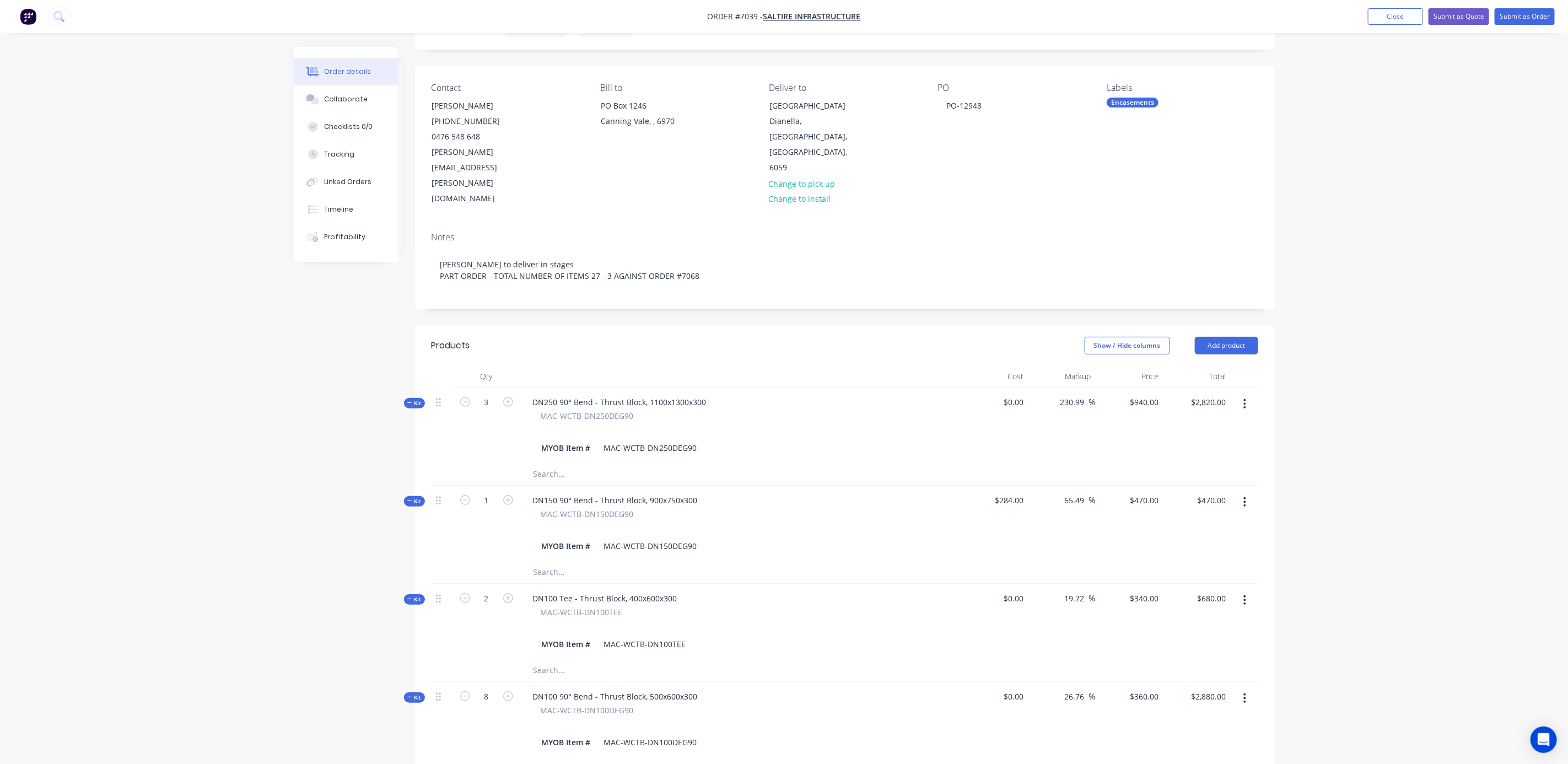
scroll to position [82, 0]
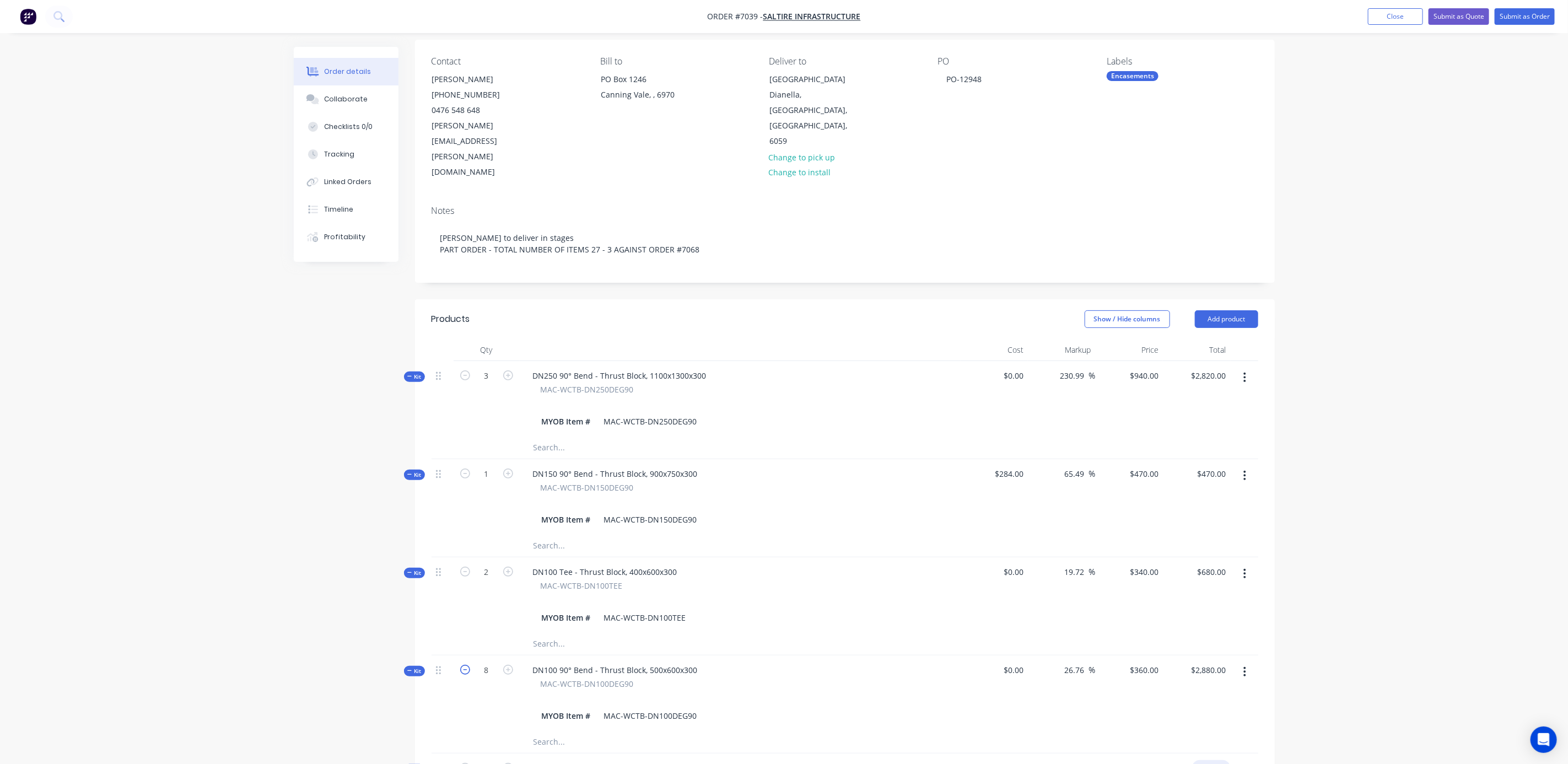
type input "$5,640.00"
click at [463, 665] on icon "button" at bounding box center [465, 669] width 10 height 10
type input "7"
type input "$0.00"
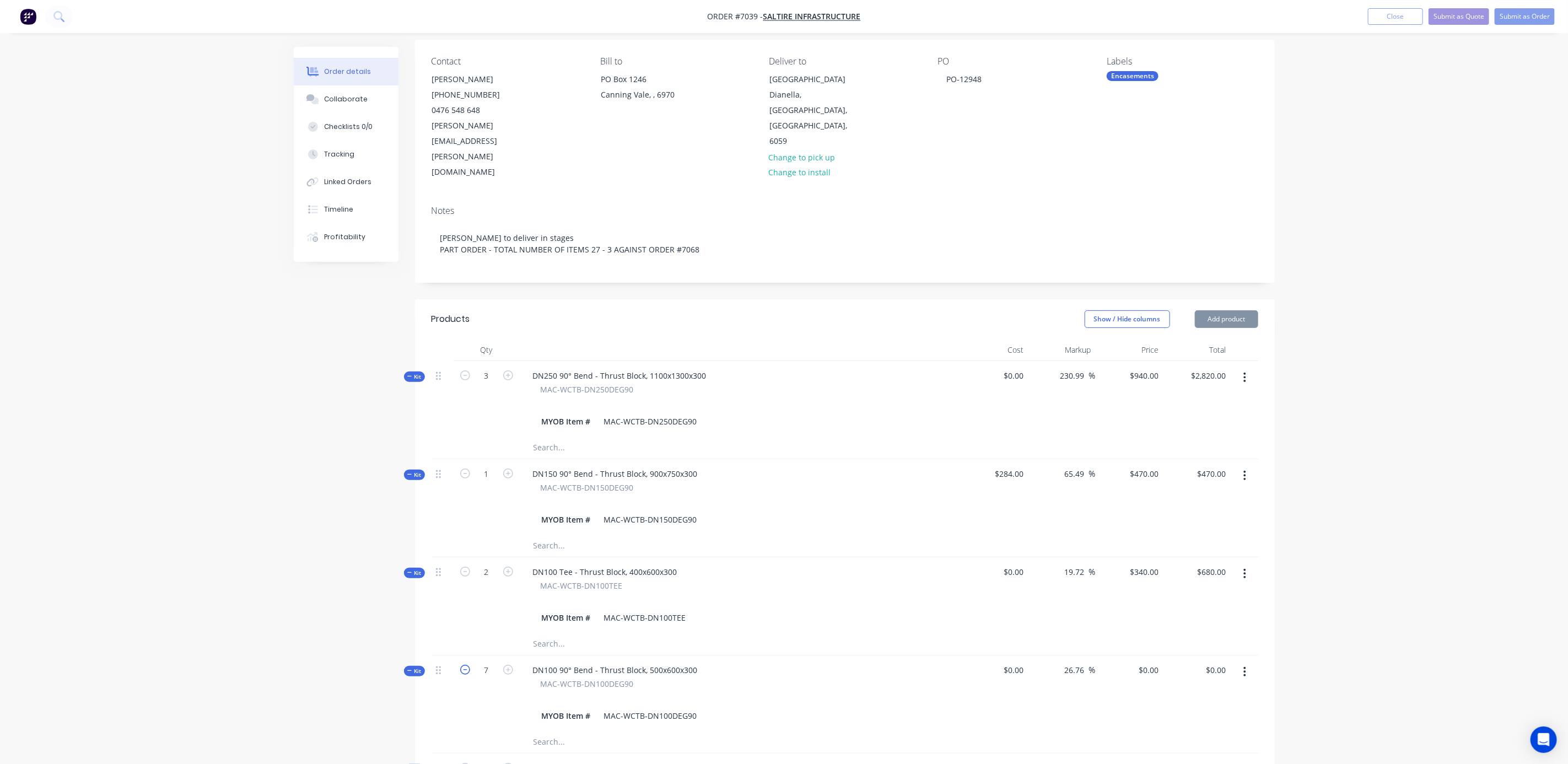
click at [463, 665] on icon "button" at bounding box center [465, 669] width 10 height 10
type input "6"
click at [1148, 662] on div "0 $0.00" at bounding box center [1148, 670] width 30 height 16
type input "$360.00"
type input "$2,160.00"
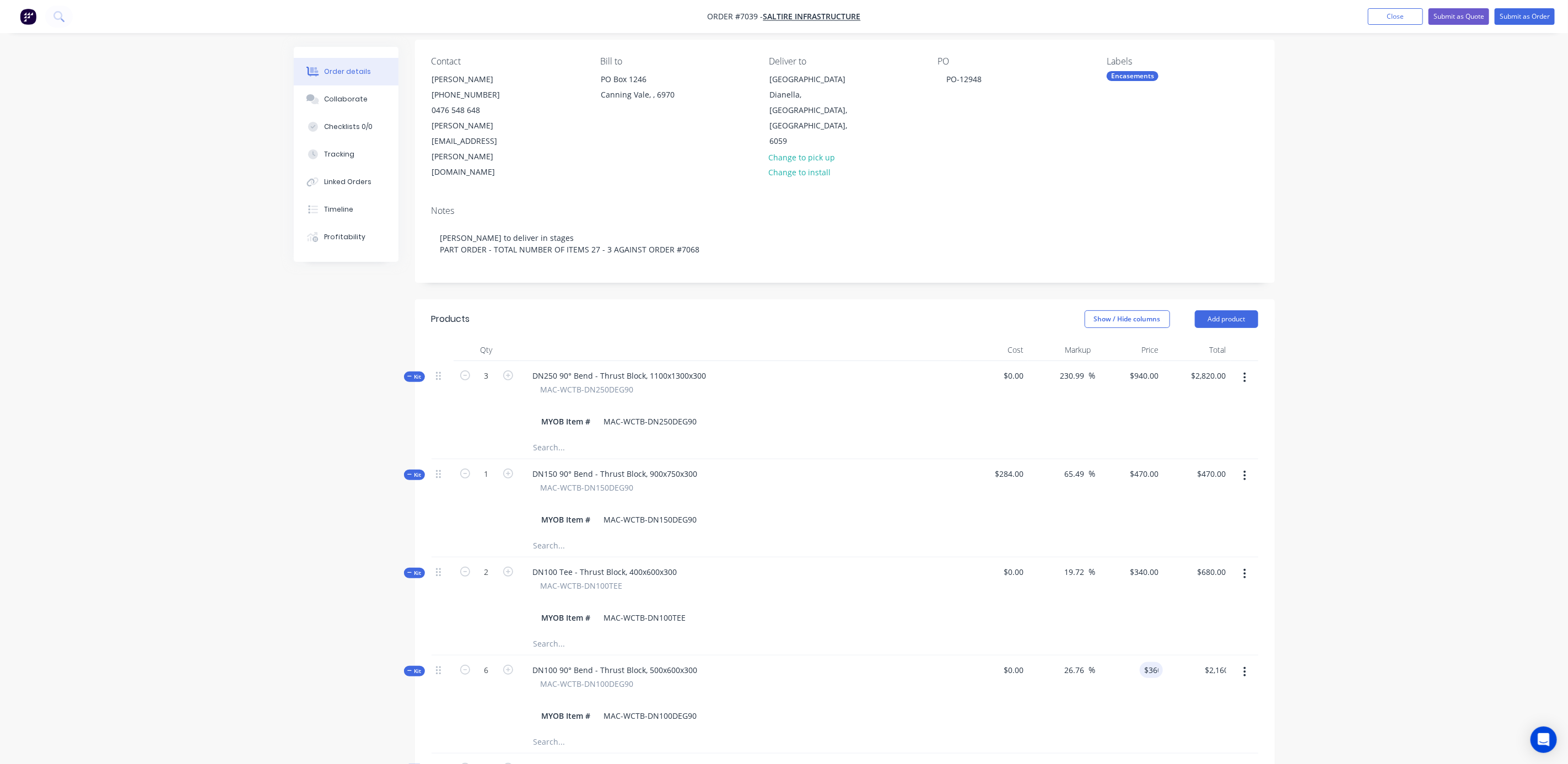
click at [1358, 533] on div "Order details Collaborate Checklists 0/0 Tracking Linked Orders Timeline Profit…" at bounding box center [784, 721] width 1568 height 1607
click at [1384, 17] on button "Close" at bounding box center [1395, 16] width 55 height 16
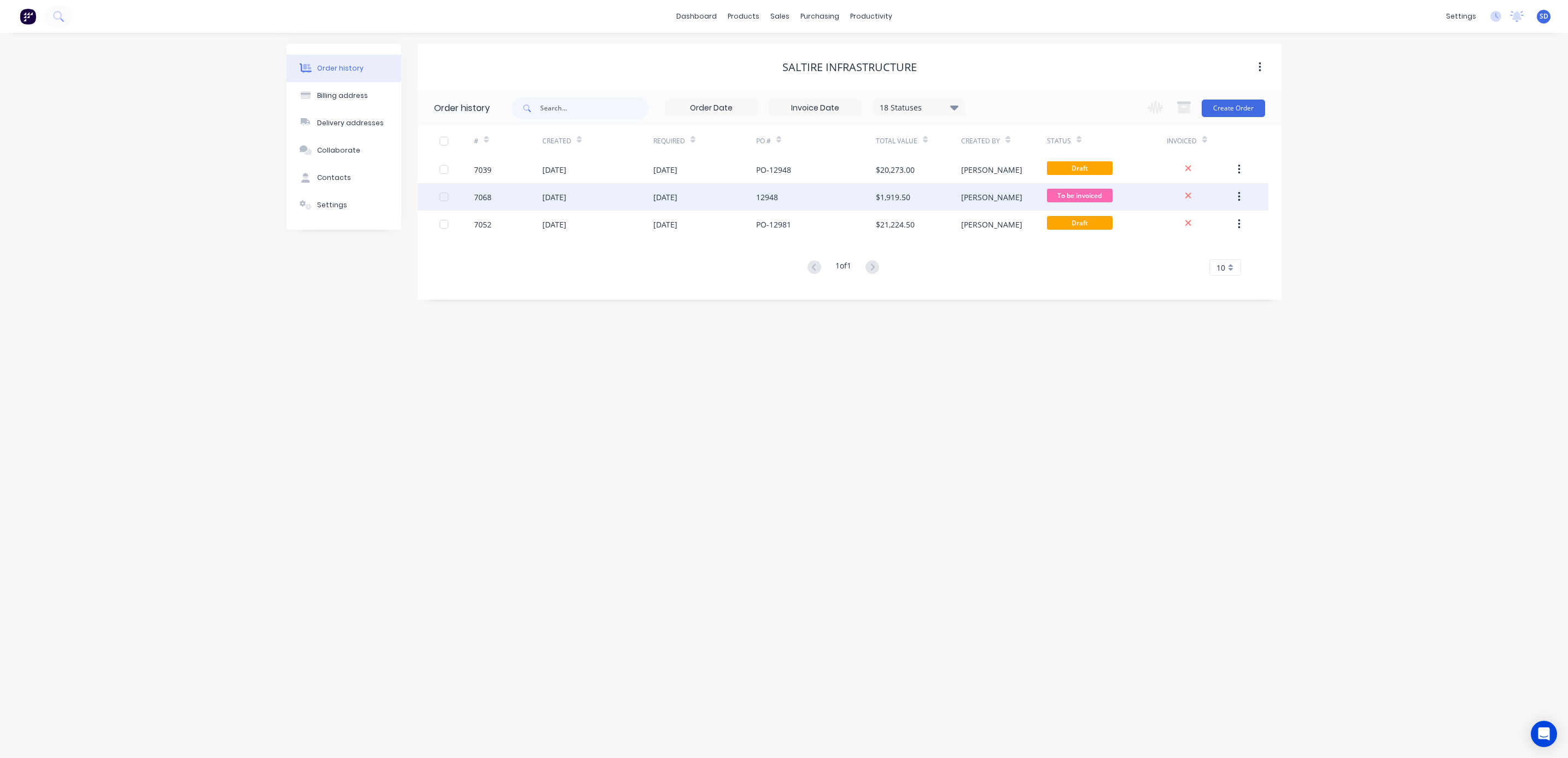
click at [822, 194] on div "12948" at bounding box center [816, 196] width 120 height 27
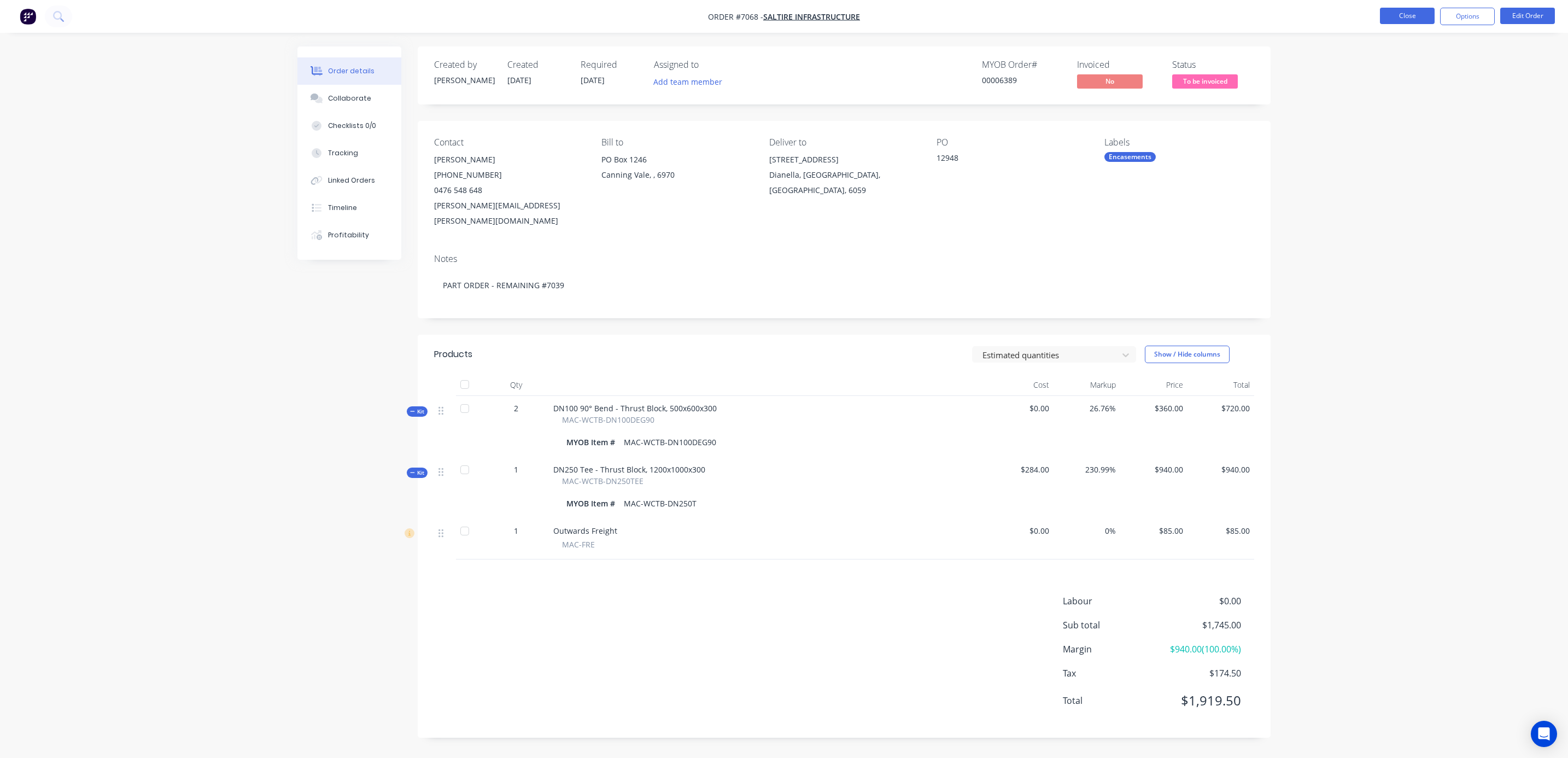
click at [1414, 15] on button "Close" at bounding box center [1407, 15] width 55 height 16
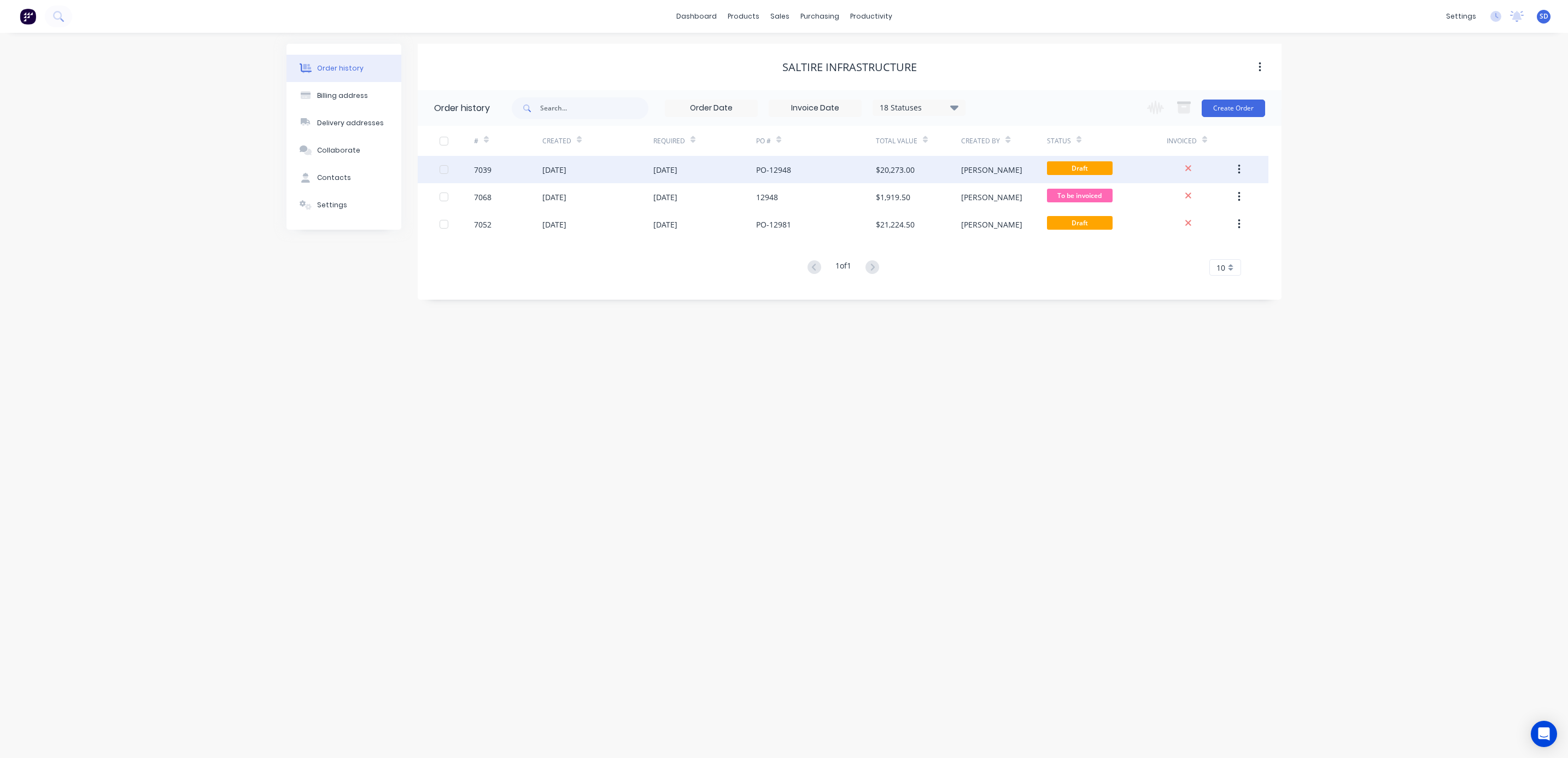
click at [842, 171] on div "PO-12948" at bounding box center [816, 169] width 120 height 27
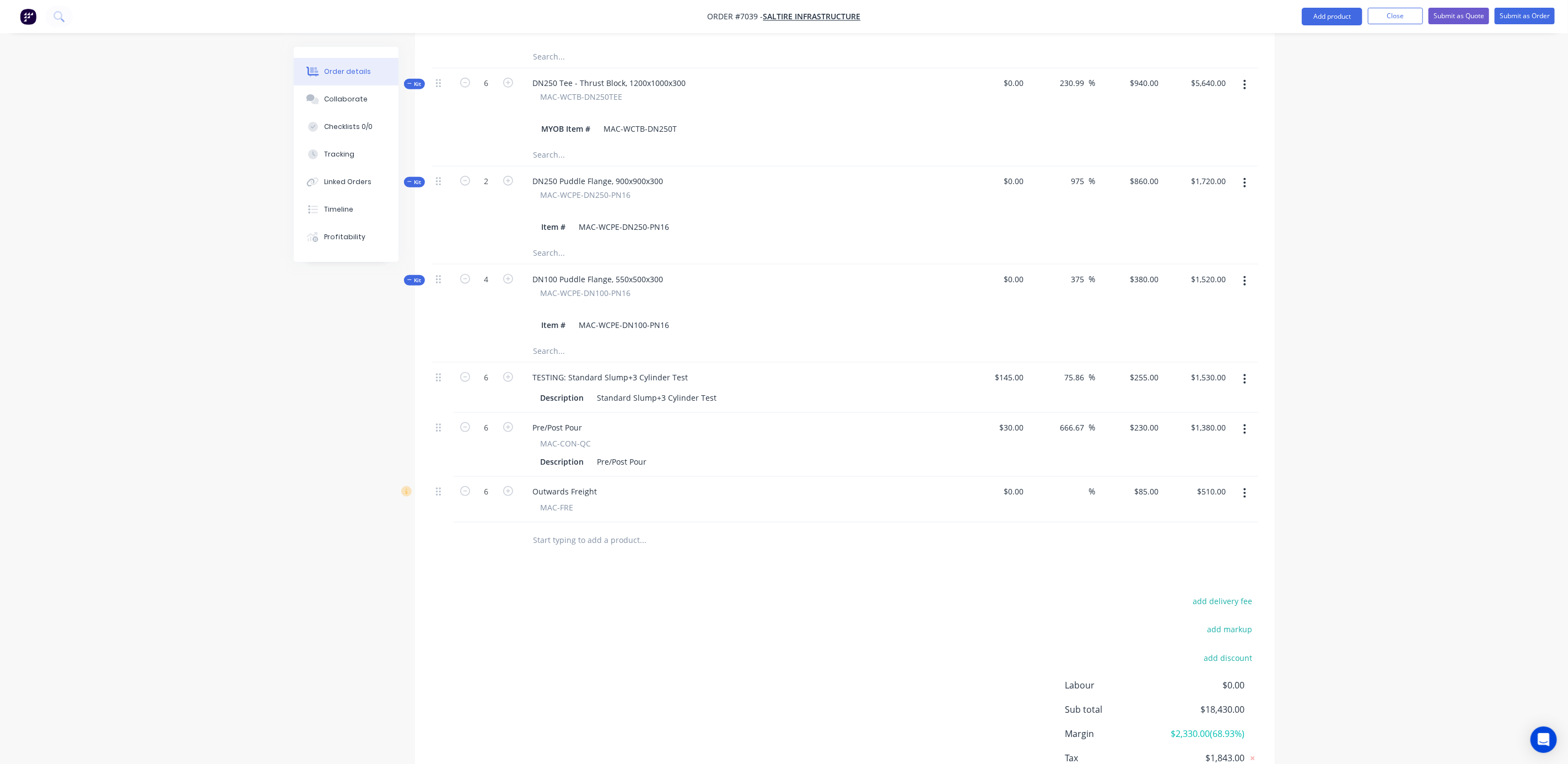
scroll to position [802, 0]
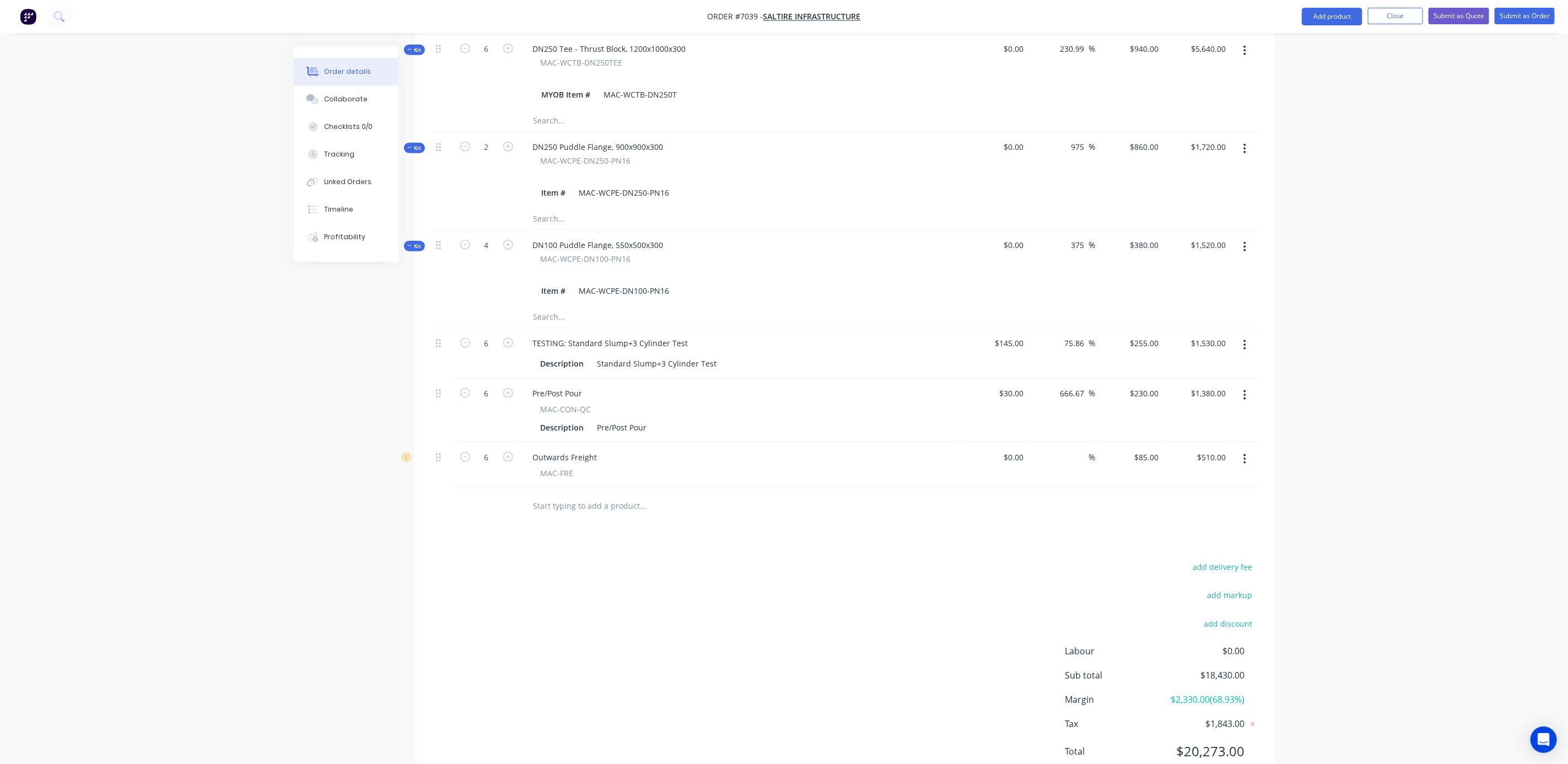
click at [1369, 491] on div "Order details Collaborate Checklists 0/0 Tracking Linked Orders Timeline Profit…" at bounding box center [784, 1] width 1568 height 1607
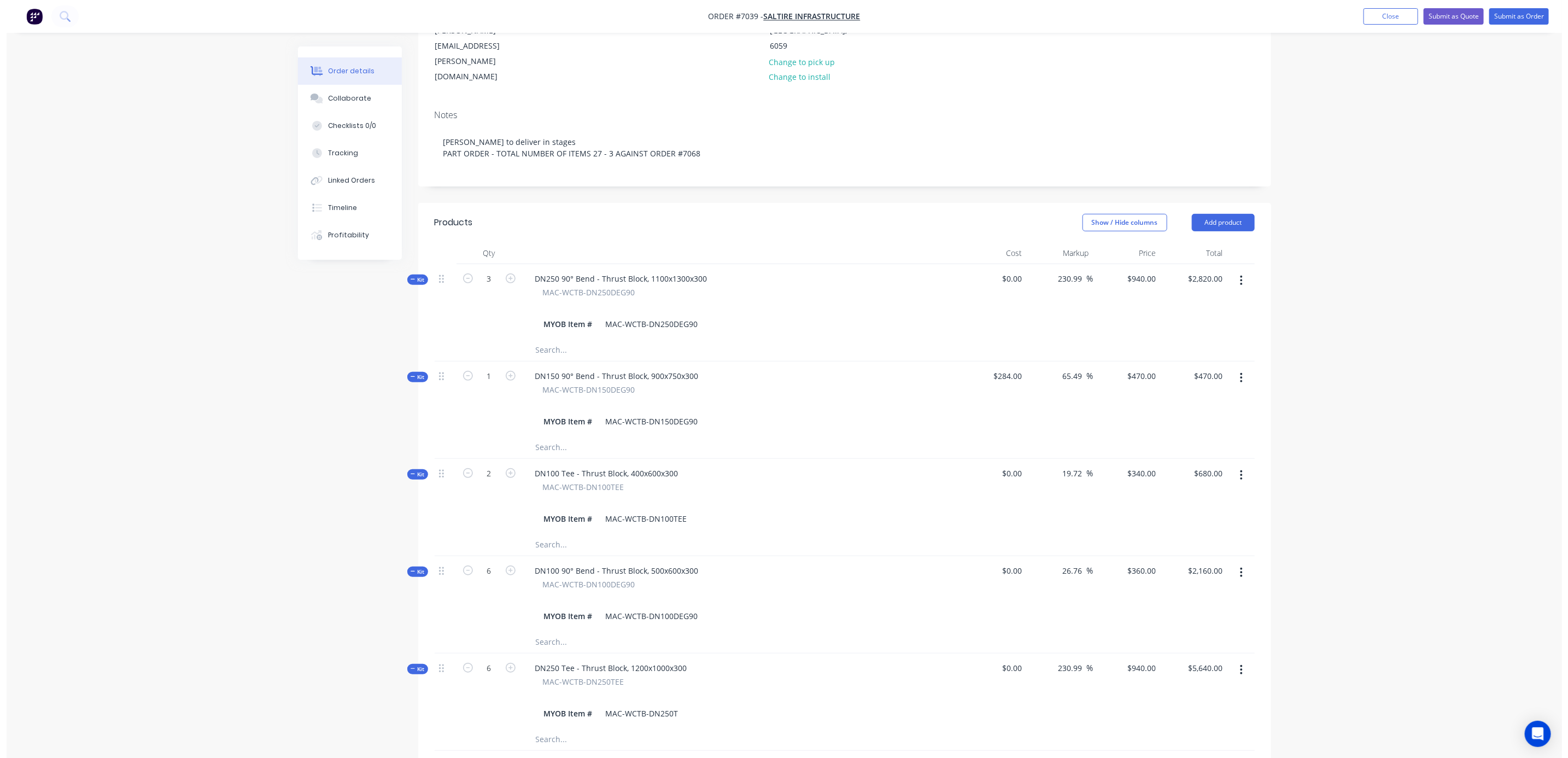
scroll to position [0, 0]
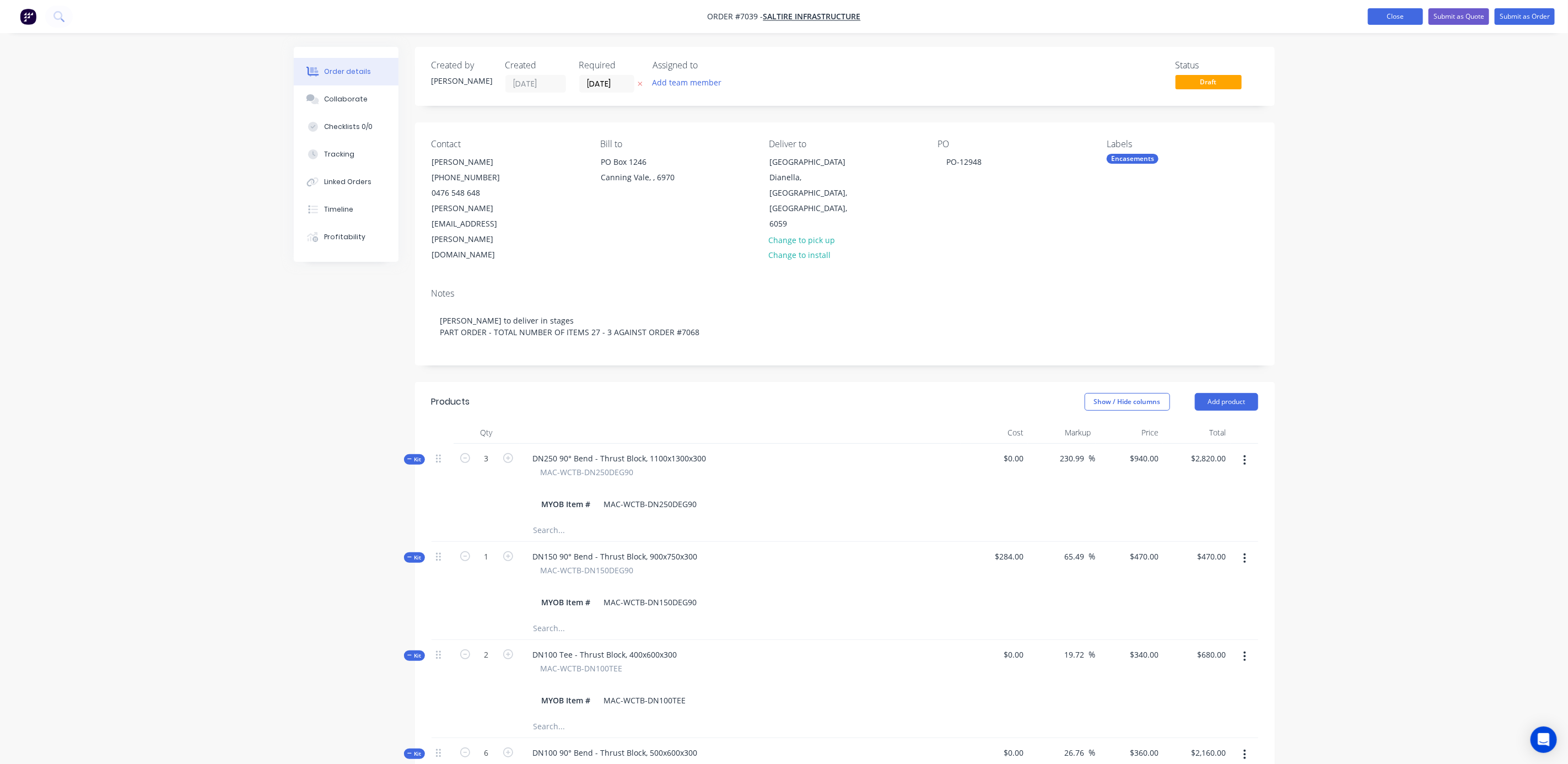
click at [1407, 12] on button "Close" at bounding box center [1395, 16] width 55 height 16
